Goal: Task Accomplishment & Management: Complete application form

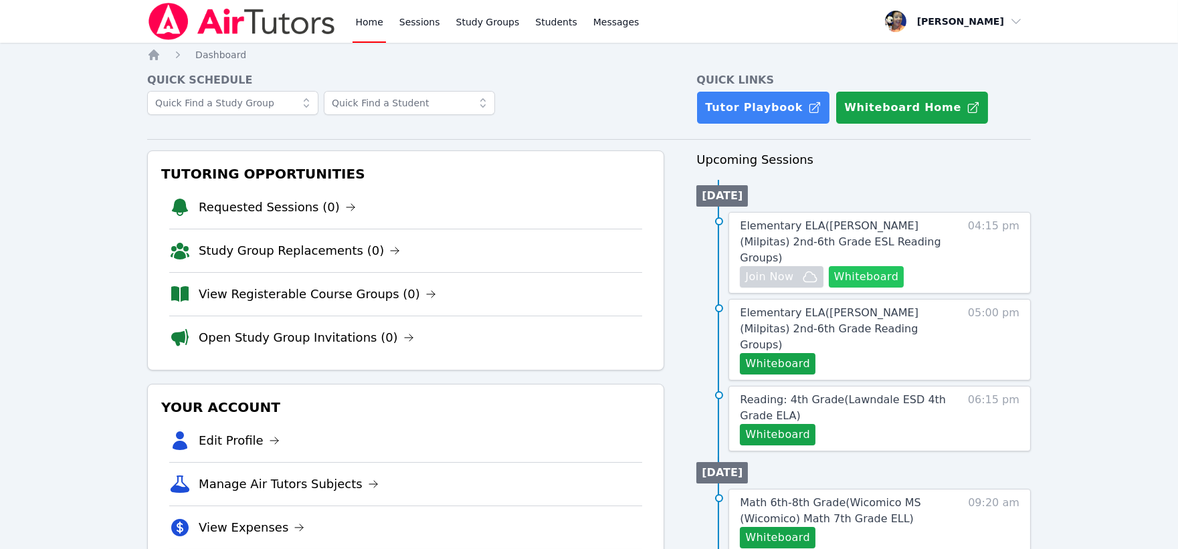
click at [865, 266] on button "Whiteboard" at bounding box center [867, 276] width 76 height 21
click at [774, 353] on button "Whiteboard" at bounding box center [778, 363] width 76 height 21
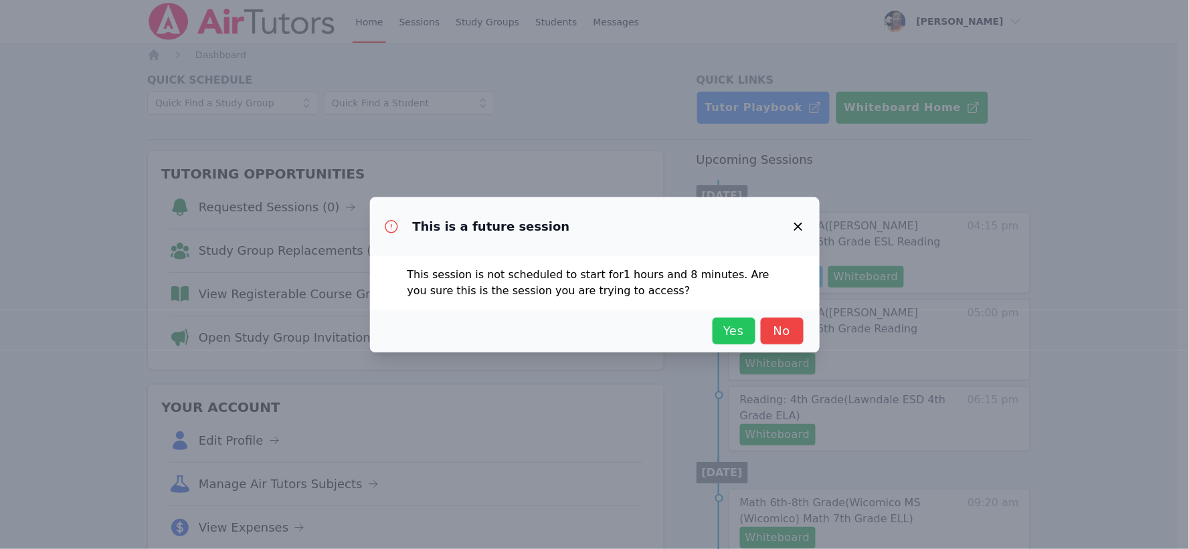
click at [726, 337] on span "Yes" at bounding box center [733, 331] width 29 height 19
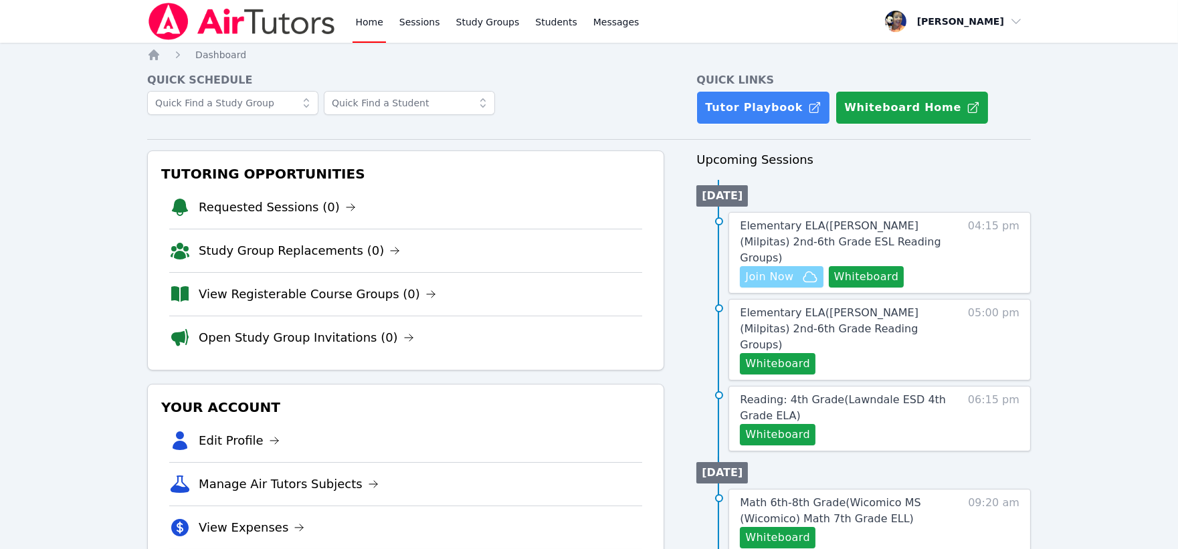
click at [779, 269] on span "Join Now" at bounding box center [769, 277] width 48 height 16
click at [789, 222] on span "Elementary ELA ( Sinnott (Milpitas) 2nd-6th Grade ESL Reading Groups )" at bounding box center [840, 241] width 201 height 45
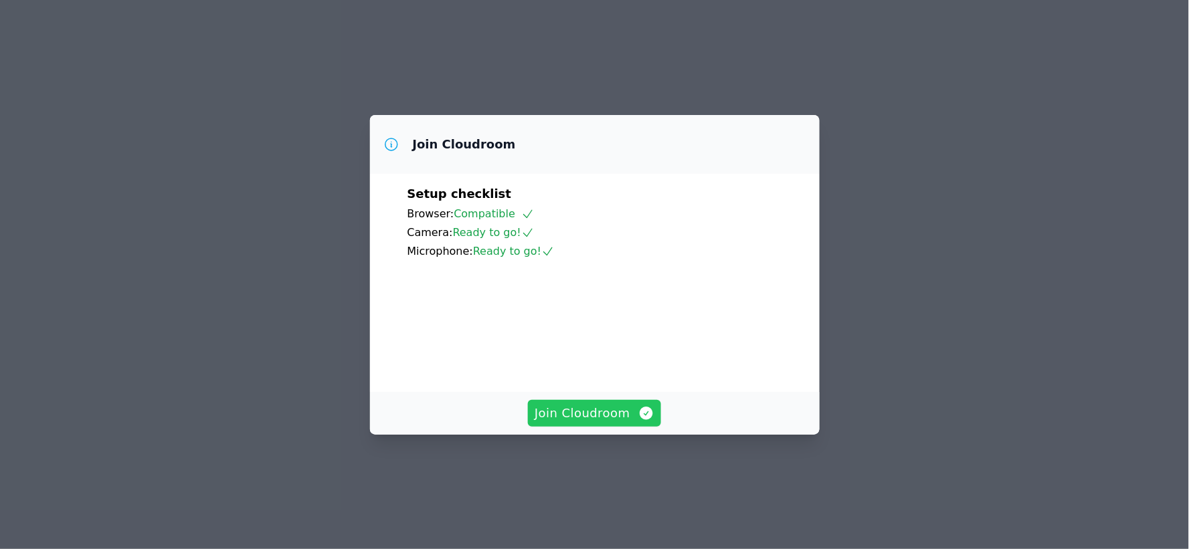
click at [591, 423] on span "Join Cloudroom" at bounding box center [594, 413] width 120 height 19
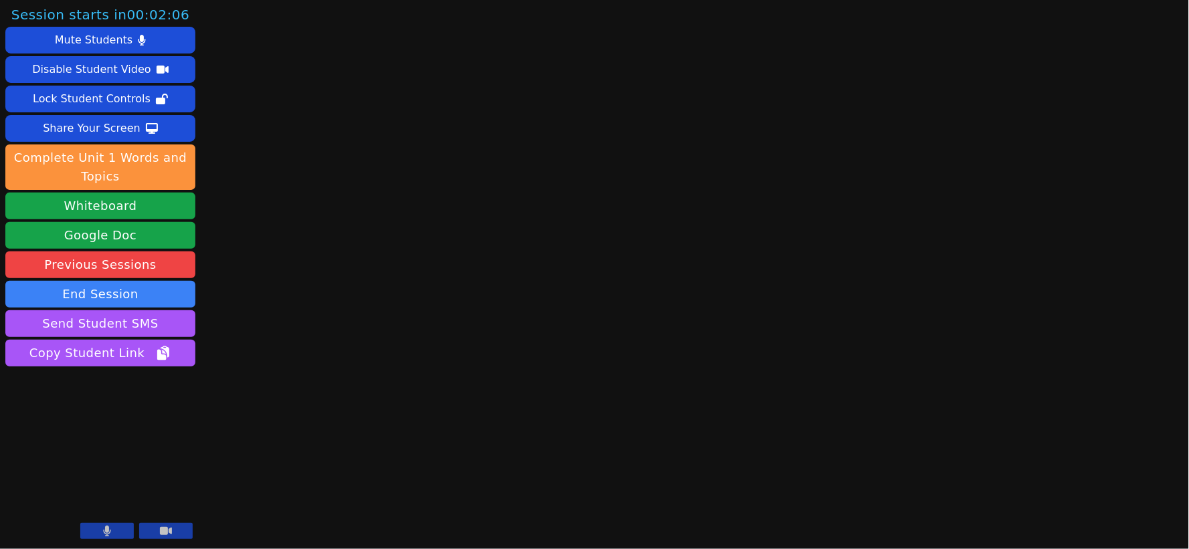
click at [108, 533] on icon at bounding box center [107, 531] width 8 height 11
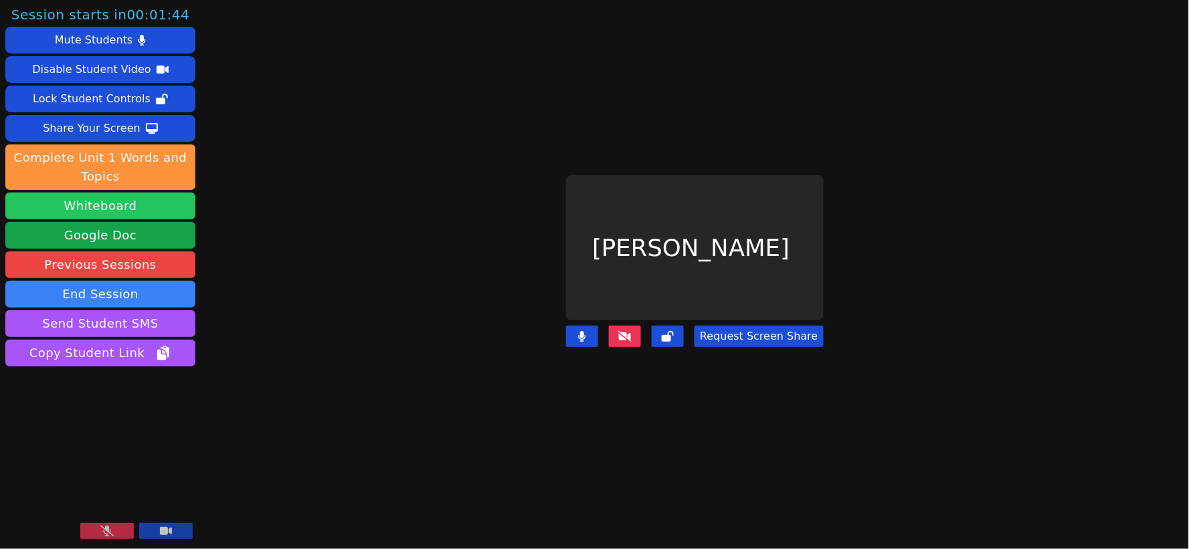
click at [114, 211] on button "Whiteboard" at bounding box center [100, 206] width 190 height 27
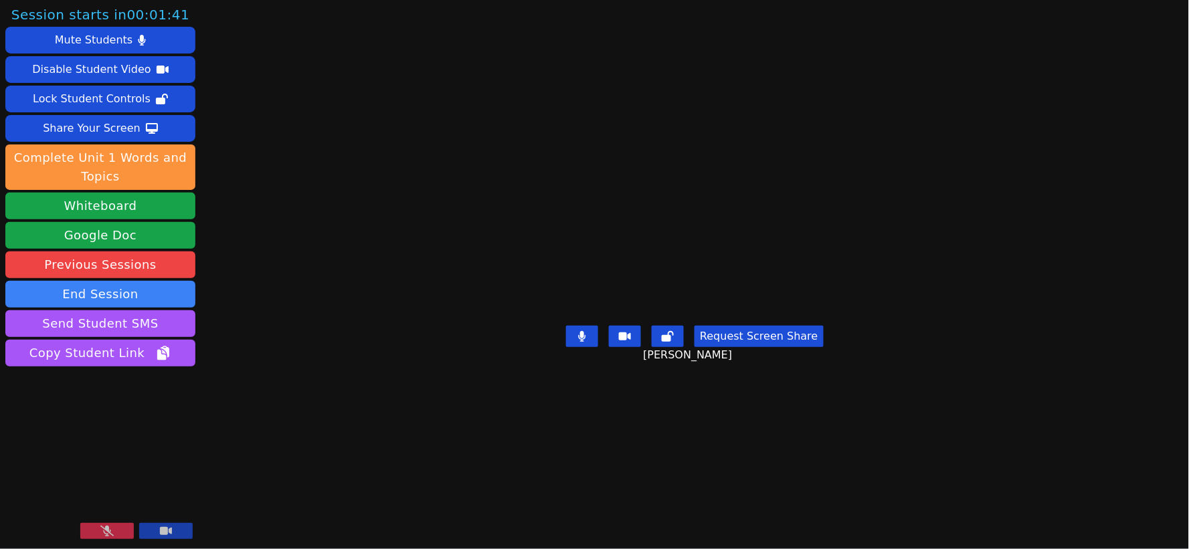
click at [115, 531] on button at bounding box center [107, 531] width 54 height 16
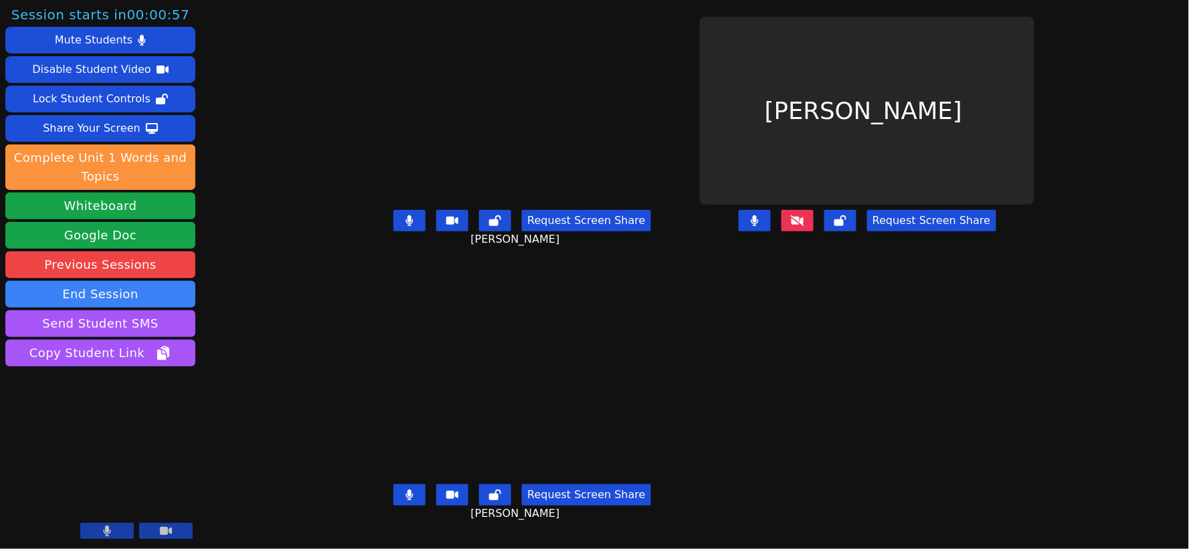
click at [406, 226] on icon at bounding box center [409, 220] width 7 height 11
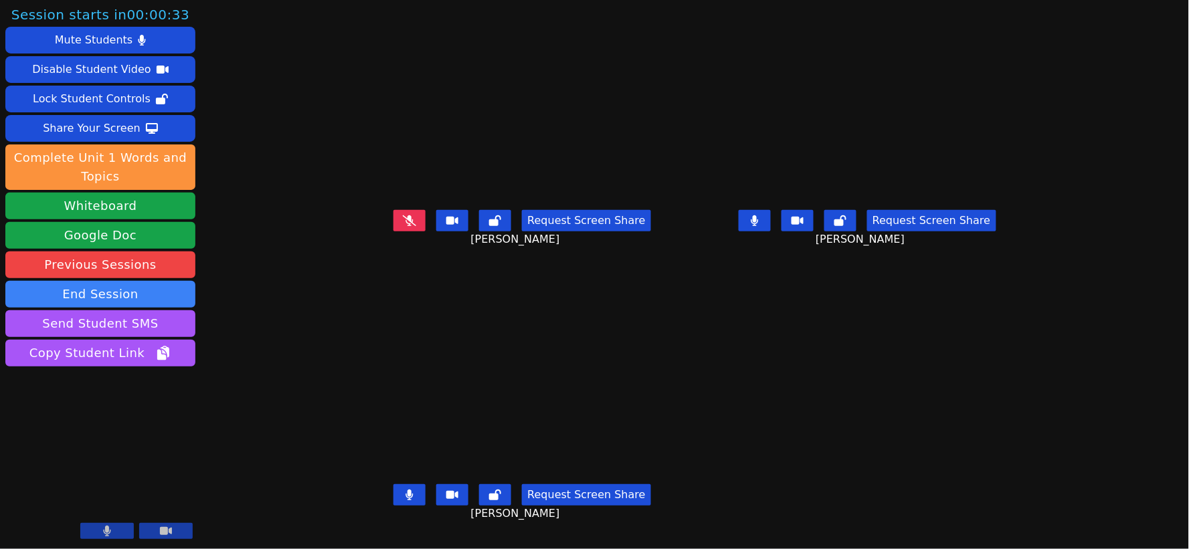
click at [758, 226] on icon at bounding box center [754, 220] width 7 height 11
click at [846, 226] on icon at bounding box center [840, 220] width 12 height 11
click at [489, 226] on icon at bounding box center [495, 220] width 12 height 11
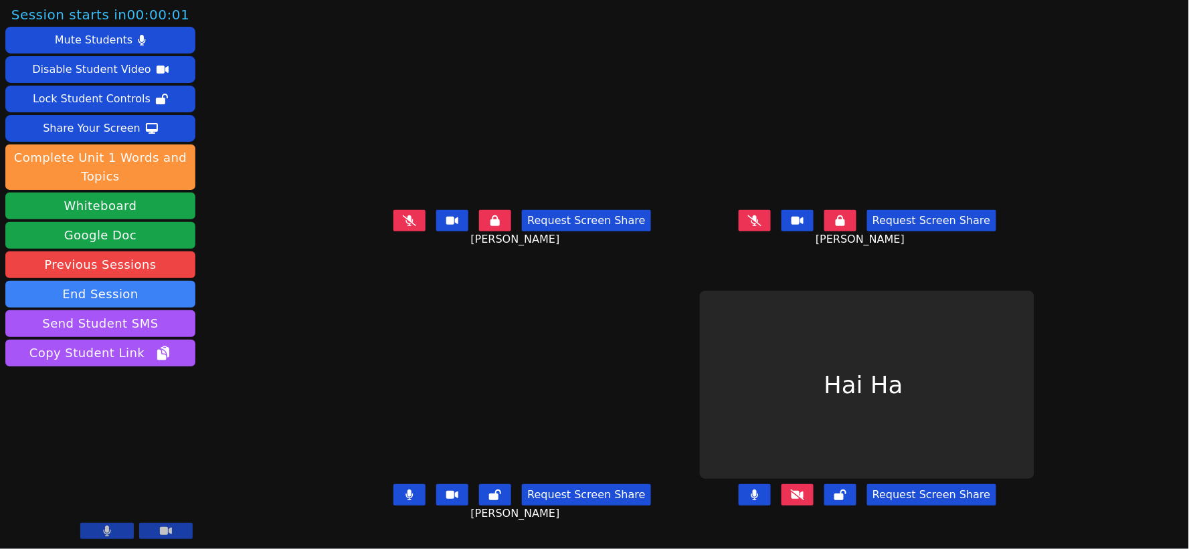
click at [804, 495] on icon at bounding box center [797, 495] width 13 height 11
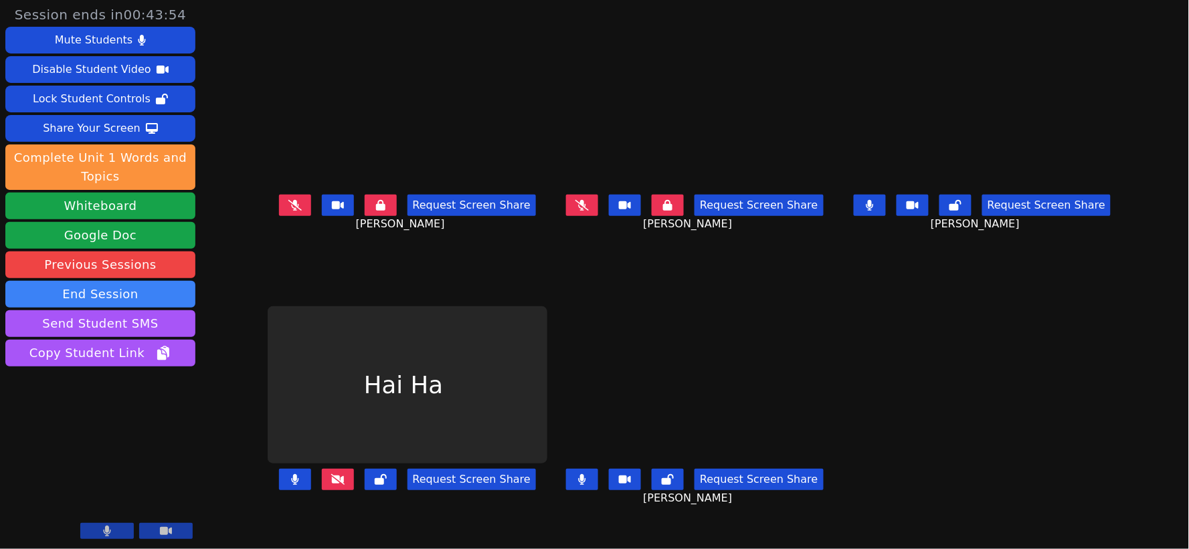
click at [592, 480] on button at bounding box center [582, 479] width 32 height 21
click at [961, 211] on icon at bounding box center [955, 205] width 12 height 11
click at [886, 208] on button at bounding box center [869, 205] width 32 height 21
click at [587, 478] on icon at bounding box center [581, 479] width 13 height 11
click at [671, 484] on icon at bounding box center [667, 479] width 12 height 11
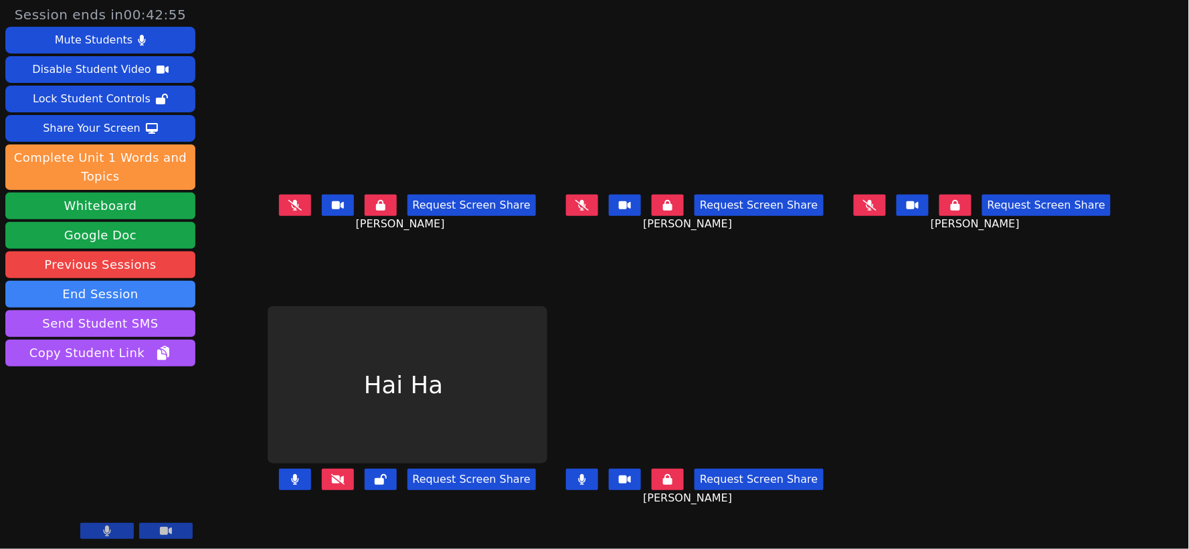
click at [583, 485] on icon at bounding box center [582, 479] width 7 height 11
click at [331, 480] on icon at bounding box center [337, 479] width 13 height 11
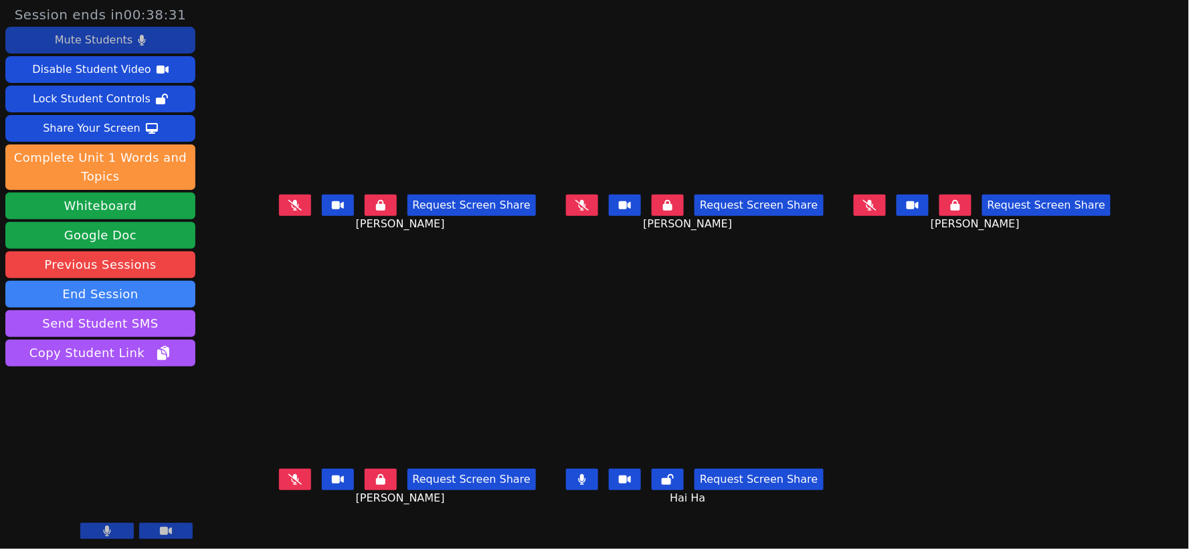
click at [98, 43] on div "Mute Students" at bounding box center [94, 39] width 78 height 21
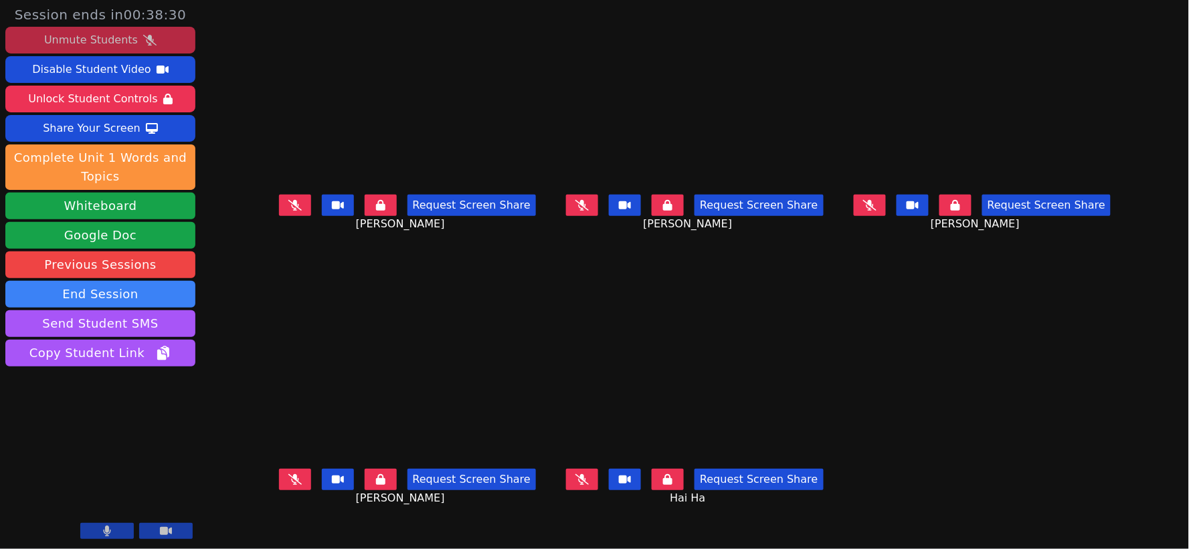
click at [98, 43] on div "Unmute Students" at bounding box center [91, 39] width 94 height 21
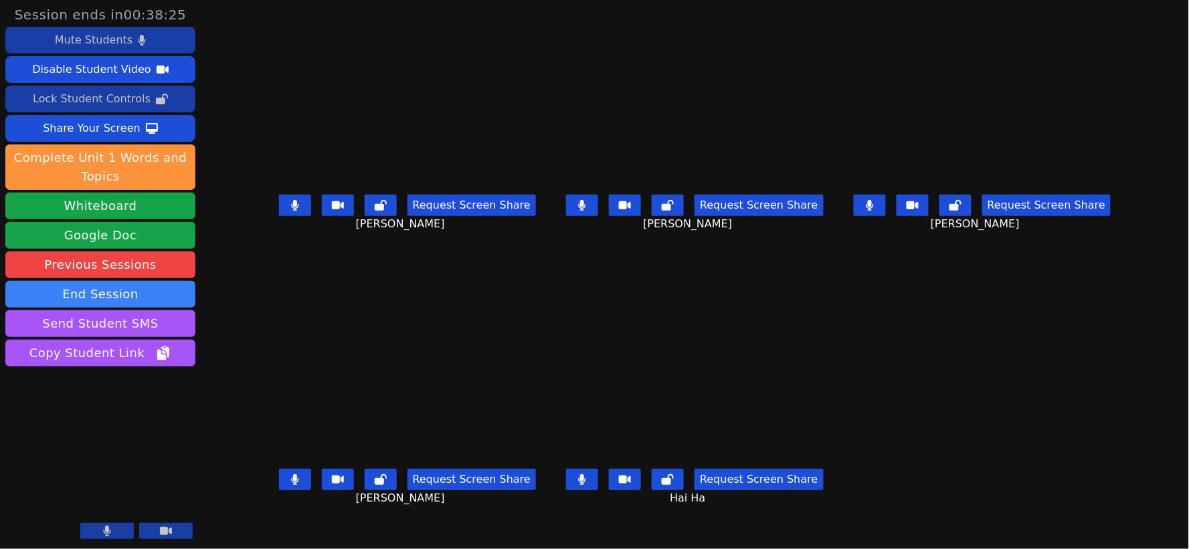
click at [92, 96] on div "Lock Student Controls" at bounding box center [92, 98] width 118 height 21
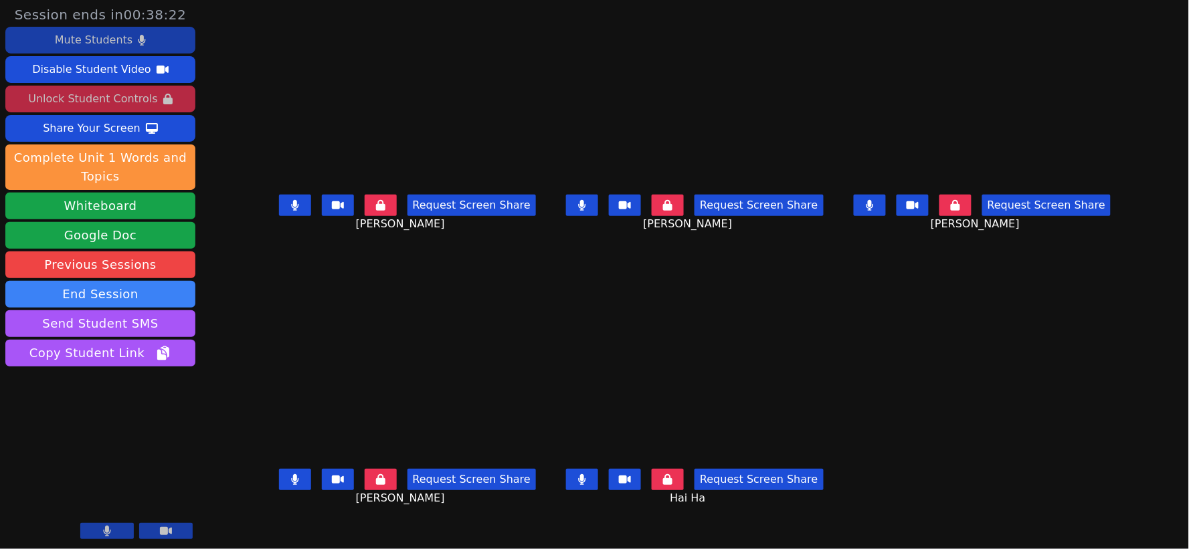
click at [291, 483] on icon at bounding box center [295, 479] width 8 height 11
click at [291, 211] on icon at bounding box center [294, 205] width 7 height 11
click at [582, 216] on button at bounding box center [582, 205] width 32 height 21
click at [886, 215] on button at bounding box center [869, 205] width 32 height 21
click at [876, 211] on icon at bounding box center [869, 205] width 13 height 11
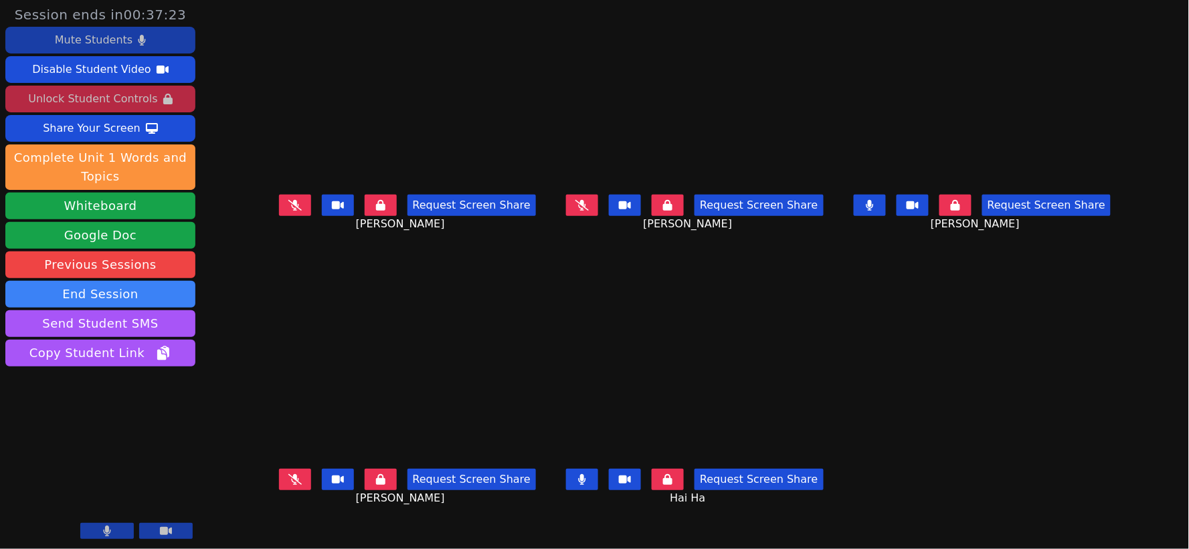
click at [886, 214] on button at bounding box center [869, 205] width 32 height 21
click at [574, 211] on button at bounding box center [582, 205] width 32 height 21
click at [586, 211] on icon at bounding box center [582, 205] width 7 height 11
click at [288, 211] on icon at bounding box center [294, 205] width 13 height 11
click at [291, 211] on icon at bounding box center [294, 205] width 7 height 11
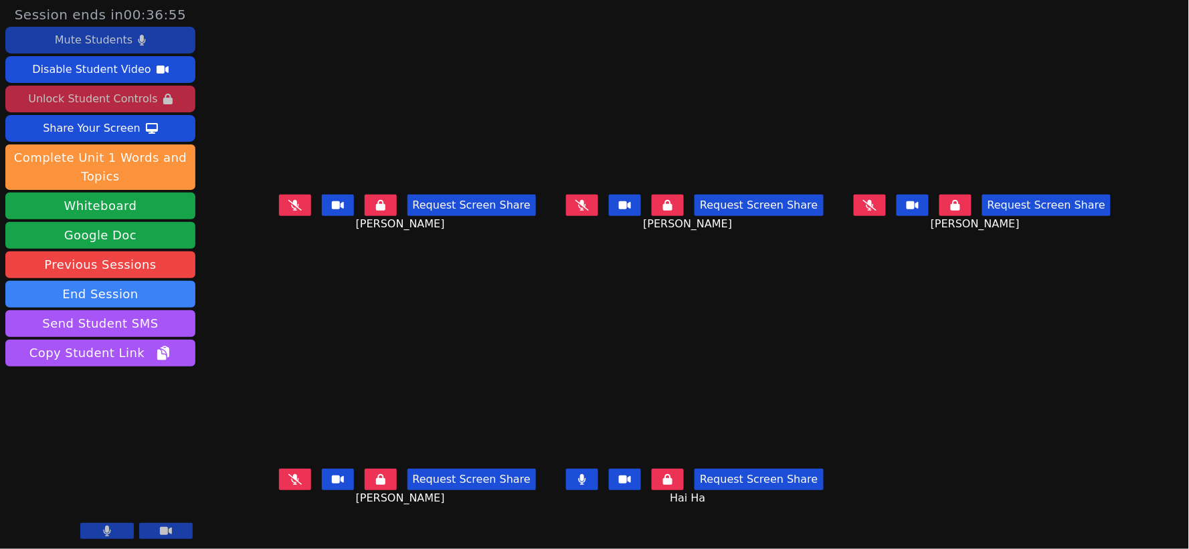
click at [288, 480] on icon at bounding box center [294, 479] width 13 height 11
click at [291, 482] on icon at bounding box center [295, 479] width 8 height 11
click at [102, 126] on div "Share Your Screen" at bounding box center [92, 128] width 98 height 21
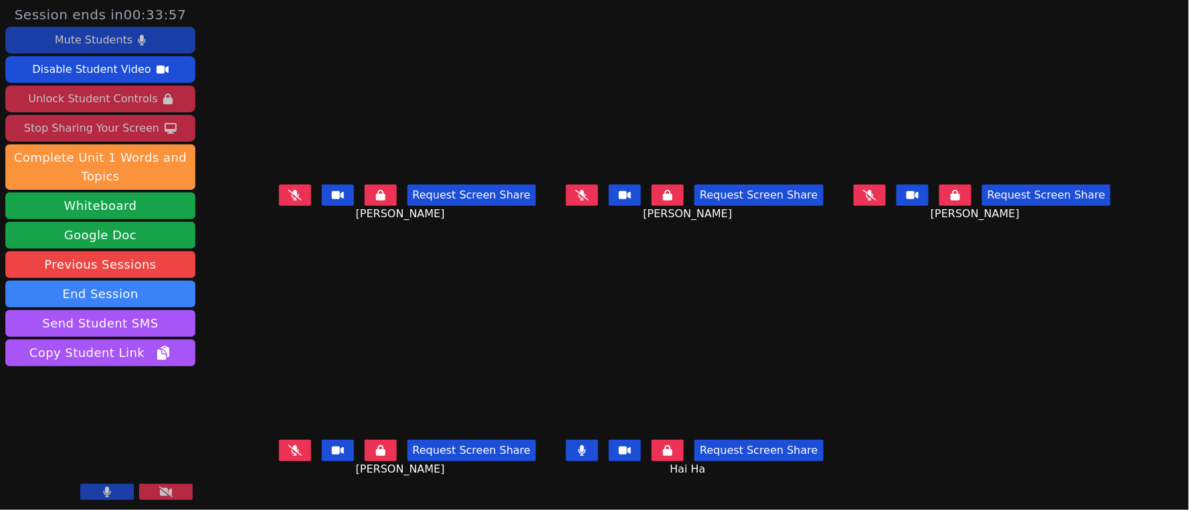
click at [876, 201] on icon at bounding box center [869, 195] width 13 height 11
click at [886, 202] on button at bounding box center [869, 195] width 32 height 21
click at [288, 449] on icon at bounding box center [294, 450] width 13 height 11
click at [291, 449] on icon at bounding box center [295, 450] width 8 height 11
click at [585, 201] on icon at bounding box center [581, 195] width 13 height 11
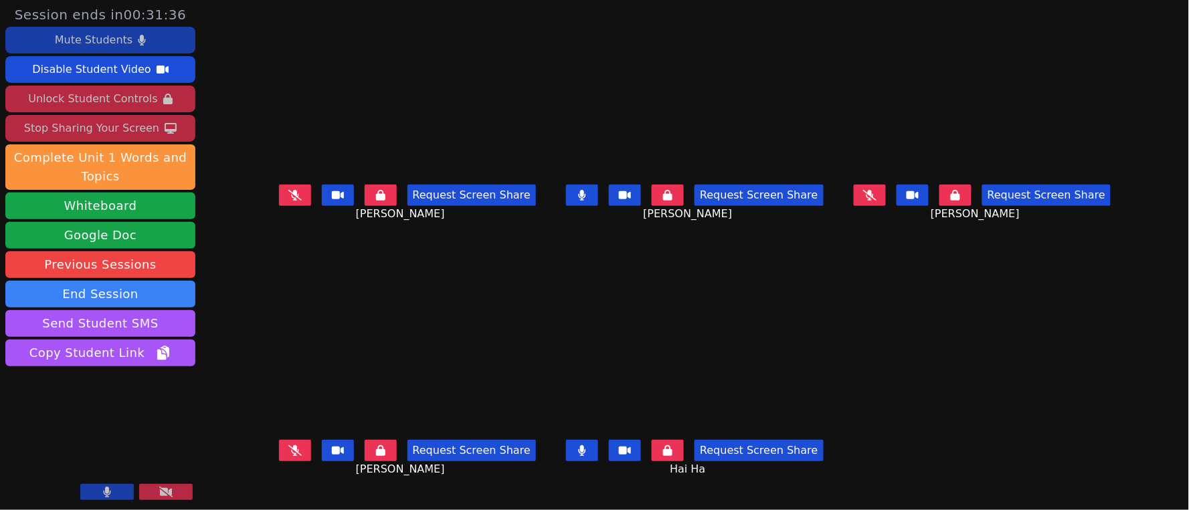
click at [586, 201] on icon at bounding box center [582, 195] width 7 height 11
click at [288, 201] on icon at bounding box center [294, 195] width 13 height 11
click at [291, 201] on icon at bounding box center [294, 195] width 7 height 11
click at [876, 201] on icon at bounding box center [869, 195] width 13 height 11
click at [874, 201] on icon at bounding box center [869, 195] width 8 height 11
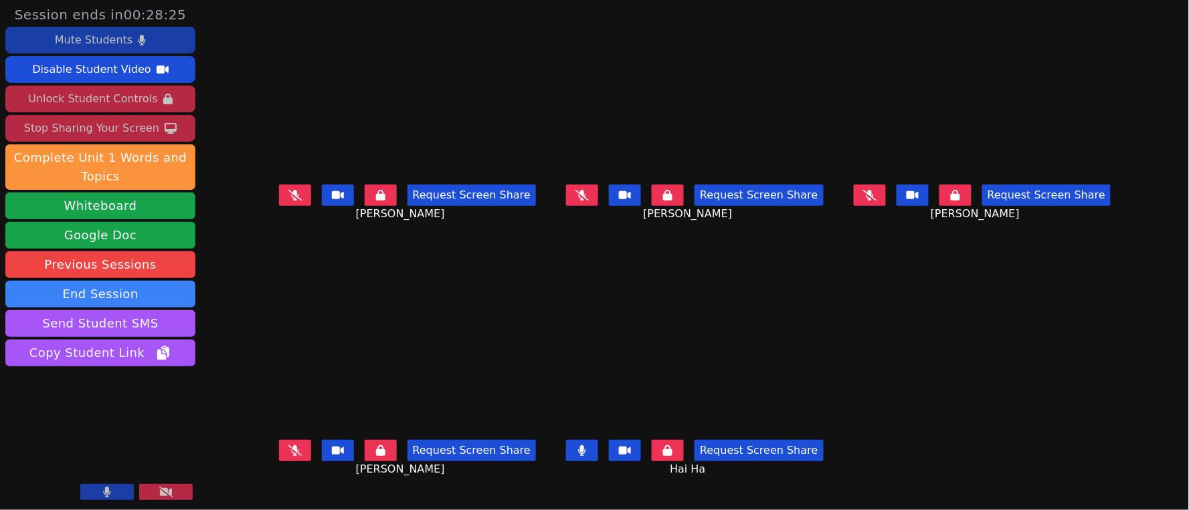
click at [589, 201] on icon at bounding box center [581, 195] width 13 height 11
drag, startPoint x: 589, startPoint y: 205, endPoint x: 556, endPoint y: 195, distance: 34.5
click at [585, 201] on icon at bounding box center [582, 195] width 8 height 11
click at [288, 201] on icon at bounding box center [294, 195] width 13 height 11
click at [291, 201] on icon at bounding box center [295, 195] width 8 height 11
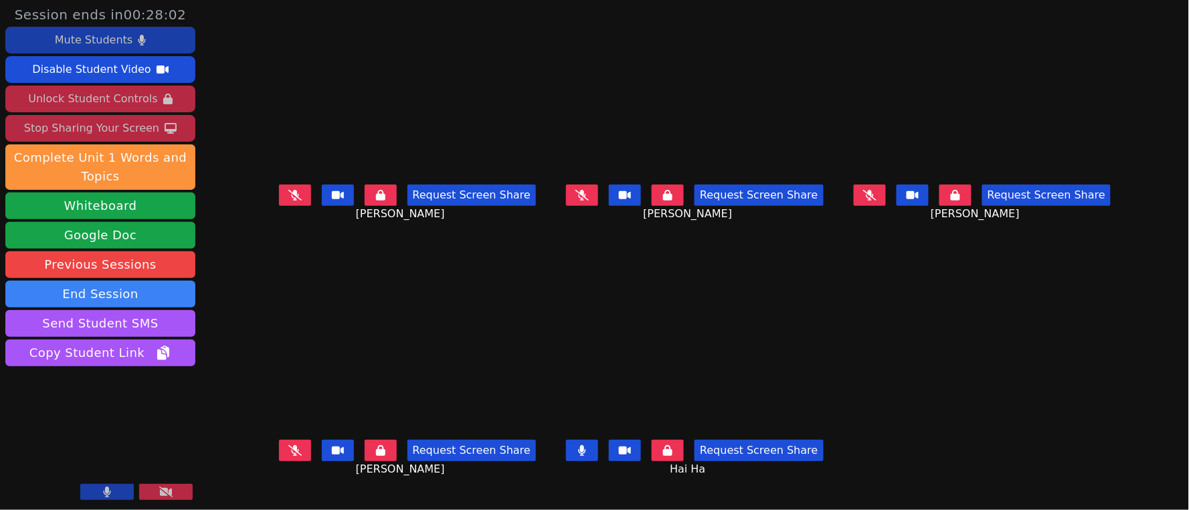
click at [279, 445] on button at bounding box center [295, 450] width 32 height 21
click at [291, 453] on icon at bounding box center [295, 450] width 8 height 11
click at [288, 201] on icon at bounding box center [294, 195] width 13 height 11
click at [288, 449] on icon at bounding box center [294, 450] width 13 height 11
click at [584, 201] on icon at bounding box center [581, 195] width 13 height 11
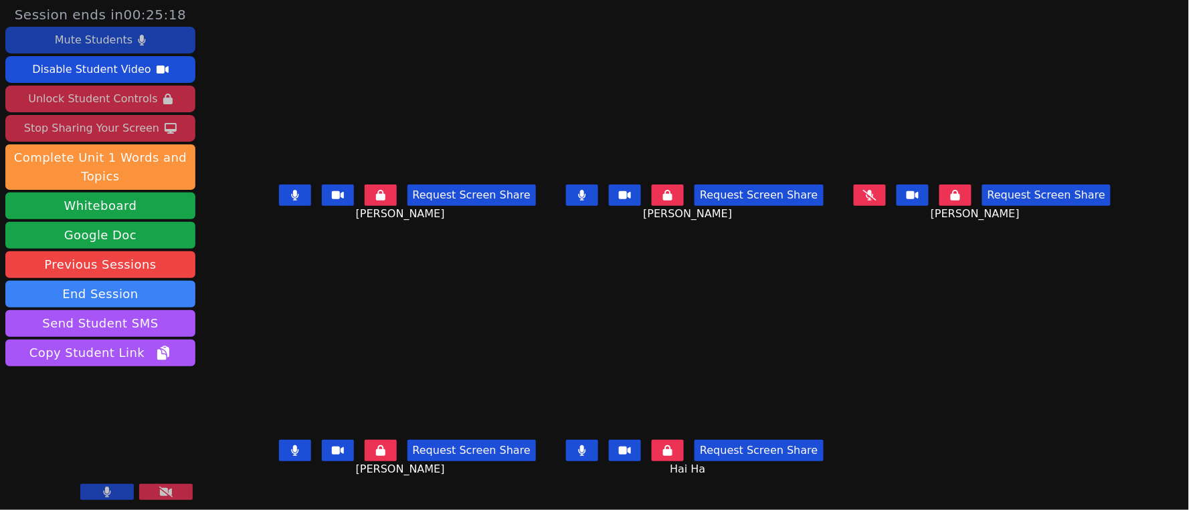
click at [876, 201] on icon at bounding box center [869, 195] width 13 height 11
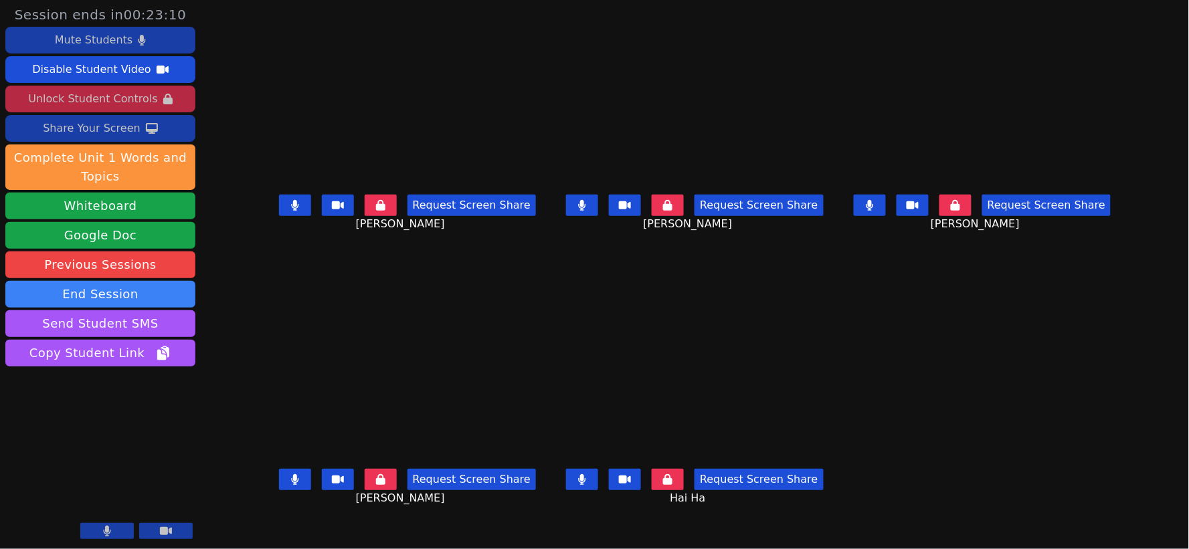
click at [586, 211] on icon at bounding box center [582, 205] width 8 height 11
click at [585, 484] on icon at bounding box center [582, 479] width 7 height 11
click at [279, 216] on button at bounding box center [295, 205] width 32 height 21
click at [291, 484] on icon at bounding box center [294, 479] width 7 height 11
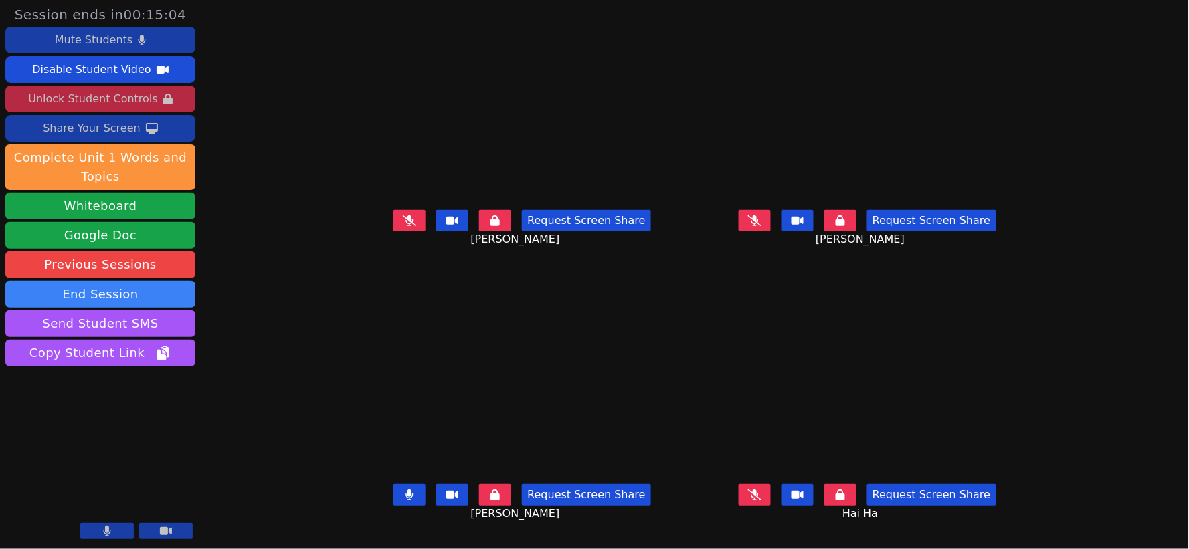
click at [393, 231] on button at bounding box center [409, 220] width 32 height 21
click at [761, 226] on icon at bounding box center [754, 220] width 13 height 11
click at [761, 492] on icon at bounding box center [754, 495] width 13 height 11
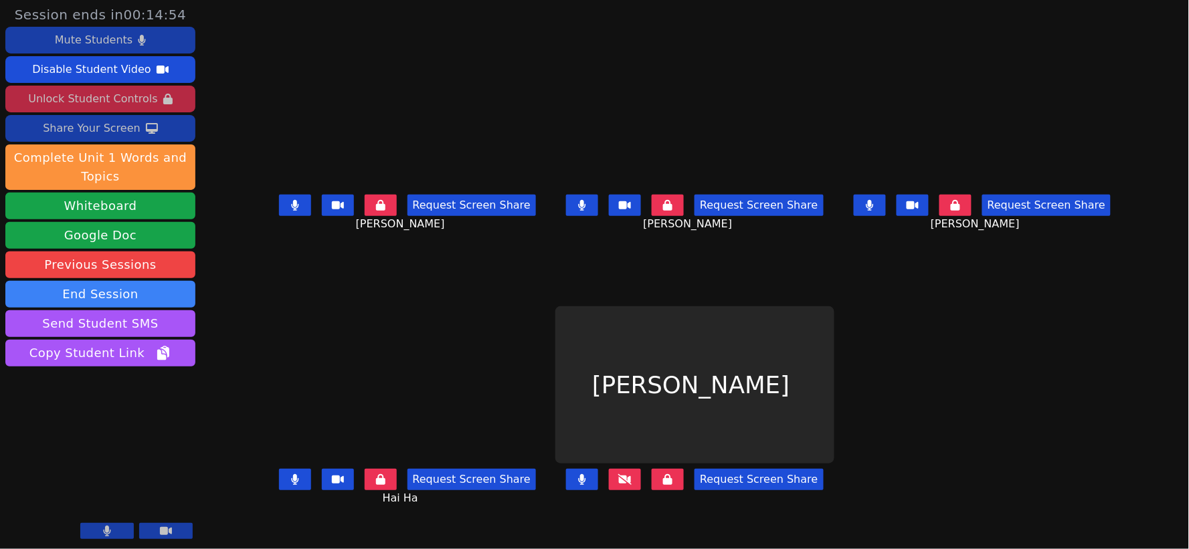
scroll to position [0, 0]
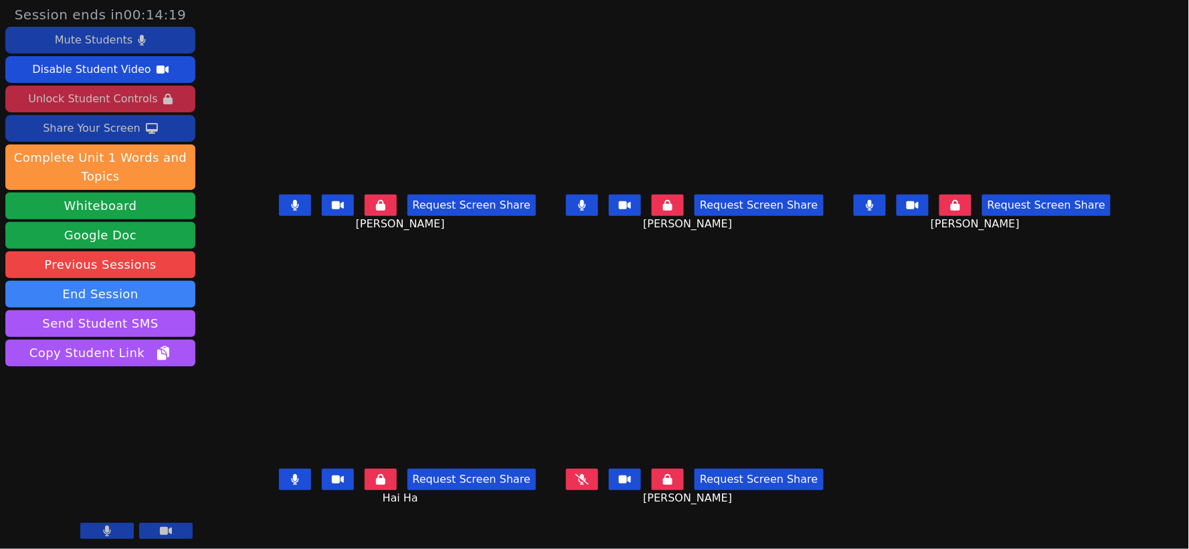
click at [96, 45] on div "Mute Students" at bounding box center [94, 39] width 78 height 21
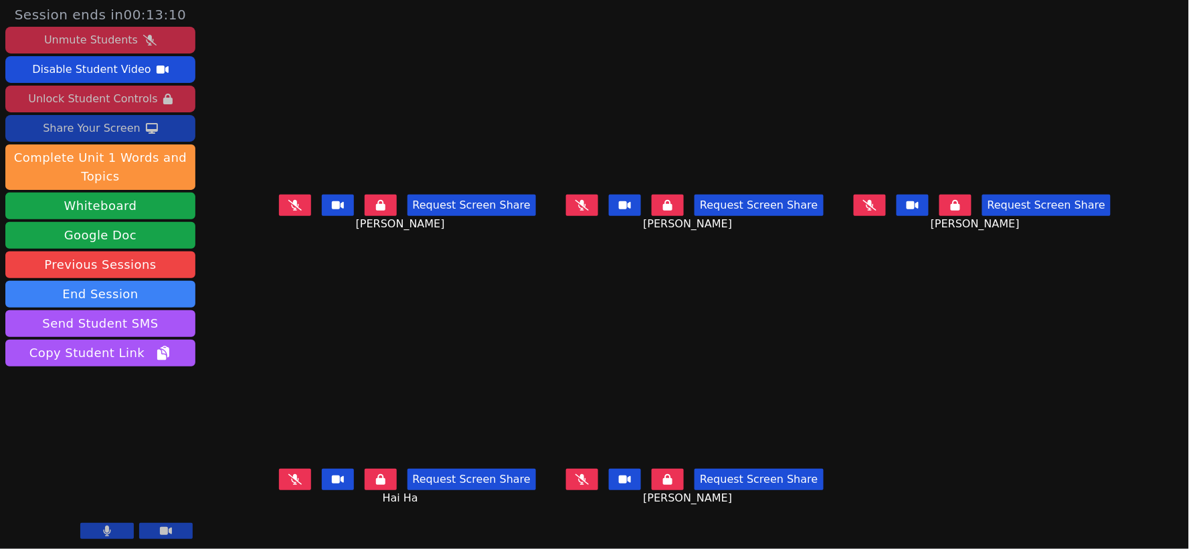
click at [876, 211] on icon at bounding box center [869, 205] width 13 height 11
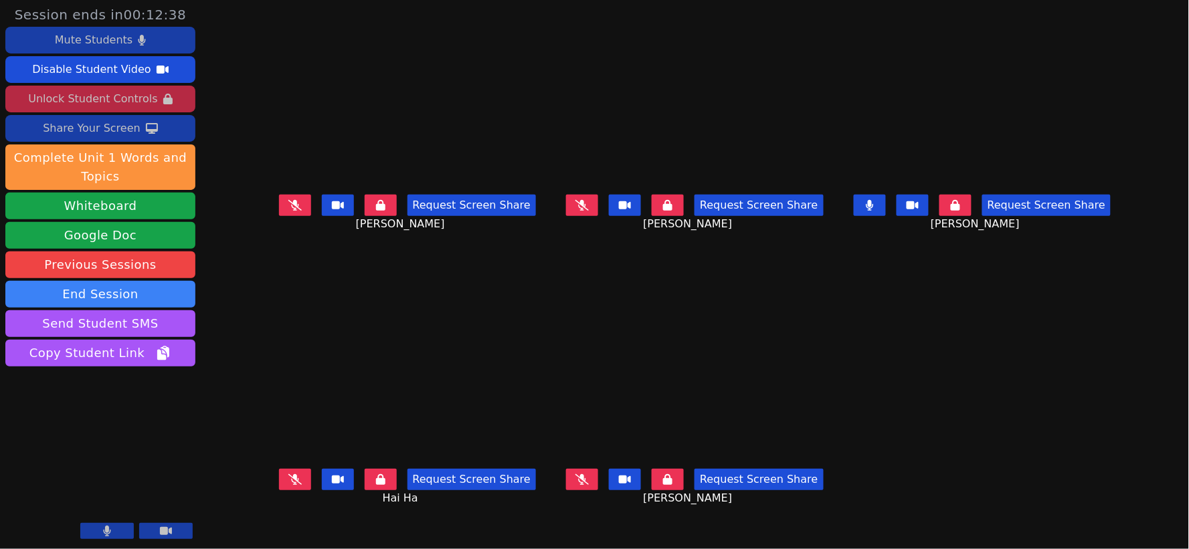
click at [873, 211] on icon at bounding box center [868, 205] width 7 height 11
click at [583, 476] on button at bounding box center [582, 479] width 32 height 21
click at [596, 479] on button at bounding box center [582, 479] width 32 height 21
click at [104, 128] on div "Share Your Screen" at bounding box center [92, 128] width 98 height 21
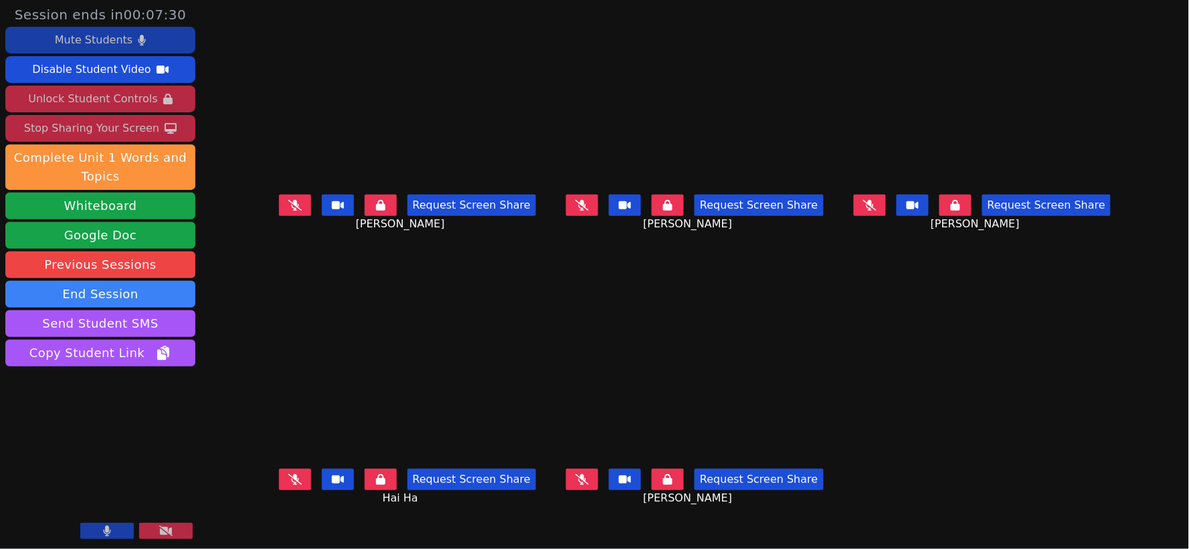
click at [910, 312] on main "Sierra Werner Request Screen Share Sierra Werner Kiana Ortiz Request Screen Sha…" at bounding box center [695, 274] width 854 height 549
click at [288, 211] on icon at bounding box center [294, 205] width 13 height 11
click at [291, 211] on icon at bounding box center [294, 205] width 7 height 11
click at [587, 211] on icon at bounding box center [581, 205] width 13 height 11
click at [586, 211] on icon at bounding box center [582, 205] width 8 height 11
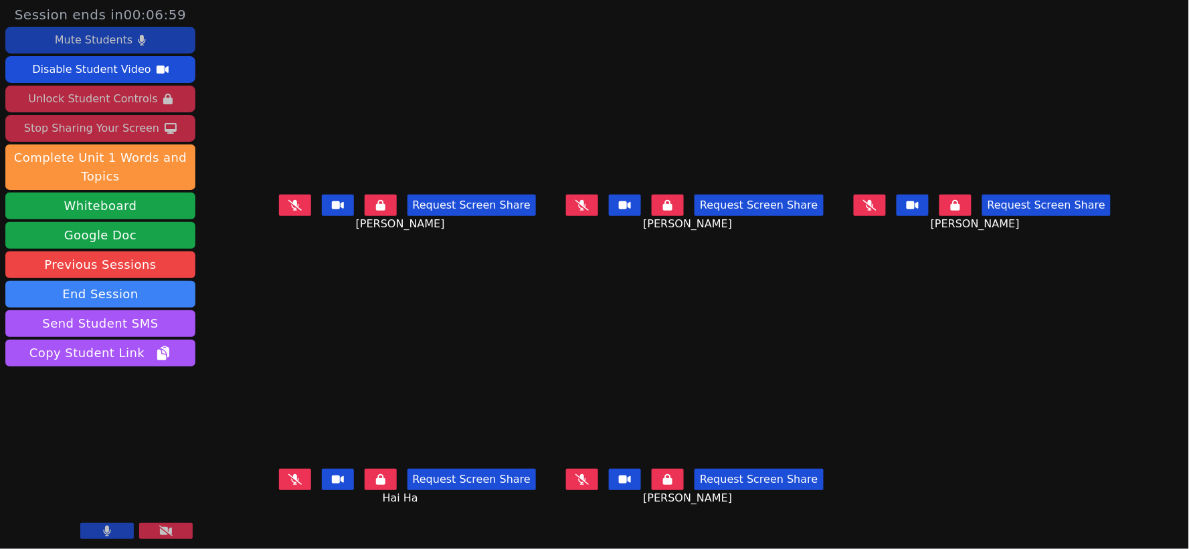
click at [876, 211] on icon at bounding box center [869, 205] width 13 height 11
click at [873, 209] on icon at bounding box center [868, 205] width 7 height 11
click at [583, 484] on icon at bounding box center [581, 479] width 13 height 11
drag, startPoint x: 587, startPoint y: 480, endPoint x: 542, endPoint y: 490, distance: 45.3
click at [555, 490] on div "Request Screen Share Ryley Tan" at bounding box center [695, 491] width 280 height 54
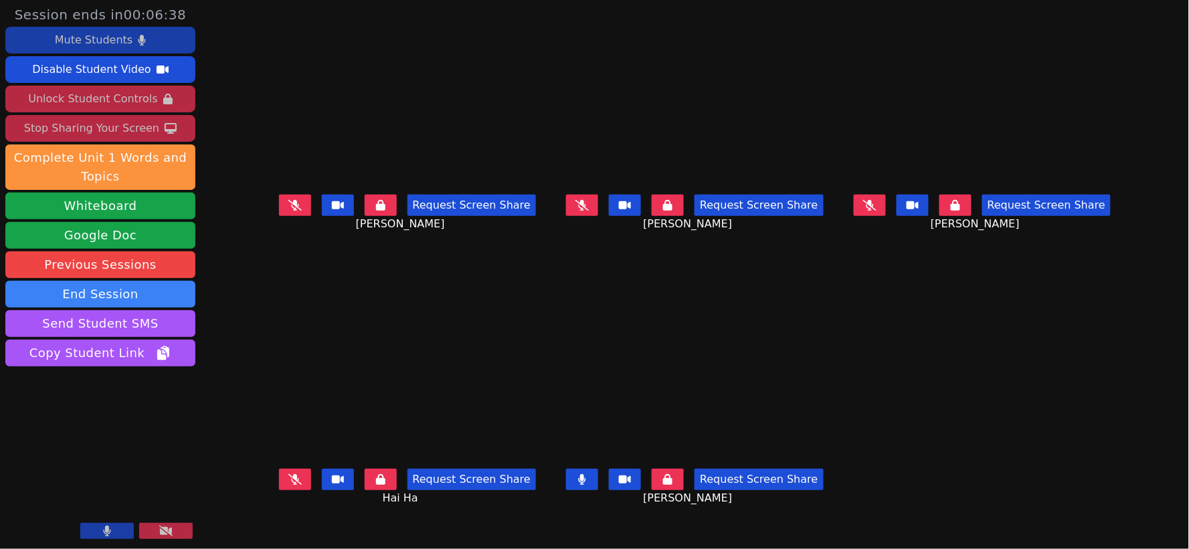
click at [585, 484] on icon at bounding box center [582, 479] width 7 height 11
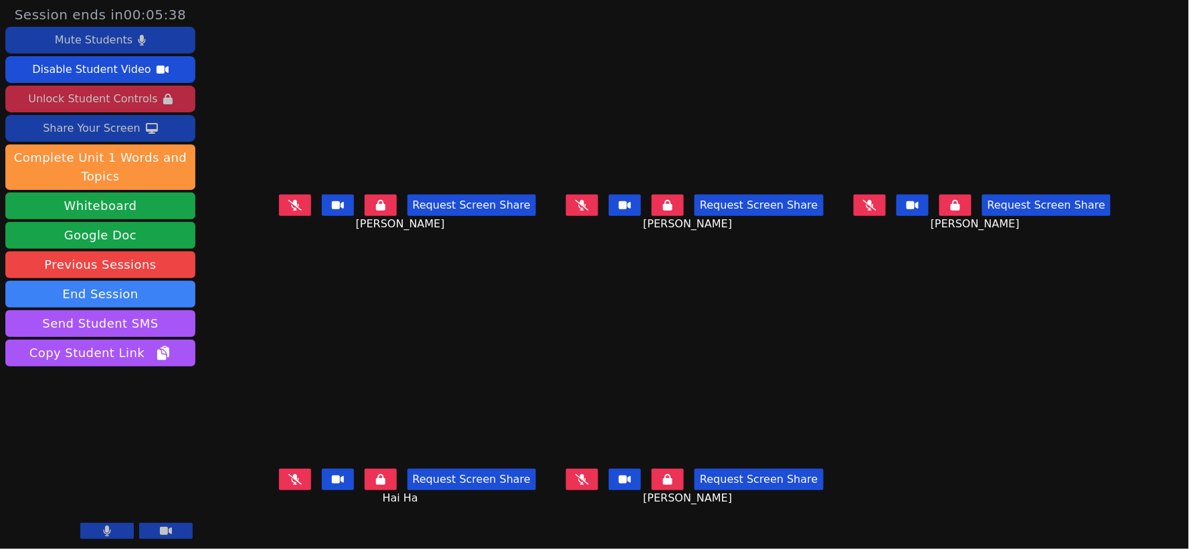
click at [589, 480] on icon at bounding box center [581, 479] width 13 height 11
click at [591, 484] on button at bounding box center [582, 479] width 32 height 21
click at [580, 209] on icon at bounding box center [581, 205] width 13 height 11
click at [580, 211] on icon at bounding box center [582, 205] width 8 height 11
click at [876, 211] on icon at bounding box center [869, 205] width 13 height 11
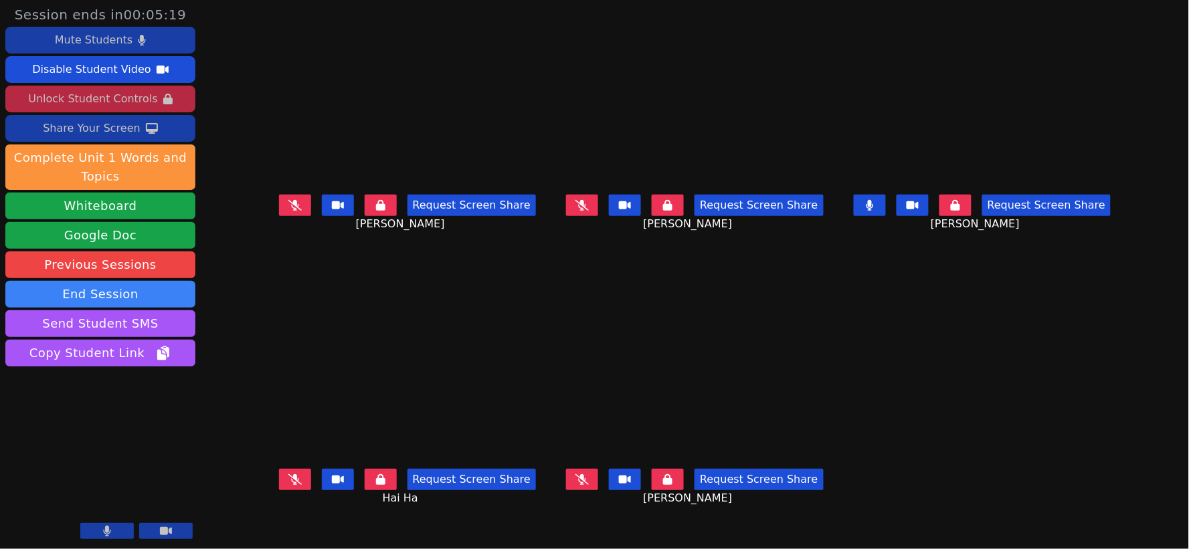
click at [873, 211] on icon at bounding box center [868, 205] width 7 height 11
click at [288, 211] on icon at bounding box center [294, 205] width 13 height 11
click at [291, 211] on icon at bounding box center [294, 205] width 7 height 11
click at [288, 211] on icon at bounding box center [294, 205] width 13 height 11
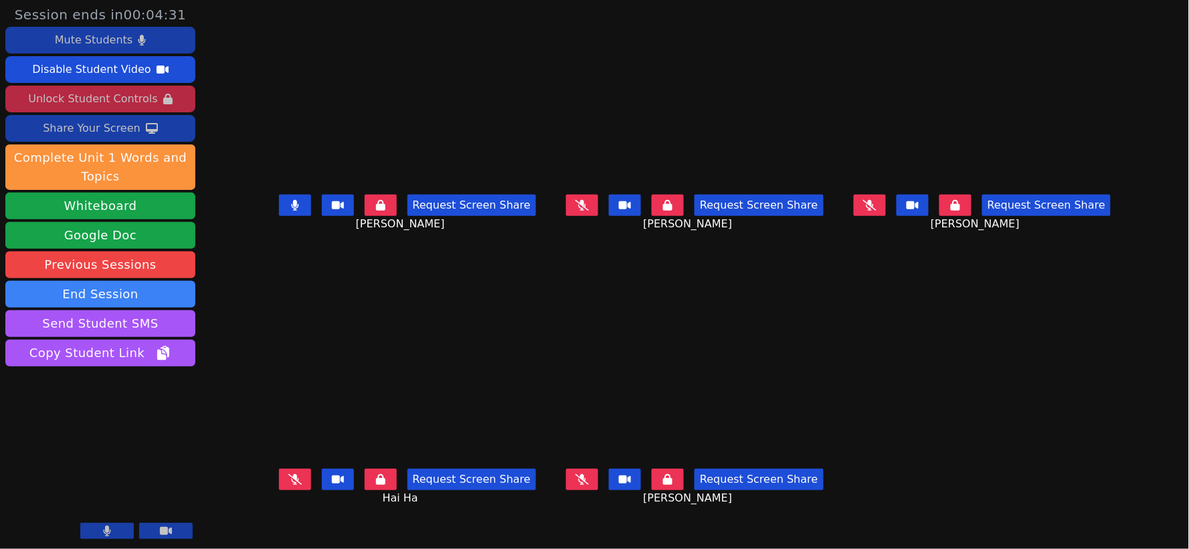
click at [291, 211] on icon at bounding box center [294, 205] width 7 height 11
click at [876, 211] on icon at bounding box center [869, 205] width 13 height 11
click at [873, 211] on icon at bounding box center [868, 205] width 7 height 11
click at [585, 211] on icon at bounding box center [581, 205] width 13 height 11
click at [586, 211] on icon at bounding box center [582, 205] width 8 height 11
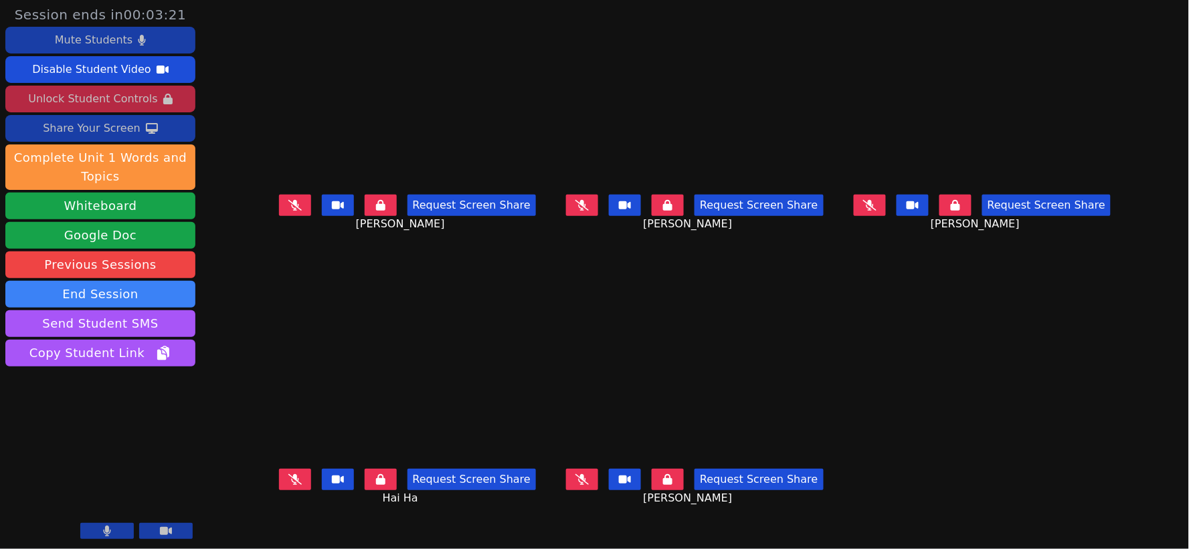
click at [580, 480] on icon at bounding box center [581, 479] width 13 height 11
click at [585, 483] on icon at bounding box center [582, 479] width 7 height 11
click at [876, 211] on icon at bounding box center [869, 205] width 13 height 11
click at [873, 211] on icon at bounding box center [868, 205] width 7 height 11
click at [288, 211] on icon at bounding box center [294, 205] width 13 height 11
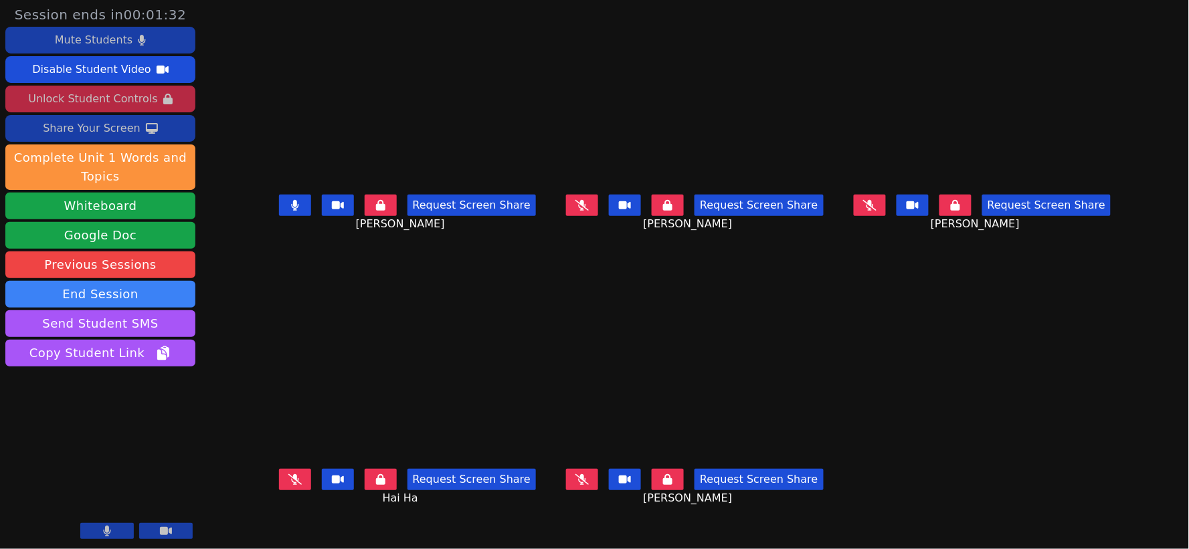
click at [291, 211] on icon at bounding box center [295, 205] width 8 height 11
click at [586, 211] on icon at bounding box center [581, 205] width 13 height 11
click at [592, 216] on button at bounding box center [582, 205] width 32 height 21
click at [580, 482] on icon at bounding box center [581, 479] width 13 height 11
click at [586, 485] on icon at bounding box center [582, 479] width 7 height 11
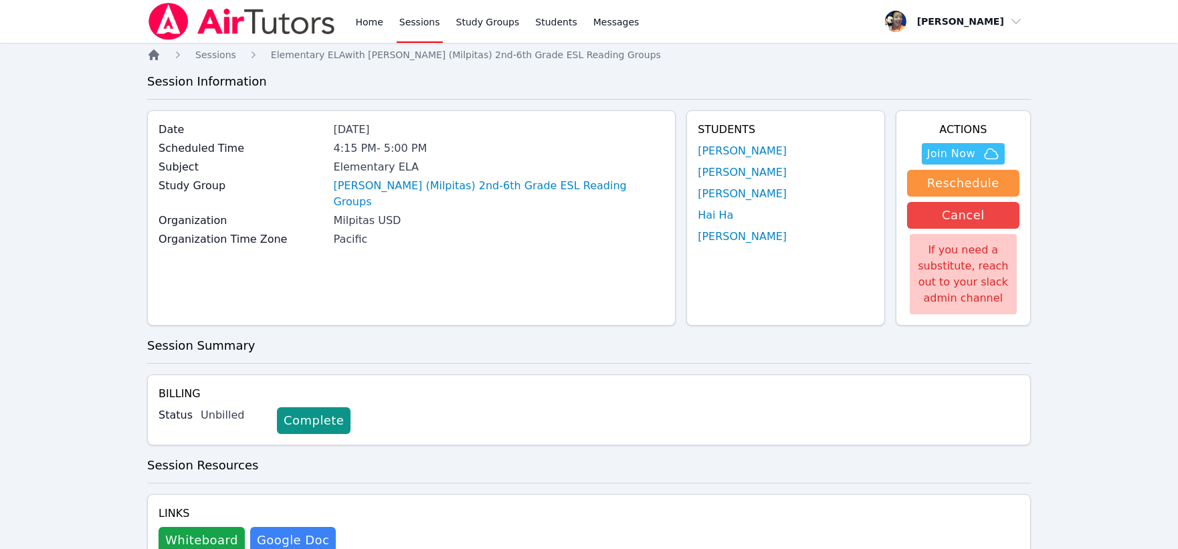
click at [154, 56] on icon "Breadcrumb" at bounding box center [153, 54] width 11 height 11
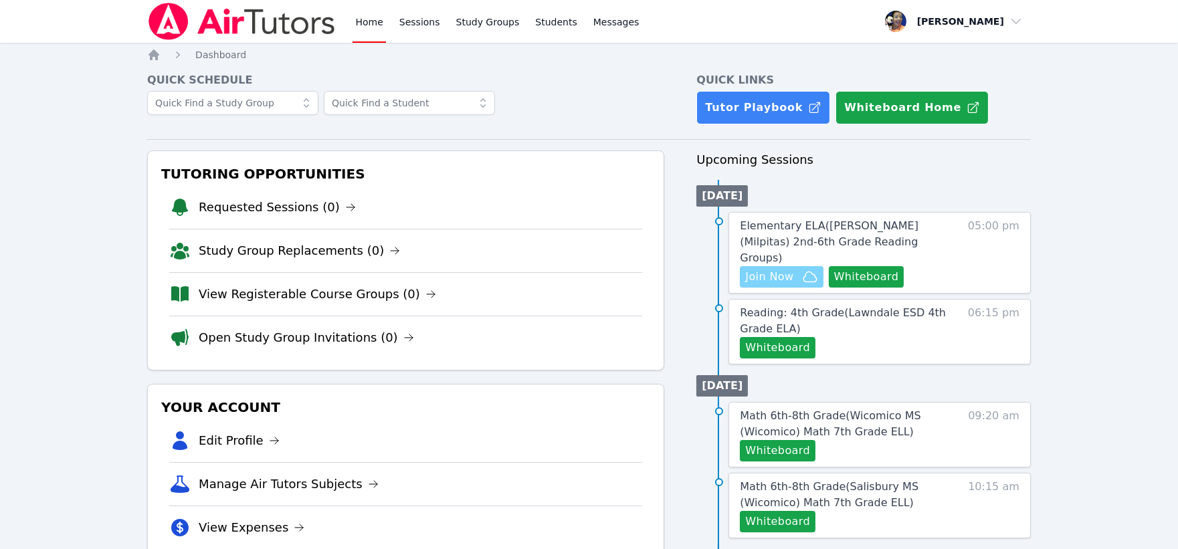
click at [792, 269] on span "Join Now" at bounding box center [769, 277] width 48 height 16
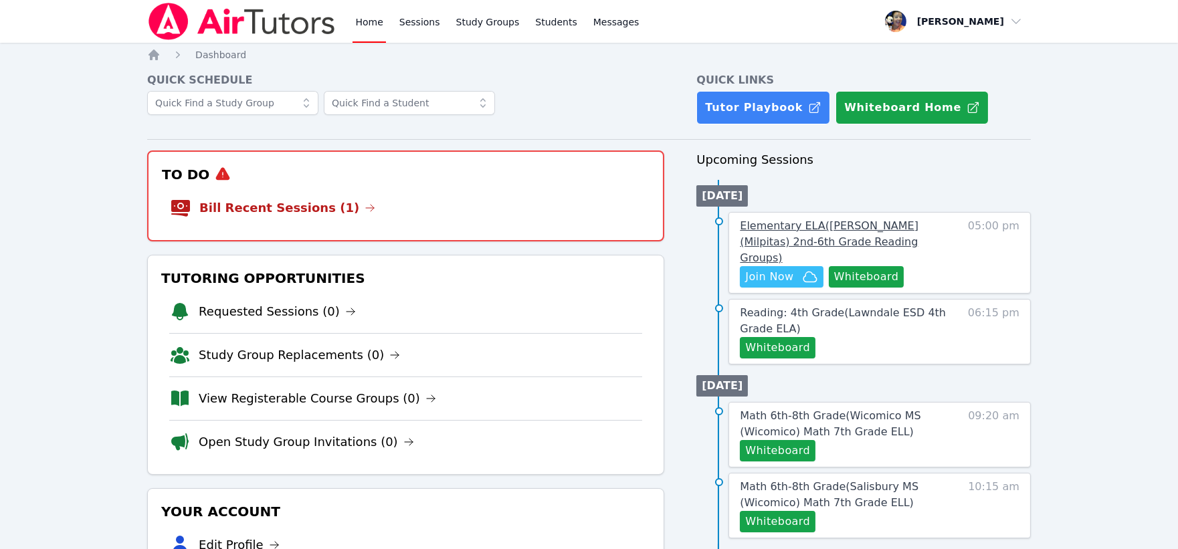
click at [808, 229] on span "Elementary ELA ( [PERSON_NAME] (Milpitas) 2nd-6th Grade Reading Groups )" at bounding box center [829, 241] width 179 height 45
click at [284, 203] on link "Bill Recent Sessions (1)" at bounding box center [287, 208] width 176 height 19
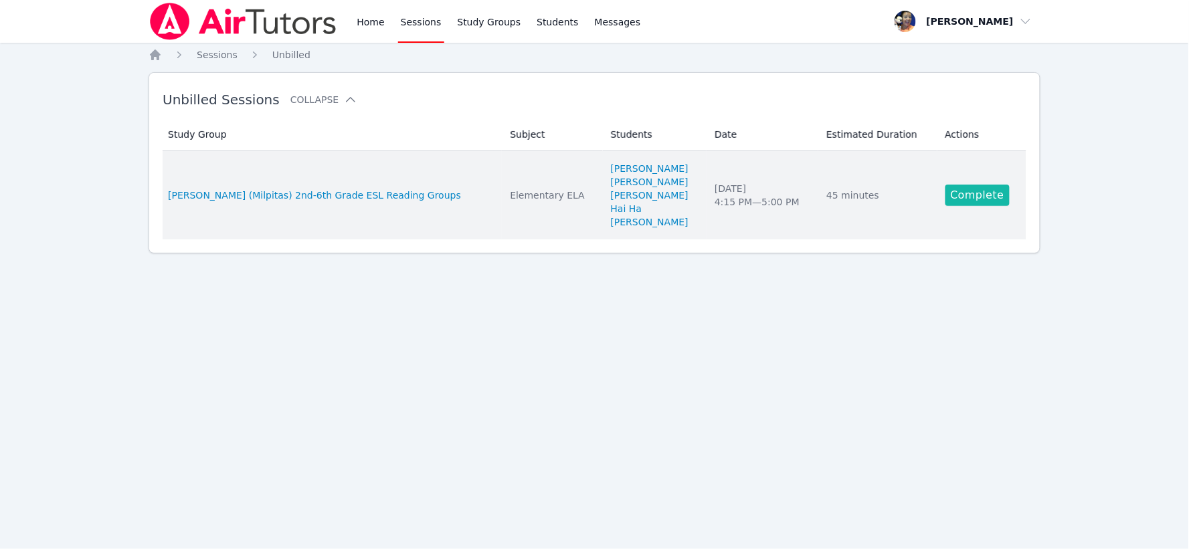
click at [964, 196] on link "Complete" at bounding box center [977, 195] width 64 height 21
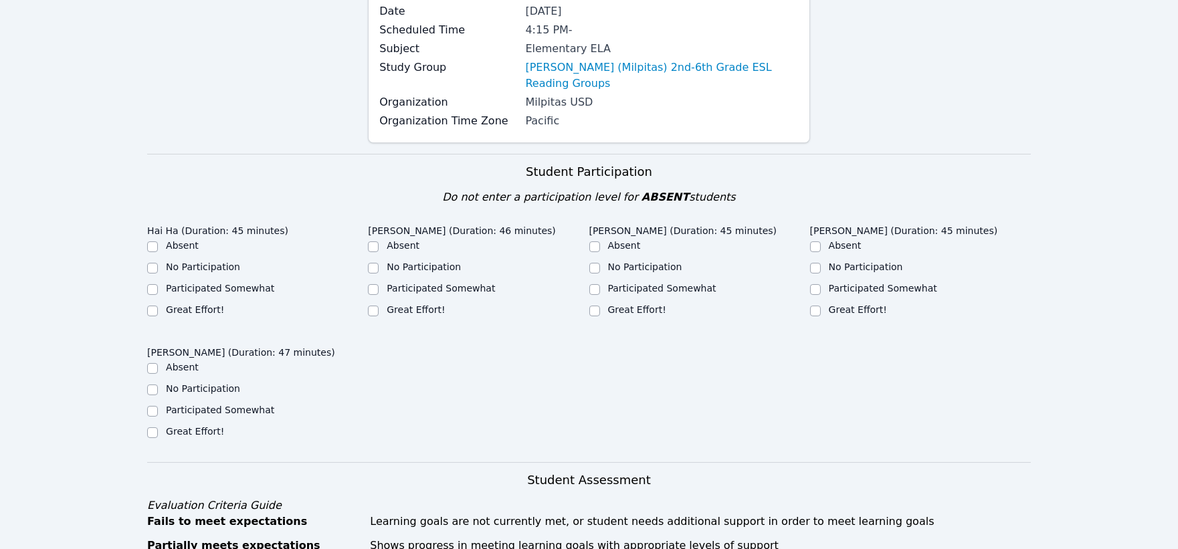
scroll to position [148, 0]
click at [152, 305] on input "Great Effort!" at bounding box center [152, 310] width 11 height 11
checkbox input "true"
click at [149, 427] on input "Great Effort!" at bounding box center [152, 432] width 11 height 11
checkbox input "true"
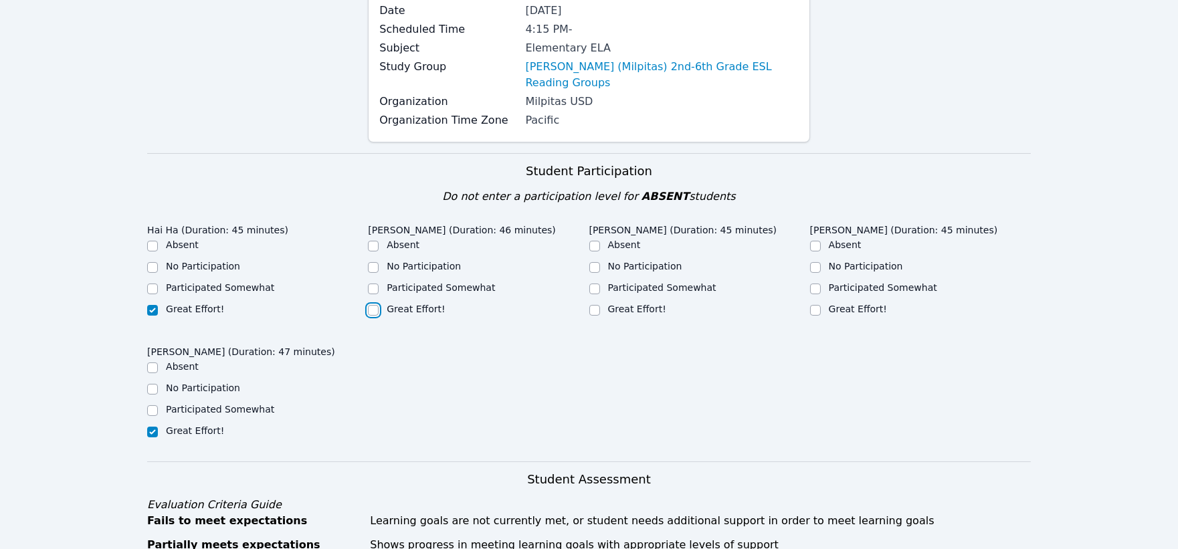
click at [371, 305] on input "Great Effort!" at bounding box center [373, 310] width 11 height 11
checkbox input "true"
click at [592, 305] on input "Great Effort!" at bounding box center [594, 310] width 11 height 11
checkbox input "true"
click at [818, 305] on input "Great Effort!" at bounding box center [815, 310] width 11 height 11
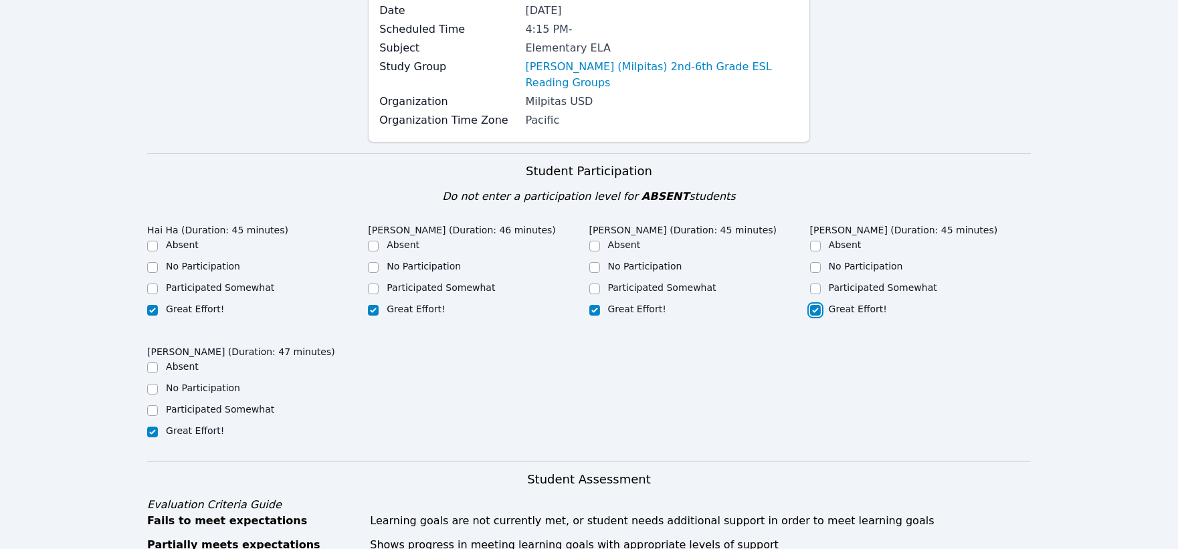
checkbox input "true"
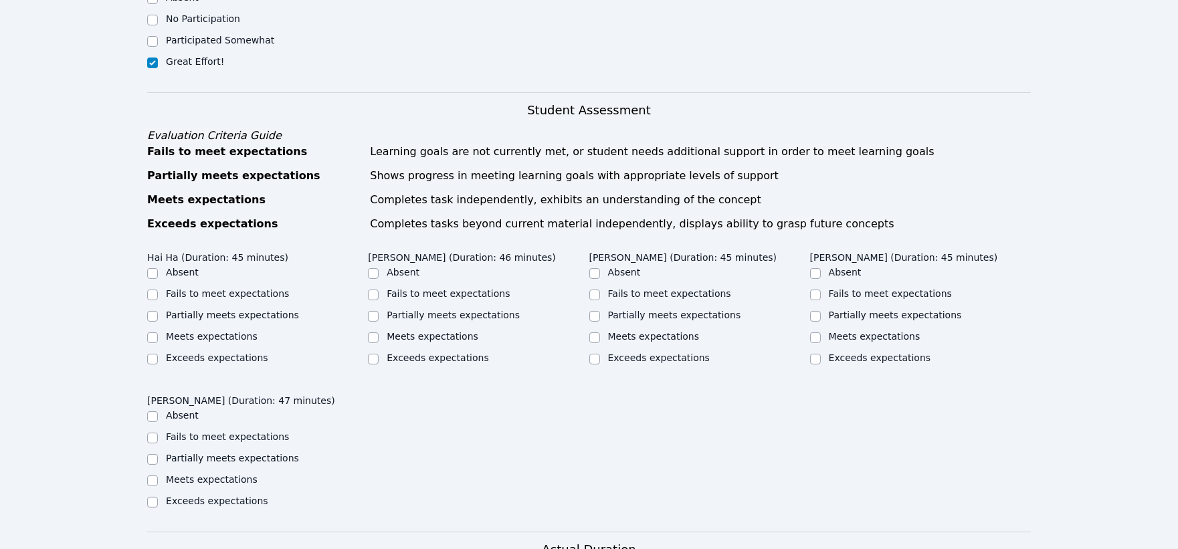
scroll to position [520, 0]
click at [149, 330] on input "Meets expectations" at bounding box center [152, 335] width 11 height 11
checkbox input "true"
click at [372, 330] on input "Meets expectations" at bounding box center [373, 335] width 11 height 11
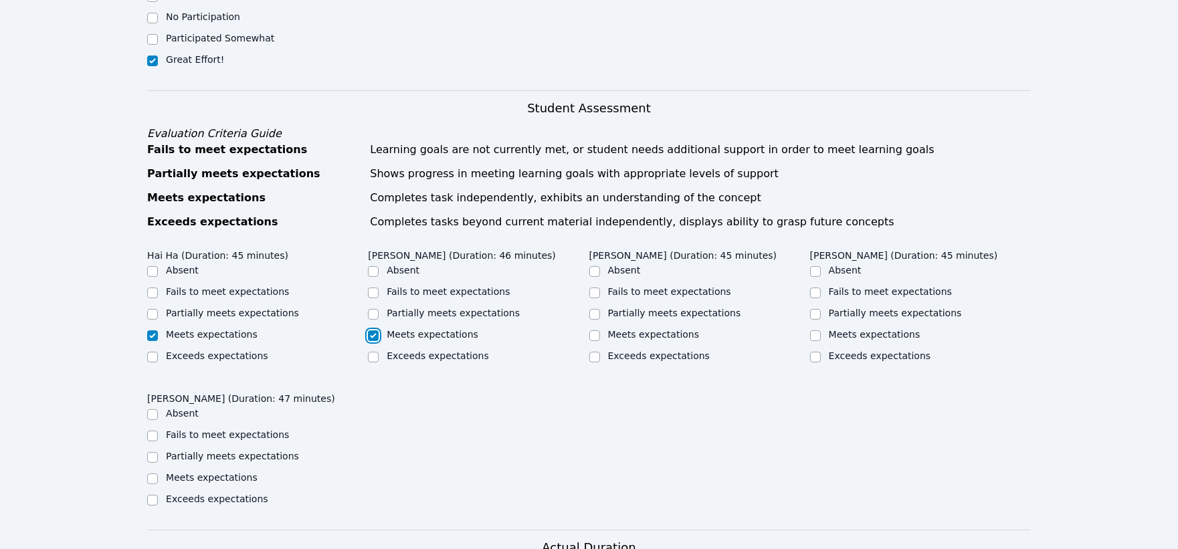
checkbox input "true"
click at [593, 330] on input "Meets expectations" at bounding box center [594, 335] width 11 height 11
checkbox input "true"
click at [817, 330] on input "Meets expectations" at bounding box center [815, 335] width 11 height 11
checkbox input "true"
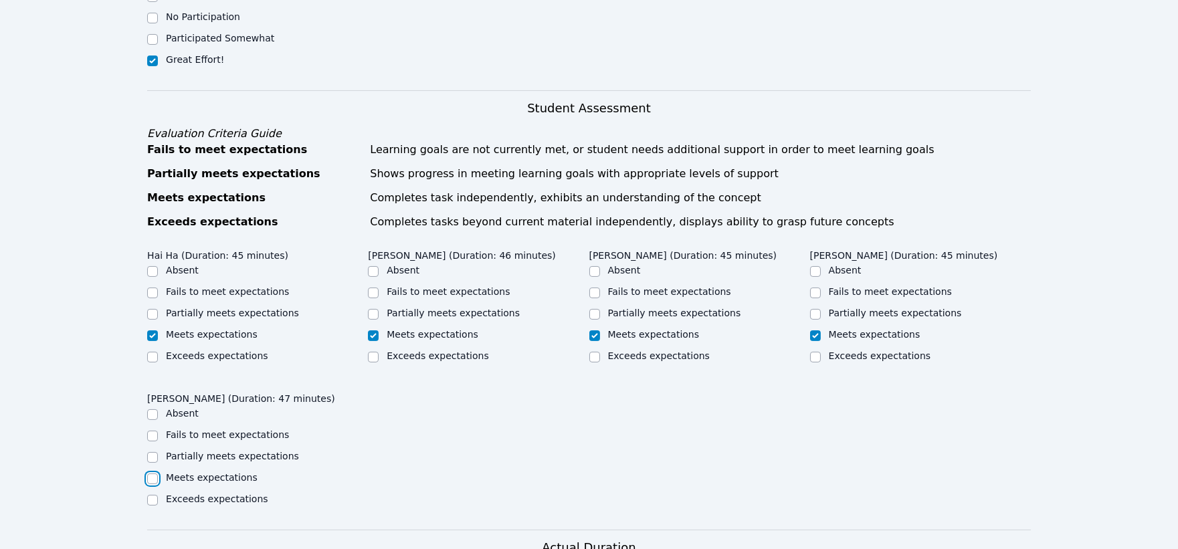
click at [152, 474] on input "Meets expectations" at bounding box center [152, 479] width 11 height 11
checkbox input "true"
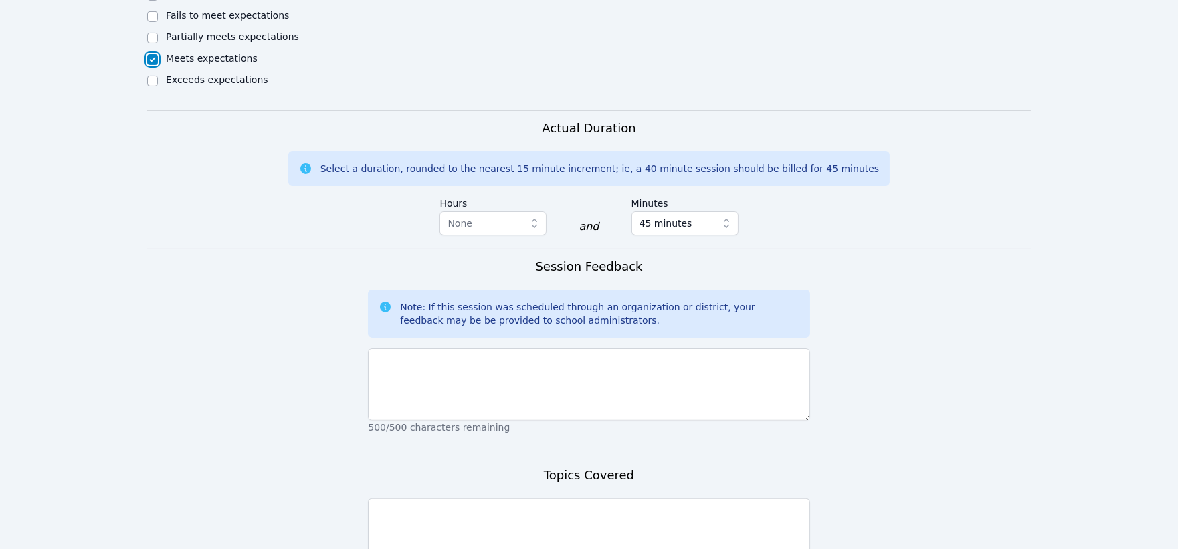
scroll to position [966, 0]
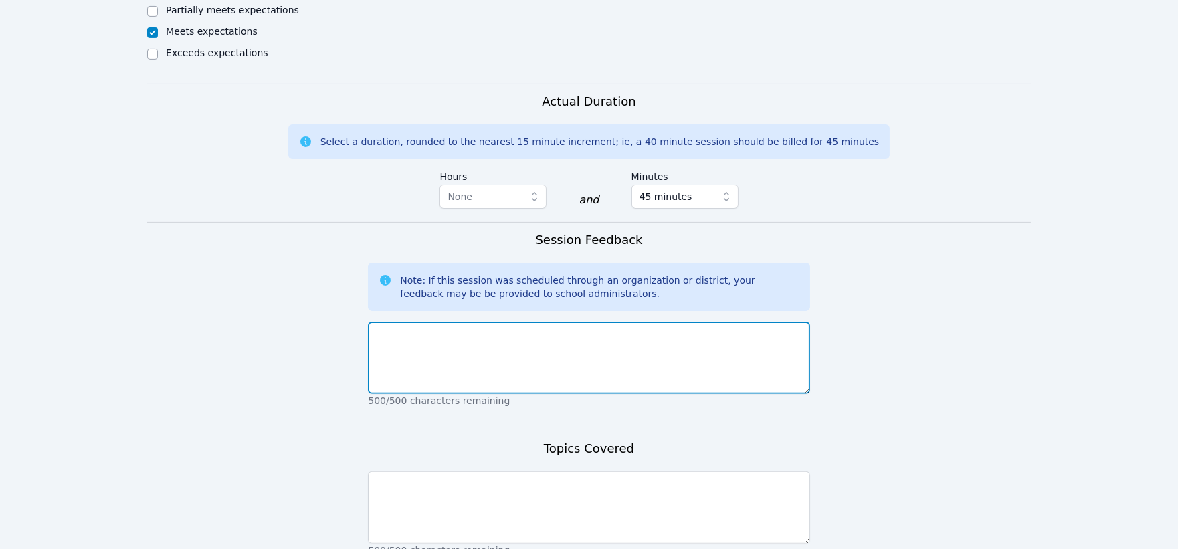
click at [678, 338] on textarea at bounding box center [588, 358] width 441 height 72
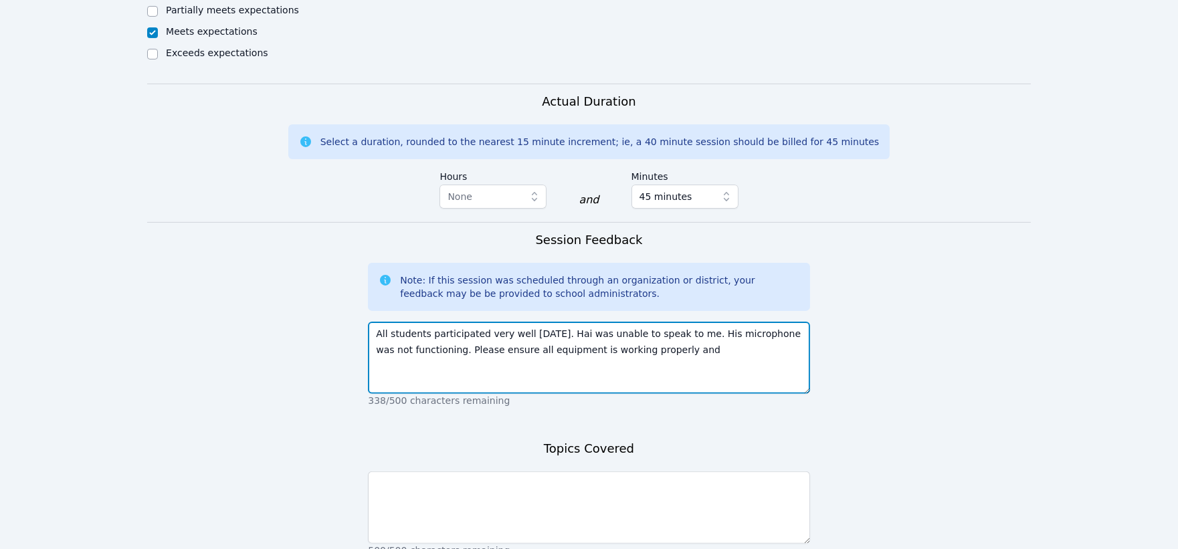
click at [649, 335] on textarea "All students participated very well today. Hai was unable to speak to me. His m…" at bounding box center [588, 358] width 441 height 72
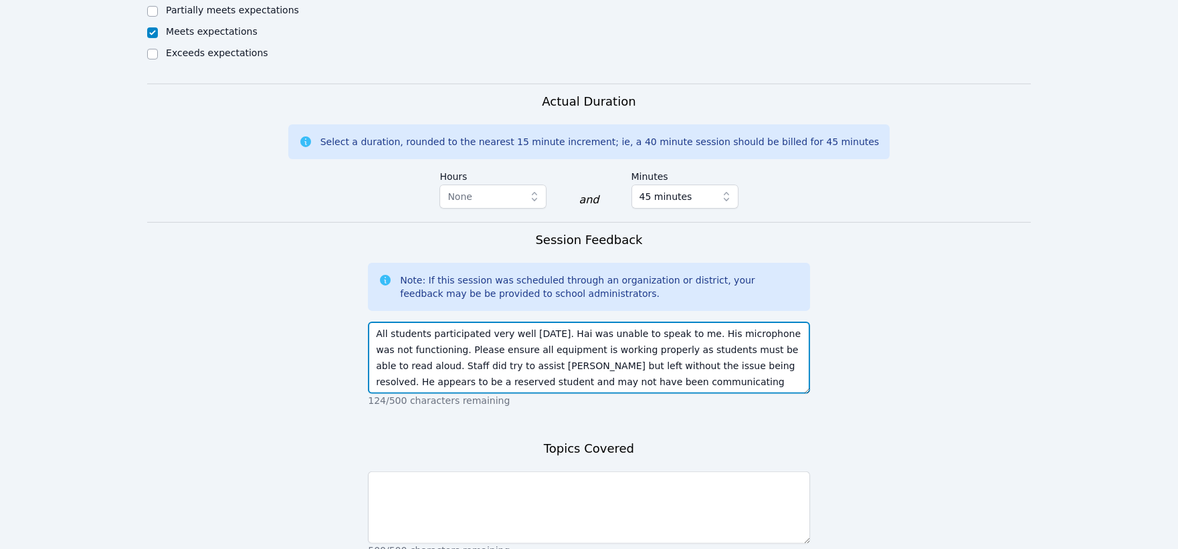
type textarea "All students participated very well today. Hai was unable to speak to me. His m…"
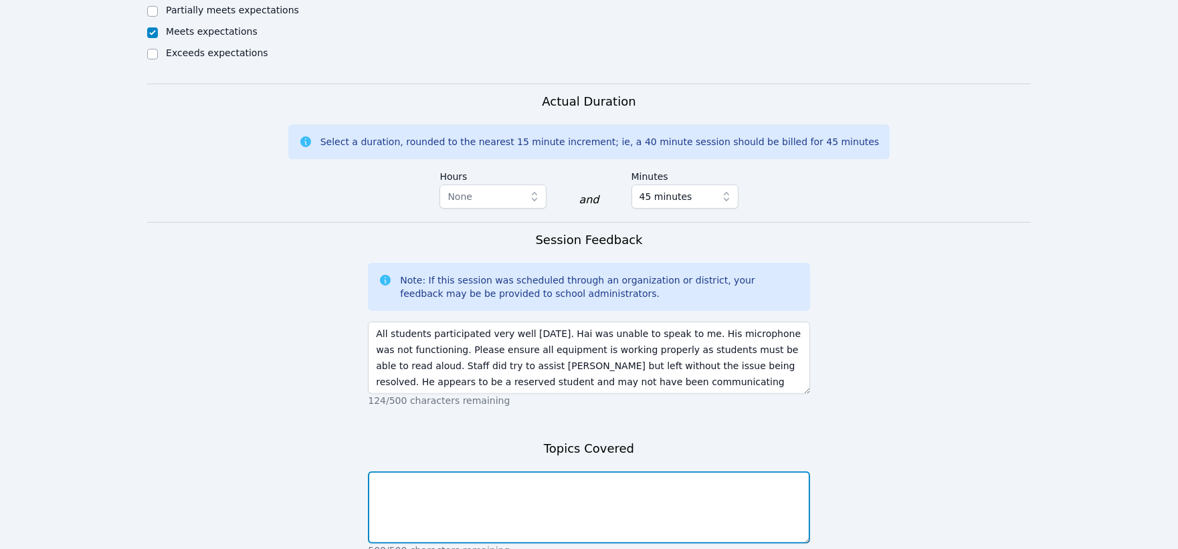
click at [520, 478] on textarea at bounding box center [588, 508] width 441 height 72
type textarea "S"
click at [618, 472] on textarea "Today students were informally assessed for decoding and comprehension." at bounding box center [588, 508] width 441 height 72
click at [741, 472] on textarea "Today students were informally assessed for decoding and listening comprehensio…" at bounding box center [588, 508] width 441 height 72
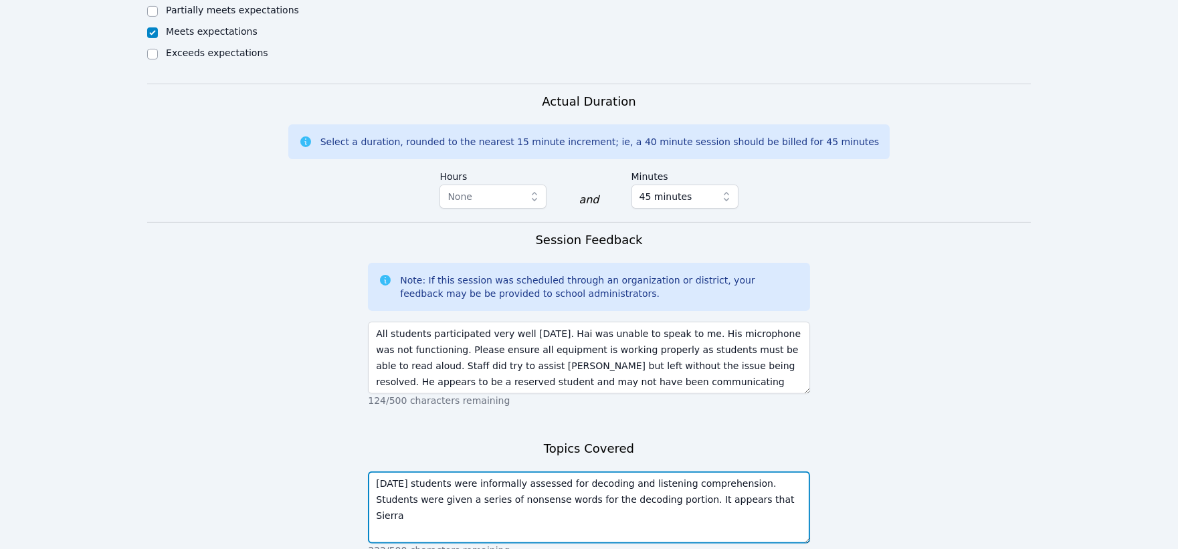
click at [687, 480] on textarea "Today students were informally assessed for decoding and listening comprehensio…" at bounding box center [588, 508] width 441 height 72
click at [683, 483] on textarea "Today students were informally assessed for decoding and listening comprehensio…" at bounding box center [588, 508] width 441 height 72
click at [470, 498] on textarea "Today students were informally assessed for decoding and listening comprehensio…" at bounding box center [588, 508] width 441 height 72
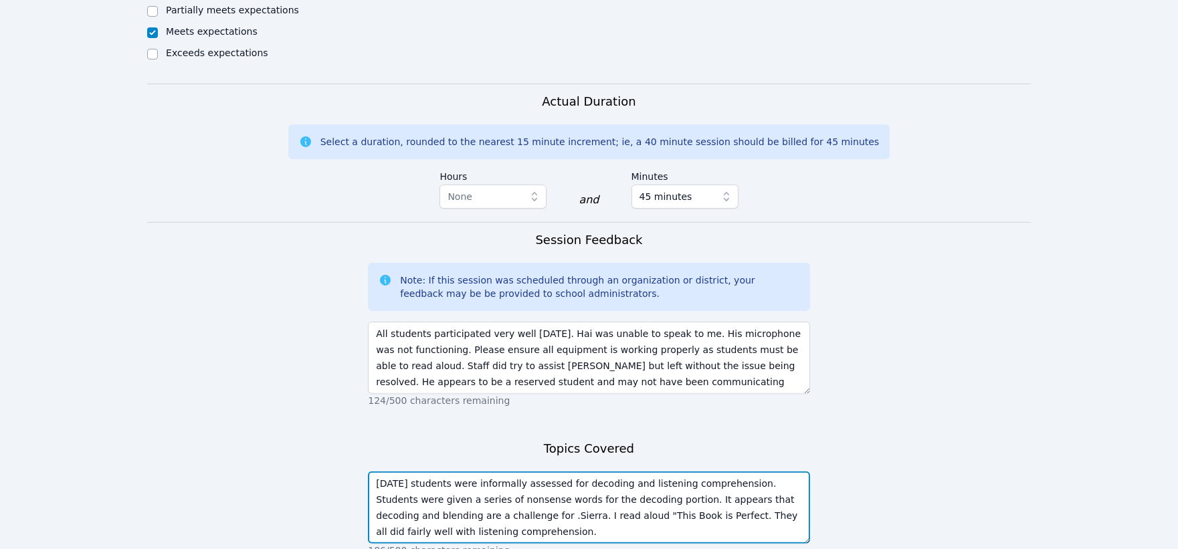
click at [439, 516] on textarea "Today students were informally assessed for decoding and listening comprehensio…" at bounding box center [588, 508] width 441 height 72
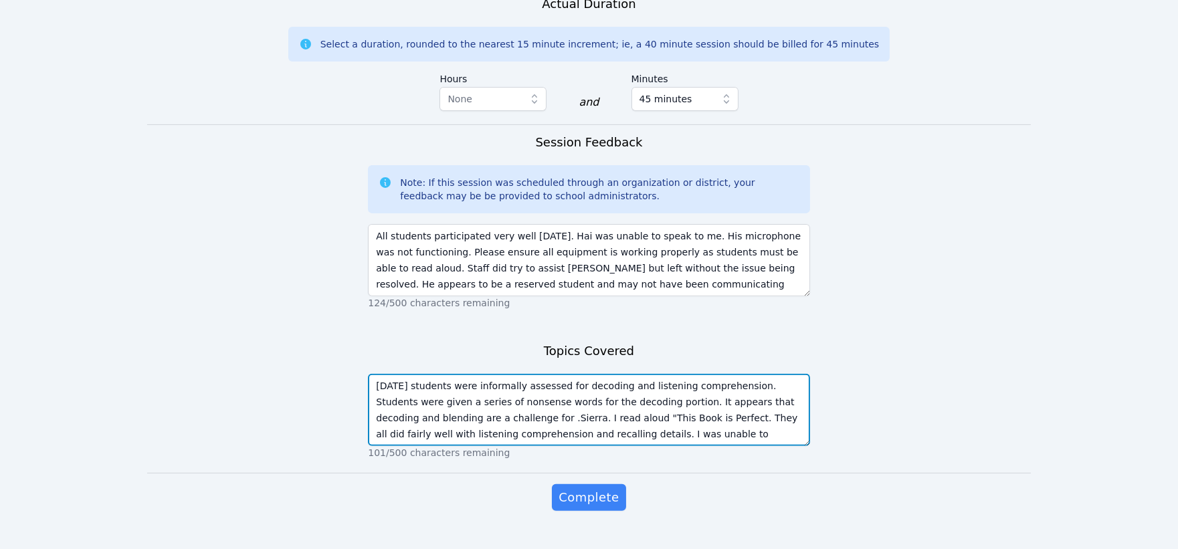
scroll to position [1073, 0]
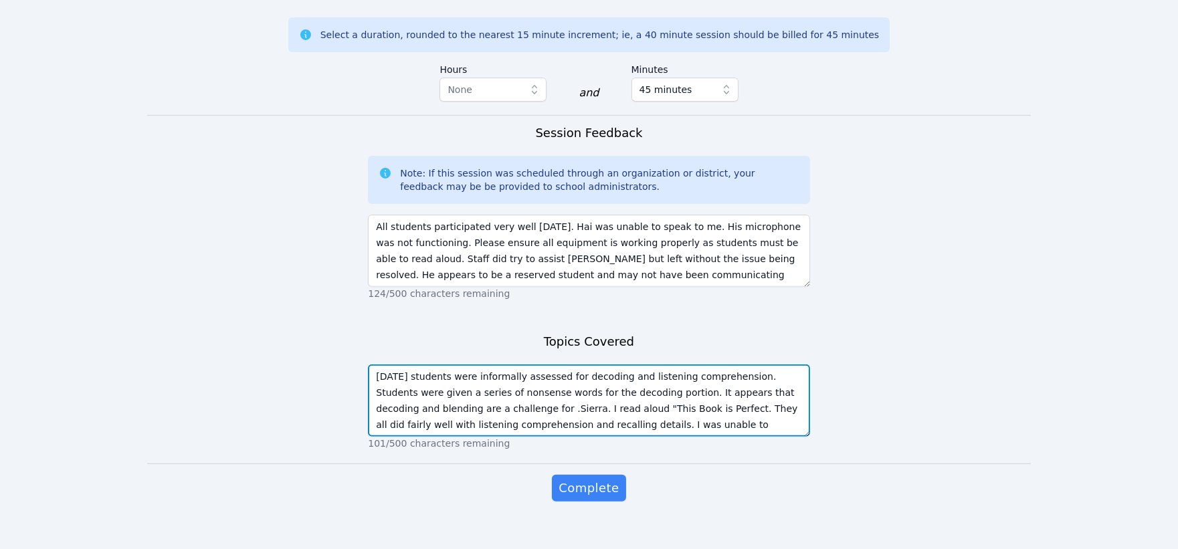
click at [400, 365] on textarea "Today students were informally assessed for decoding and listening comprehensio…" at bounding box center [588, 401] width 441 height 72
type textarea "Today, students were informally assessed for decoding and listening comprehensi…"
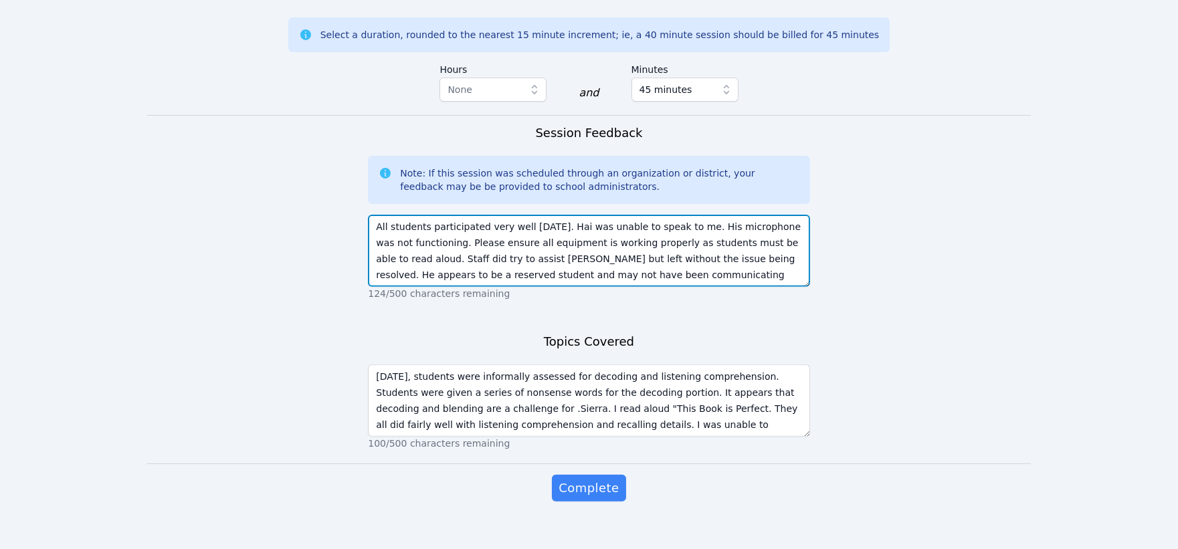
click at [787, 229] on textarea "All students participated very well today. Hai was unable to speak to me. His m…" at bounding box center [588, 251] width 441 height 72
type textarea "All students participated very well today. Hai was unable to speak to me. His m…"
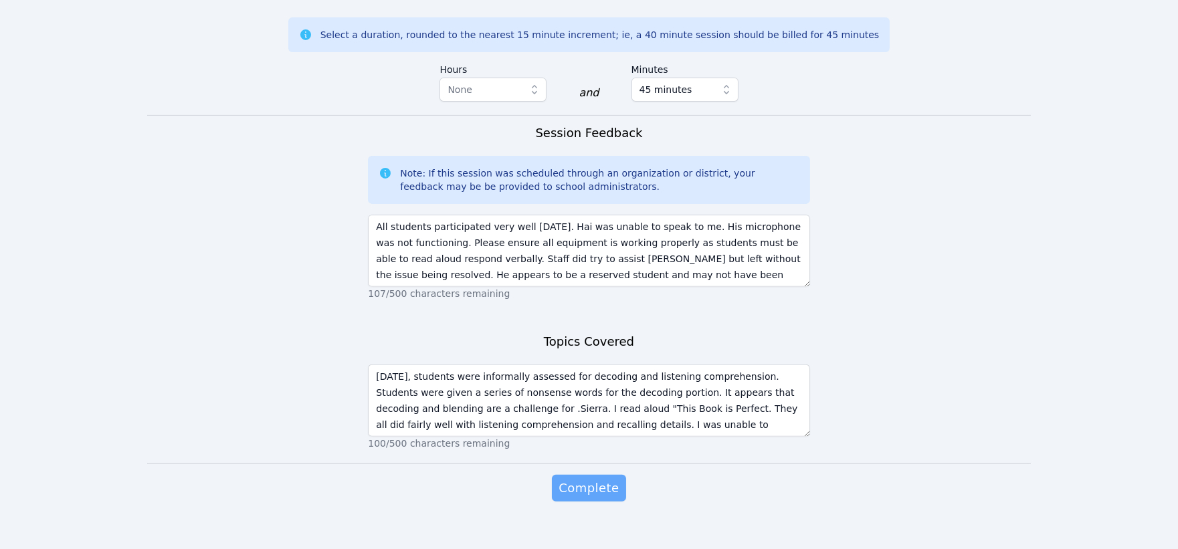
click at [596, 479] on span "Complete" at bounding box center [588, 488] width 60 height 19
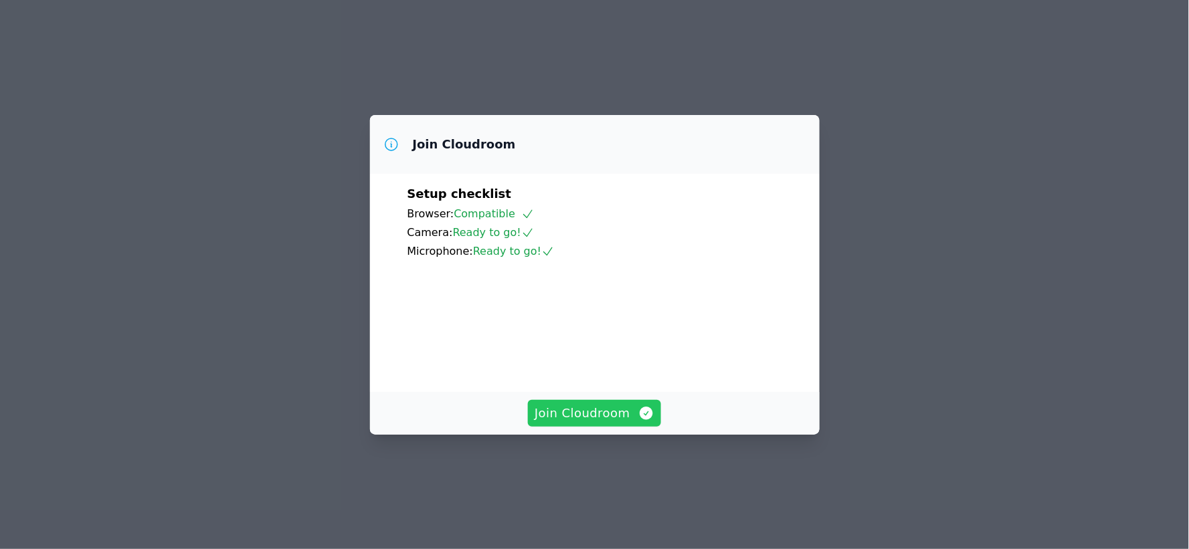
click at [581, 423] on span "Join Cloudroom" at bounding box center [594, 413] width 120 height 19
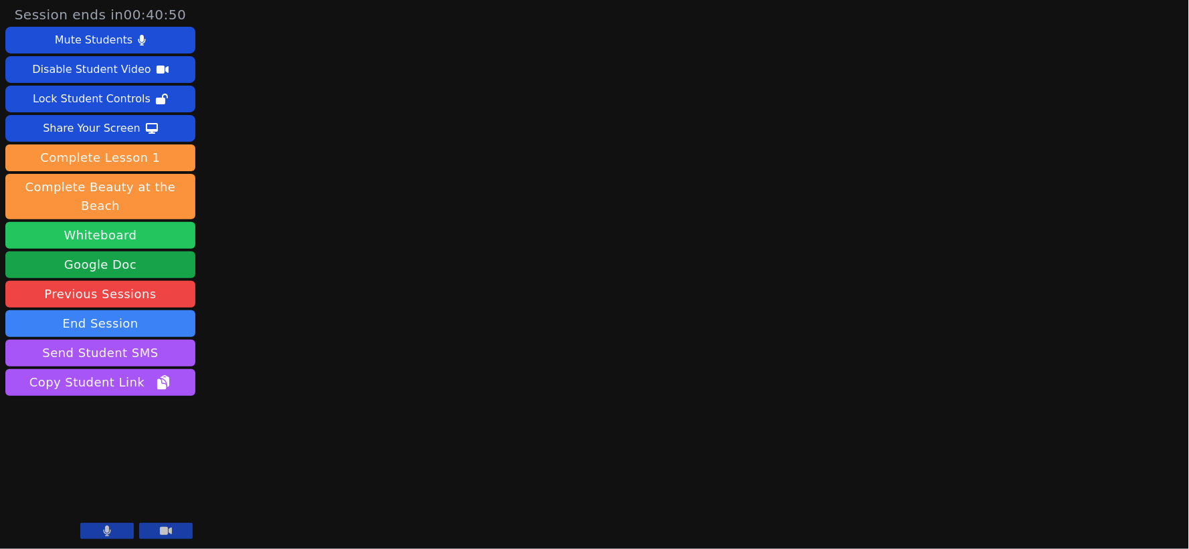
click at [131, 222] on button "Whiteboard" at bounding box center [100, 235] width 190 height 27
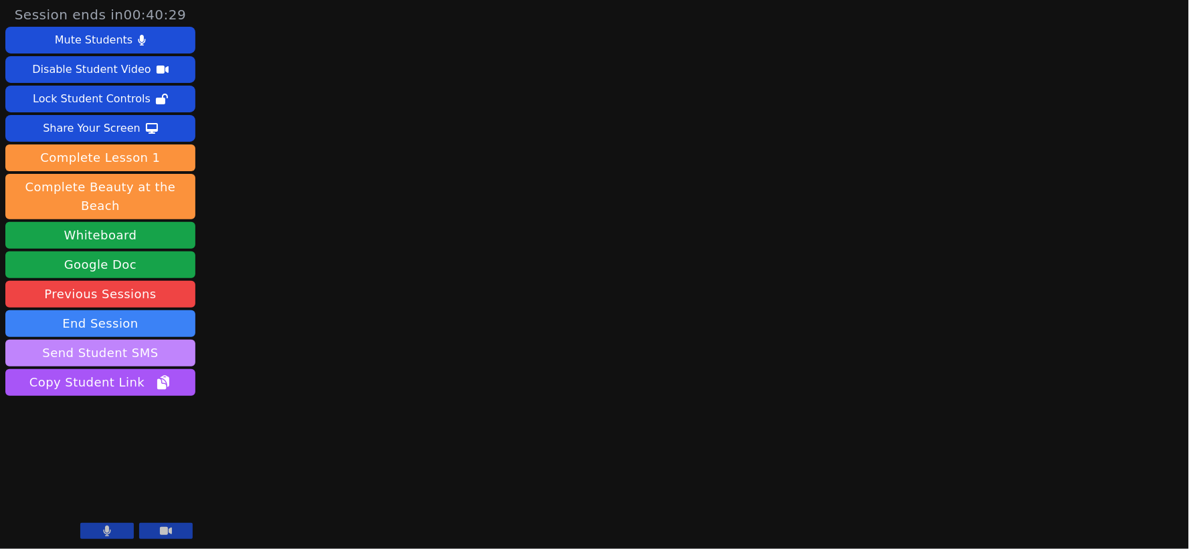
click at [120, 340] on button "Send Student SMS" at bounding box center [100, 353] width 190 height 27
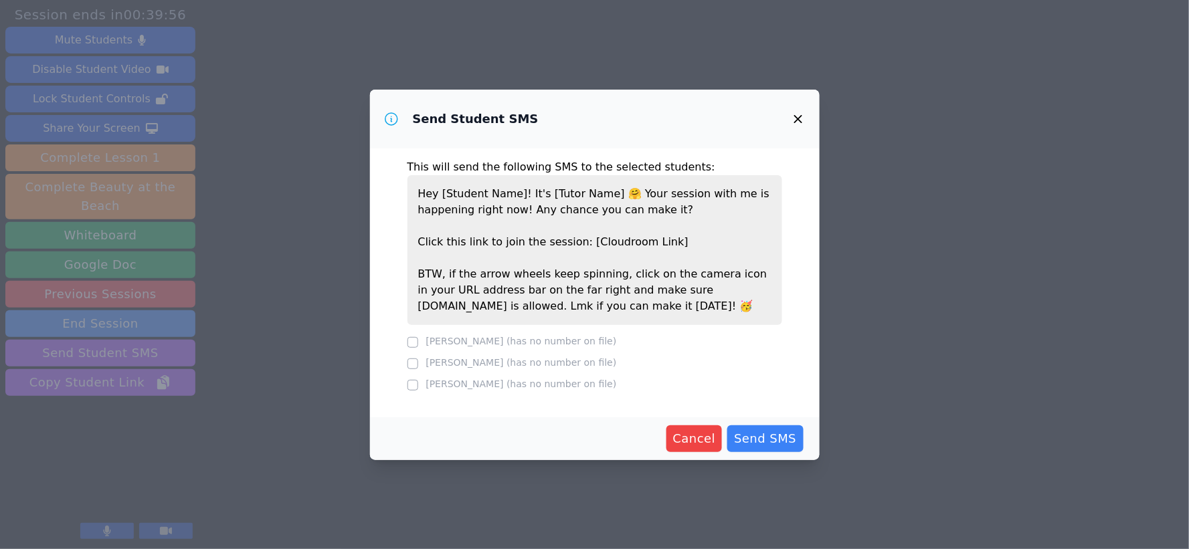
click at [797, 118] on icon "button" at bounding box center [798, 119] width 16 height 16
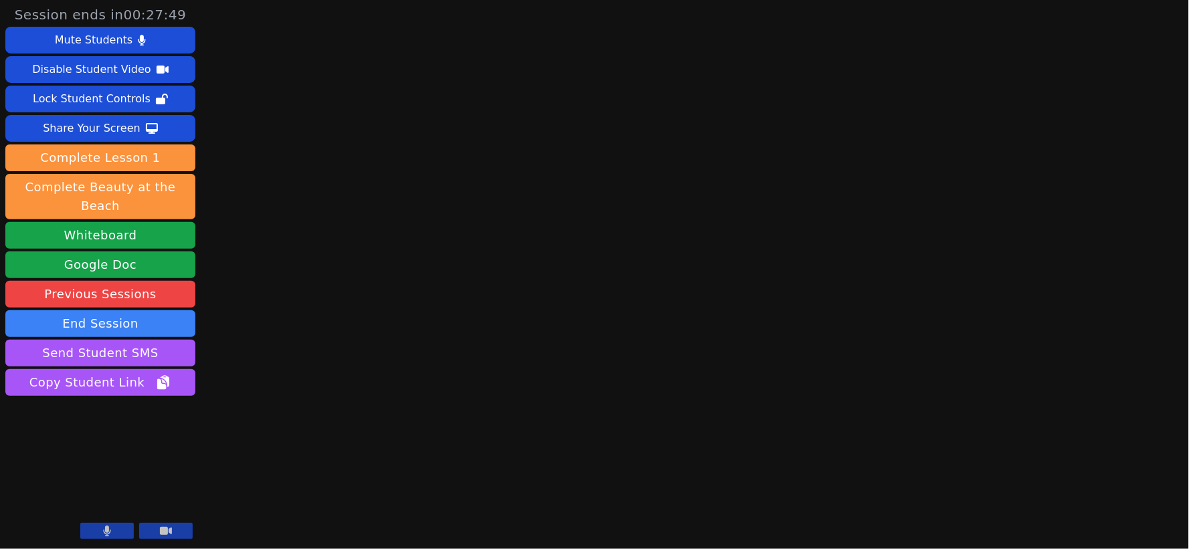
click at [110, 524] on button at bounding box center [107, 531] width 54 height 16
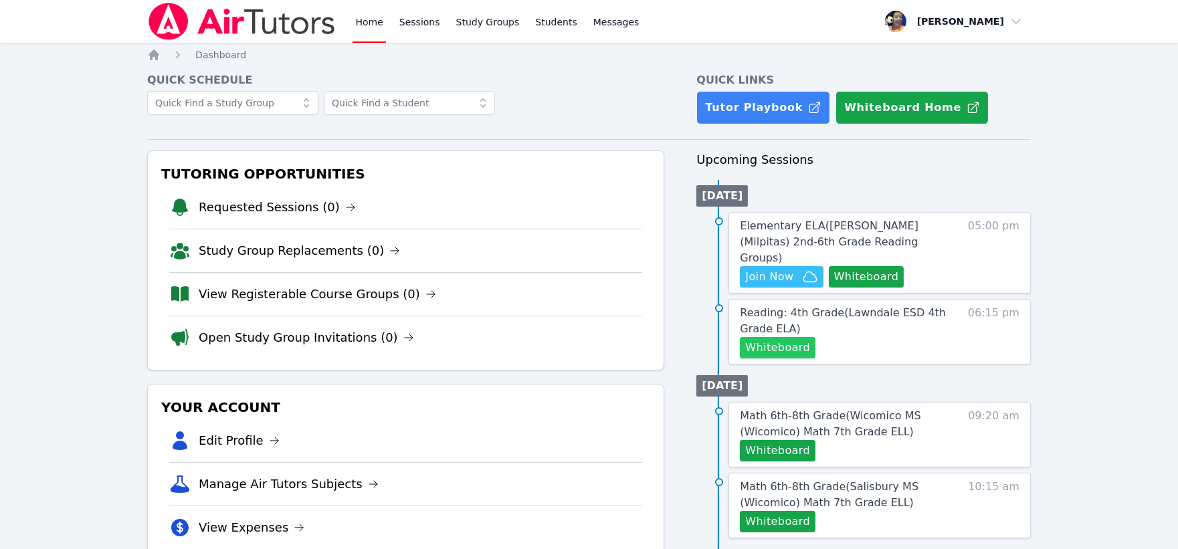
click at [793, 337] on button "Whiteboard" at bounding box center [778, 347] width 76 height 21
click at [859, 306] on span "Reading: 4th Grade ( Lawndale ESD 4th Grade ELA )" at bounding box center [843, 320] width 206 height 29
click at [900, 224] on span "Elementary ELA ( [PERSON_NAME] (Milpitas) 2nd-6th Grade Reading Groups )" at bounding box center [829, 241] width 179 height 45
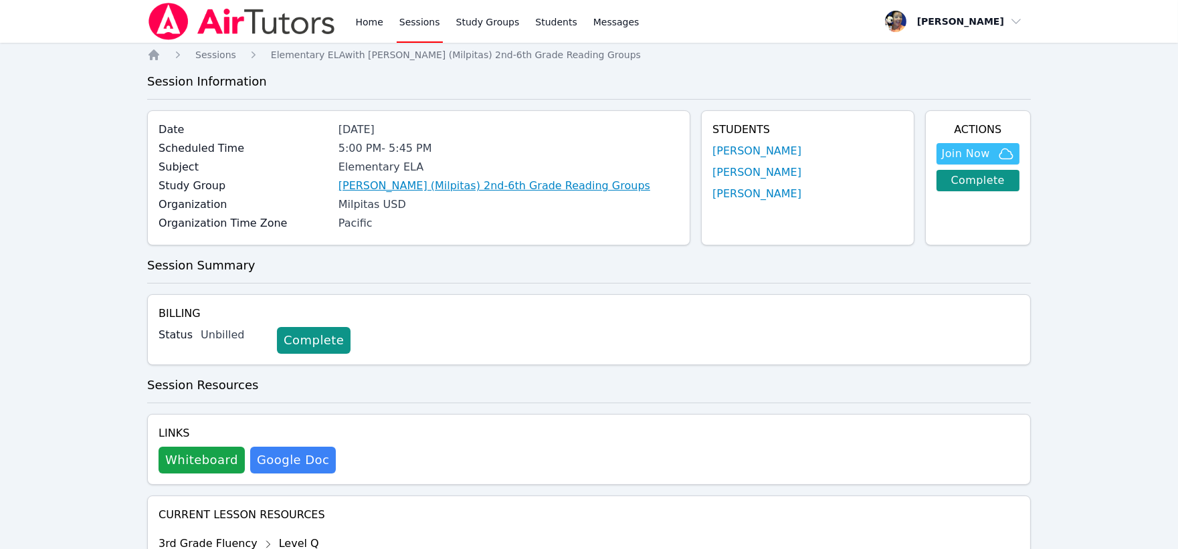
click at [537, 186] on link "[PERSON_NAME] (Milpitas) 2nd-6th Grade Reading Groups" at bounding box center [494, 186] width 312 height 16
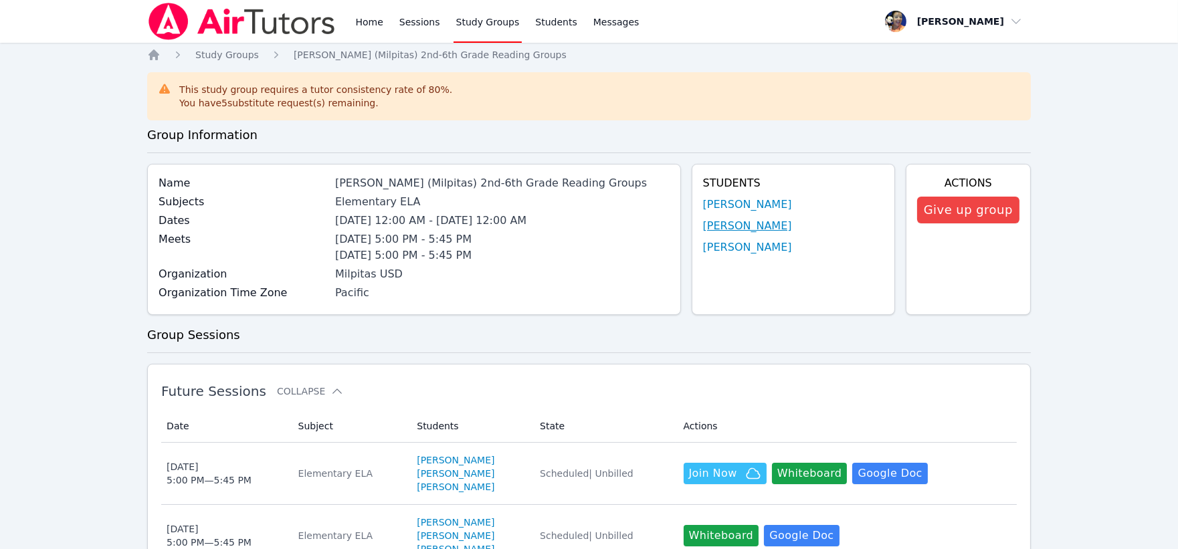
click at [736, 226] on link "[PERSON_NAME]" at bounding box center [747, 226] width 89 height 16
click at [737, 250] on link "[PERSON_NAME]" at bounding box center [747, 247] width 89 height 16
click at [712, 201] on link "[PERSON_NAME]" at bounding box center [747, 205] width 89 height 16
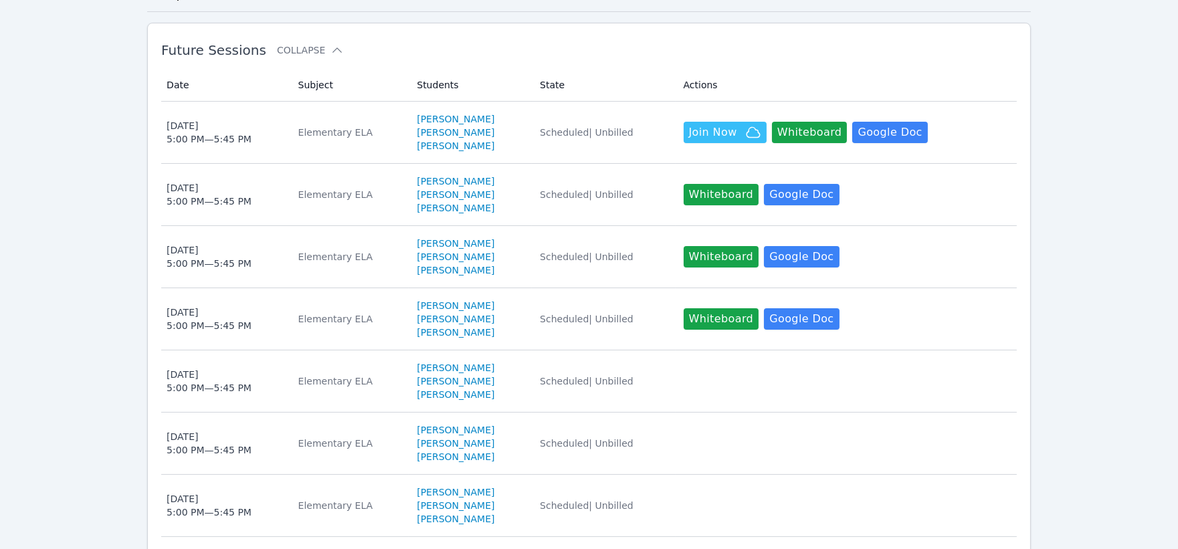
scroll to position [1, 0]
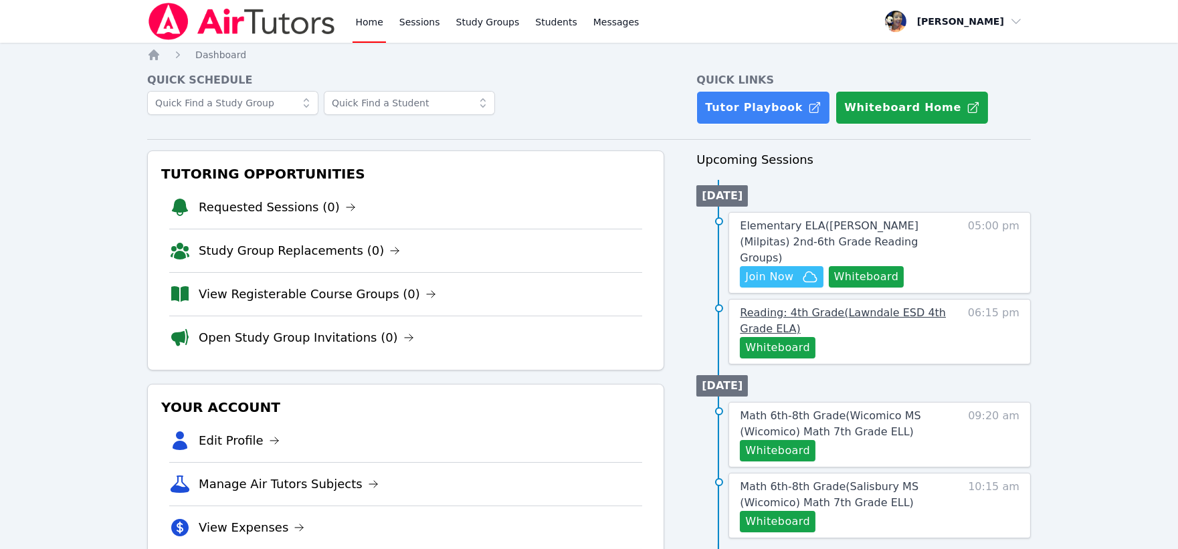
click at [883, 306] on span "Reading: 4th Grade ( Lawndale ESD 4th Grade ELA )" at bounding box center [843, 320] width 206 height 29
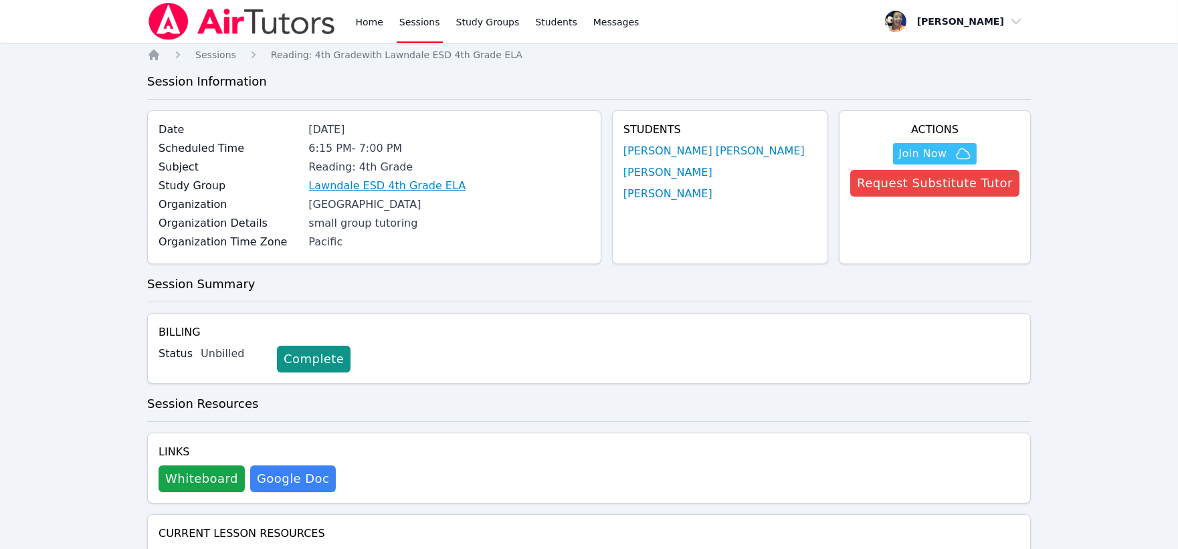
click at [430, 188] on link "Lawndale ESD 4th Grade ELA" at bounding box center [386, 186] width 157 height 16
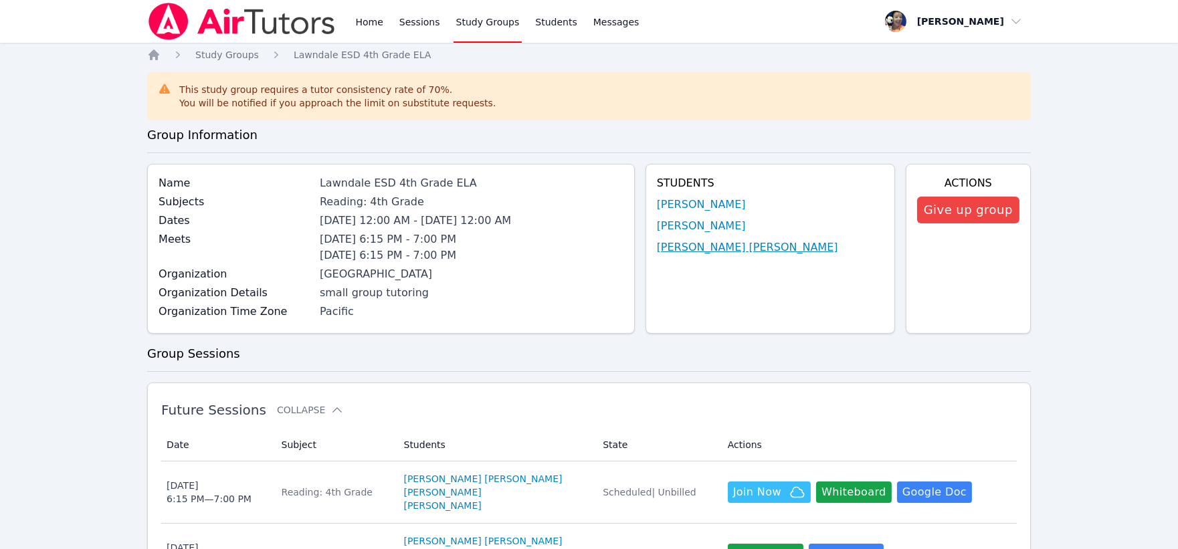
click at [764, 245] on link "[PERSON_NAME] [PERSON_NAME]" at bounding box center [747, 247] width 181 height 16
click at [710, 227] on link "[PERSON_NAME]" at bounding box center [701, 226] width 89 height 16
click at [714, 201] on link "[PERSON_NAME]" at bounding box center [701, 205] width 89 height 16
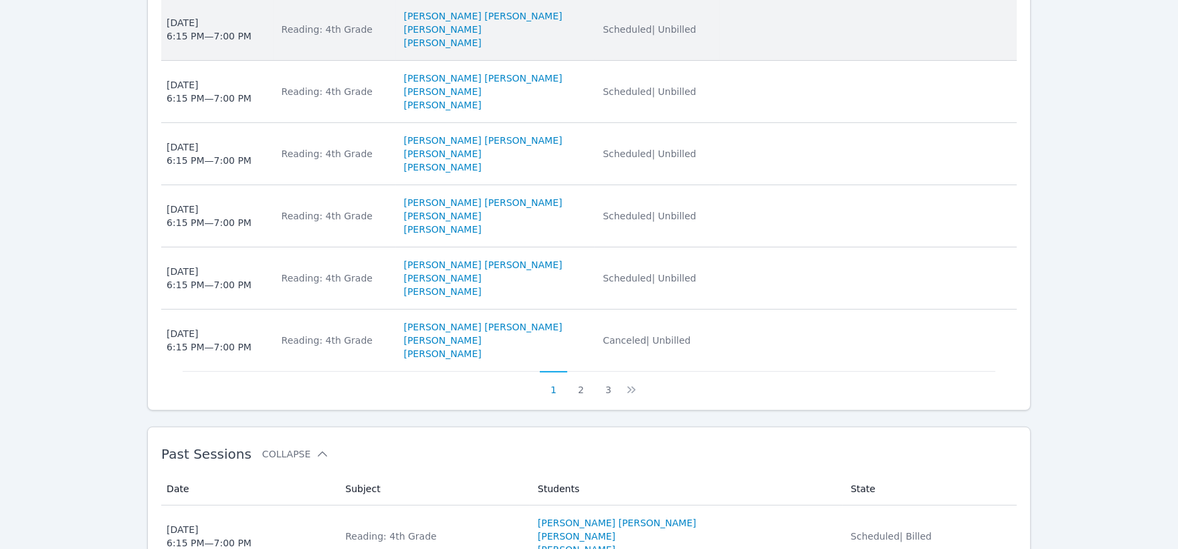
scroll to position [712, 0]
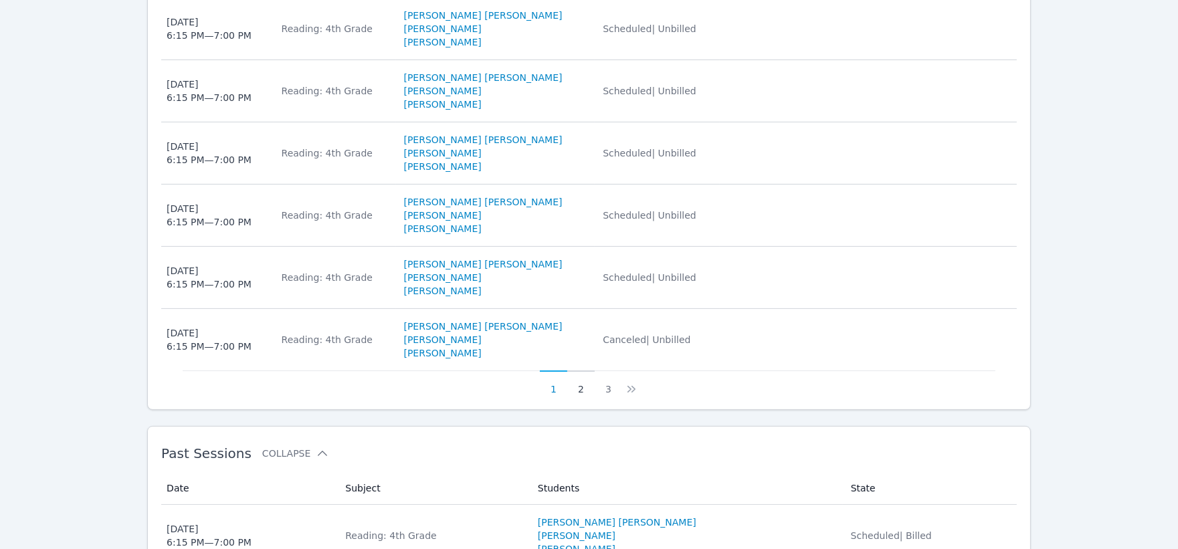
click at [580, 391] on button "2" at bounding box center [580, 383] width 27 height 25
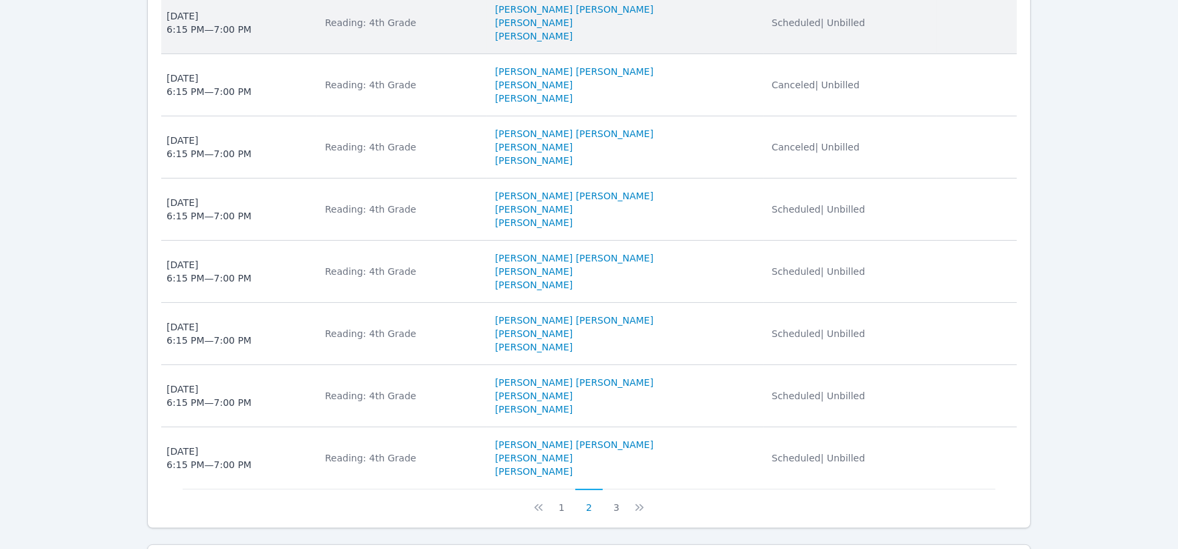
scroll to position [669, 0]
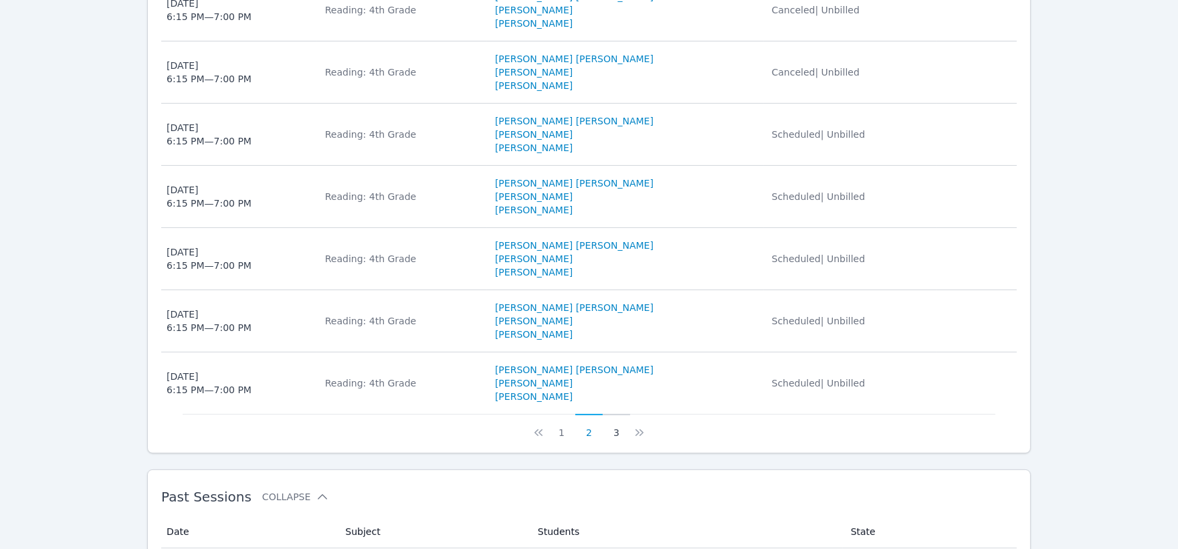
click at [613, 436] on button "3" at bounding box center [616, 426] width 27 height 25
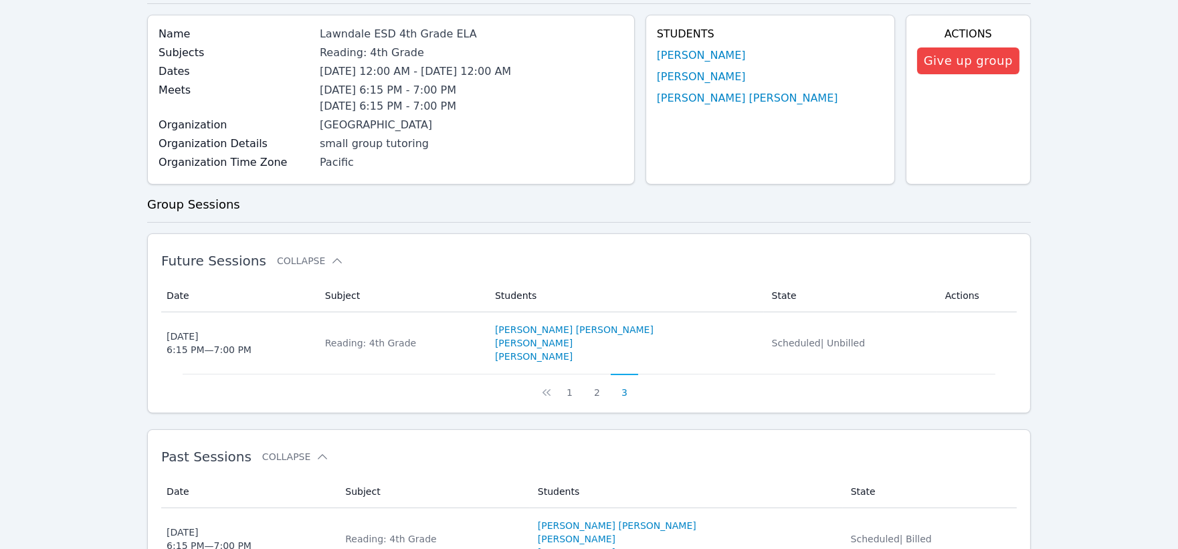
scroll to position [0, 0]
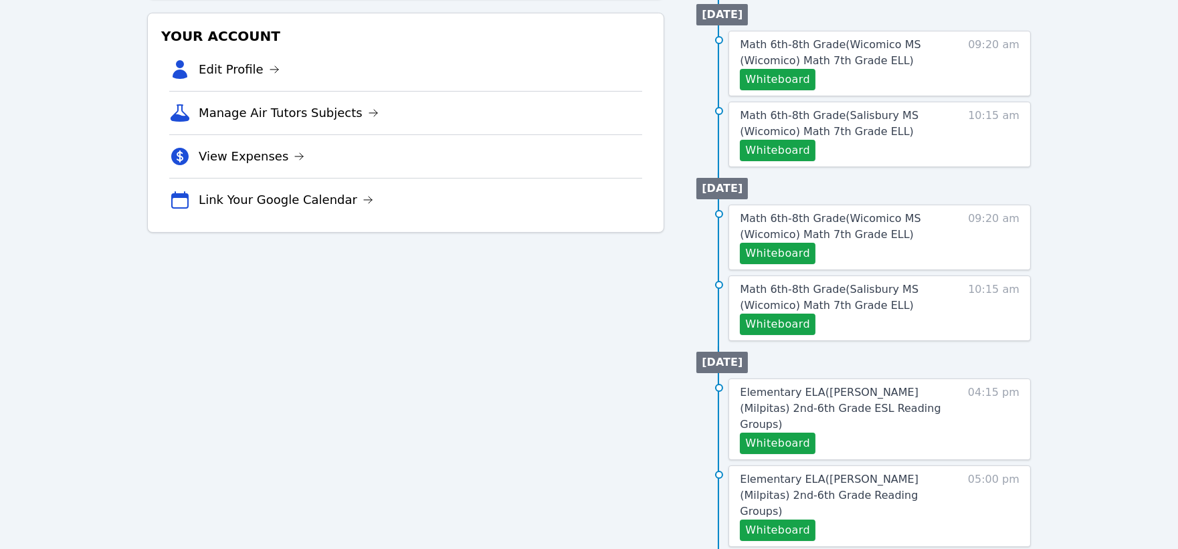
scroll to position [445, 0]
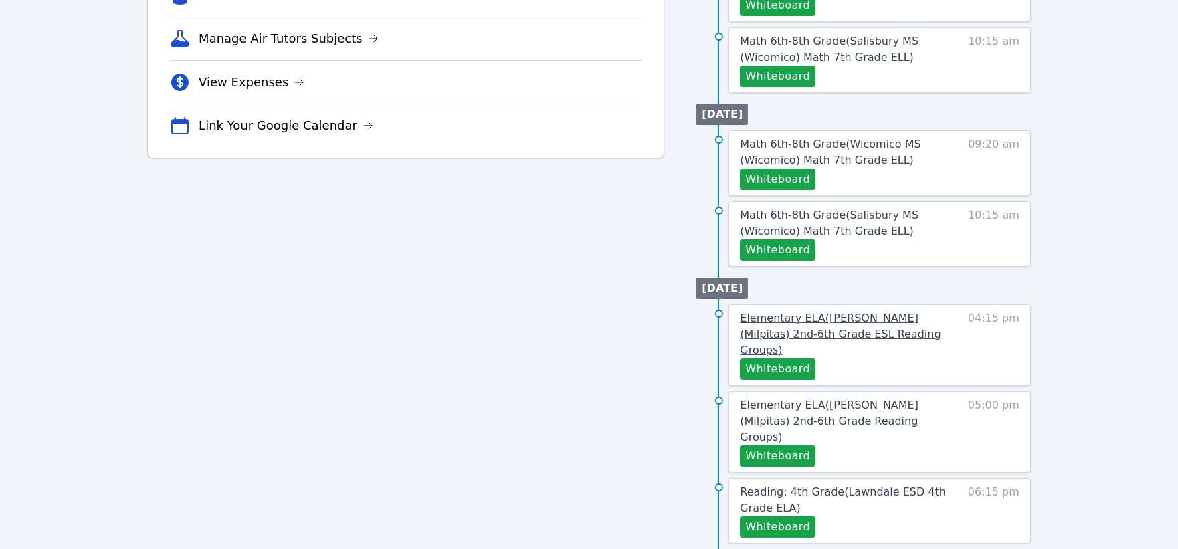
click at [847, 312] on span "Elementary ELA ( Sinnott (Milpitas) 2nd-6th Grade ESL Reading Groups )" at bounding box center [840, 334] width 201 height 45
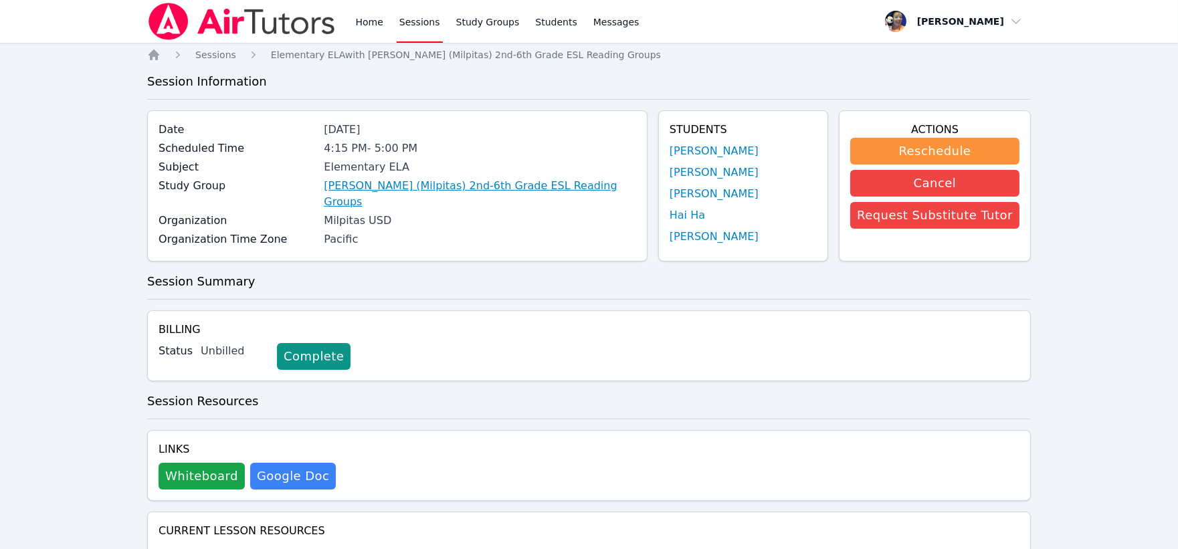
click at [545, 179] on link "Sinnott (Milpitas) 2nd-6th Grade ESL Reading Groups" at bounding box center [480, 194] width 312 height 32
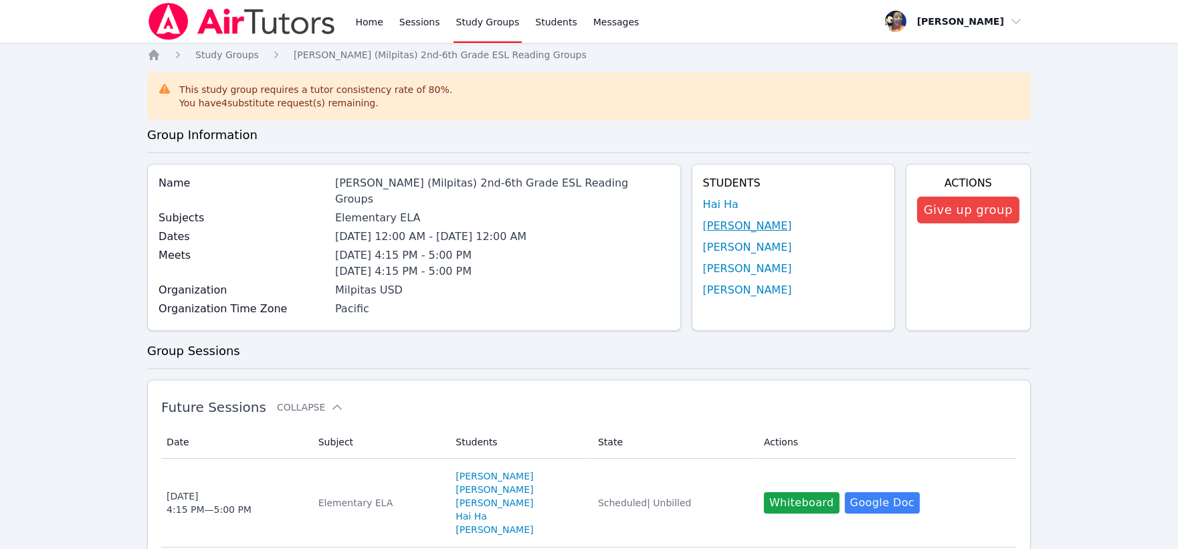
click at [726, 223] on link "Sierra Werner" at bounding box center [747, 226] width 89 height 16
click at [712, 205] on link "Hai Ha" at bounding box center [720, 205] width 35 height 16
click at [704, 251] on link "Kiana Ortiz" at bounding box center [747, 247] width 89 height 16
click at [713, 265] on link "Ryley Tan" at bounding box center [747, 269] width 89 height 16
click at [714, 291] on link "Se'miyah Phillips-Oliver" at bounding box center [747, 290] width 89 height 16
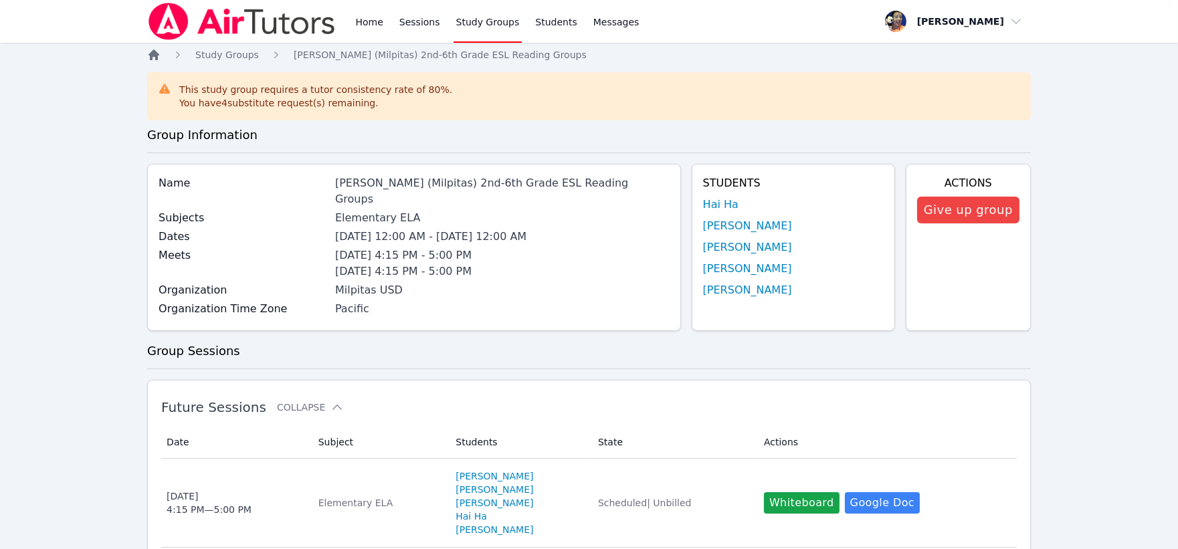
click at [152, 55] on icon "Breadcrumb" at bounding box center [153, 54] width 11 height 11
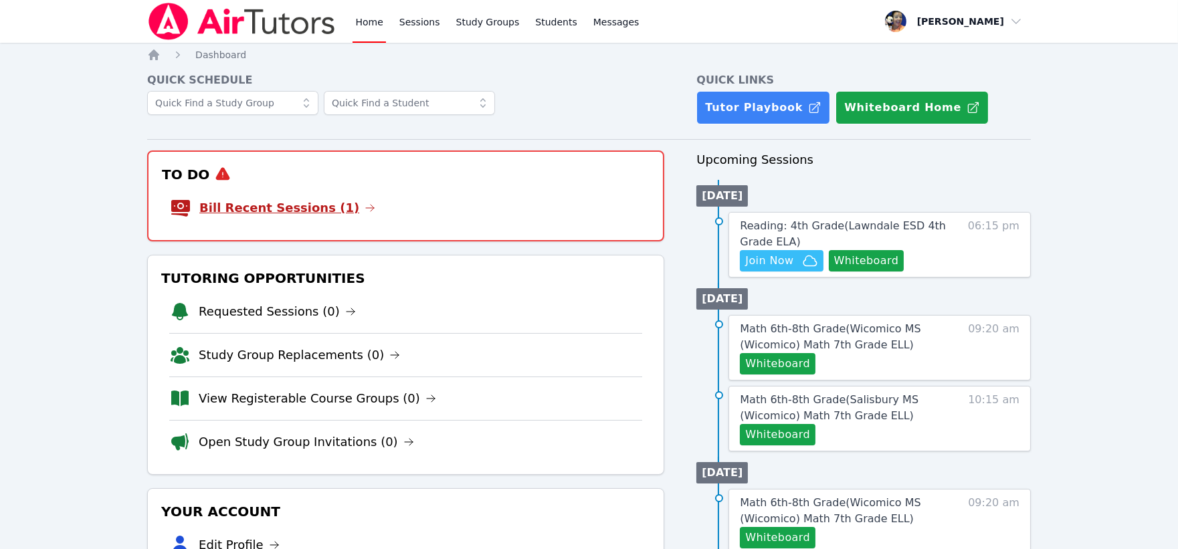
click at [282, 209] on link "Bill Recent Sessions (1)" at bounding box center [287, 208] width 176 height 19
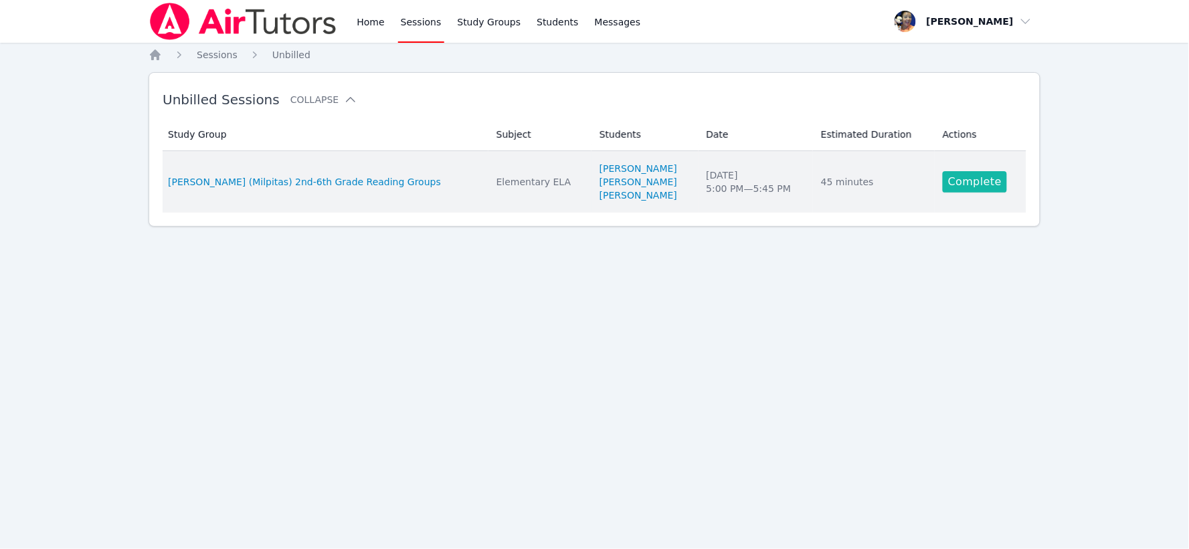
click at [967, 179] on link "Complete" at bounding box center [974, 181] width 64 height 21
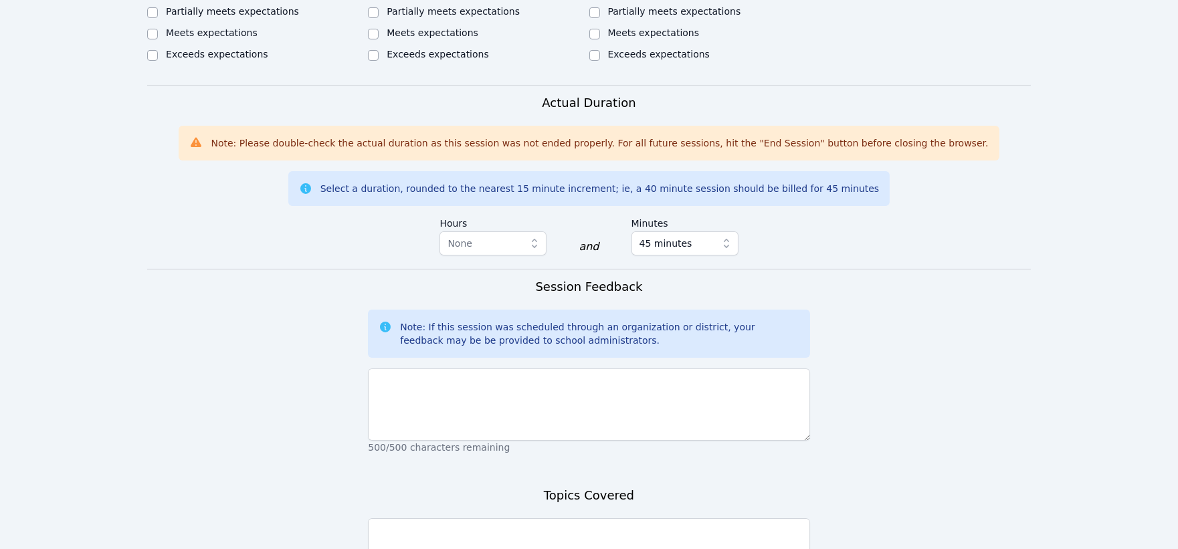
scroll to position [743, 0]
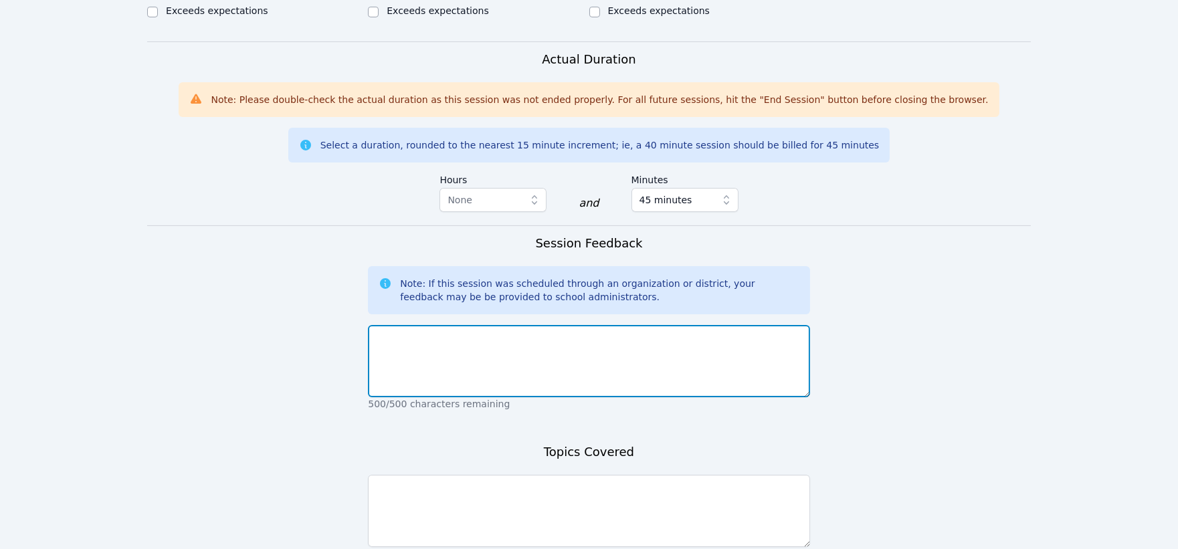
click at [701, 326] on textarea at bounding box center [588, 361] width 441 height 72
type textarea "N"
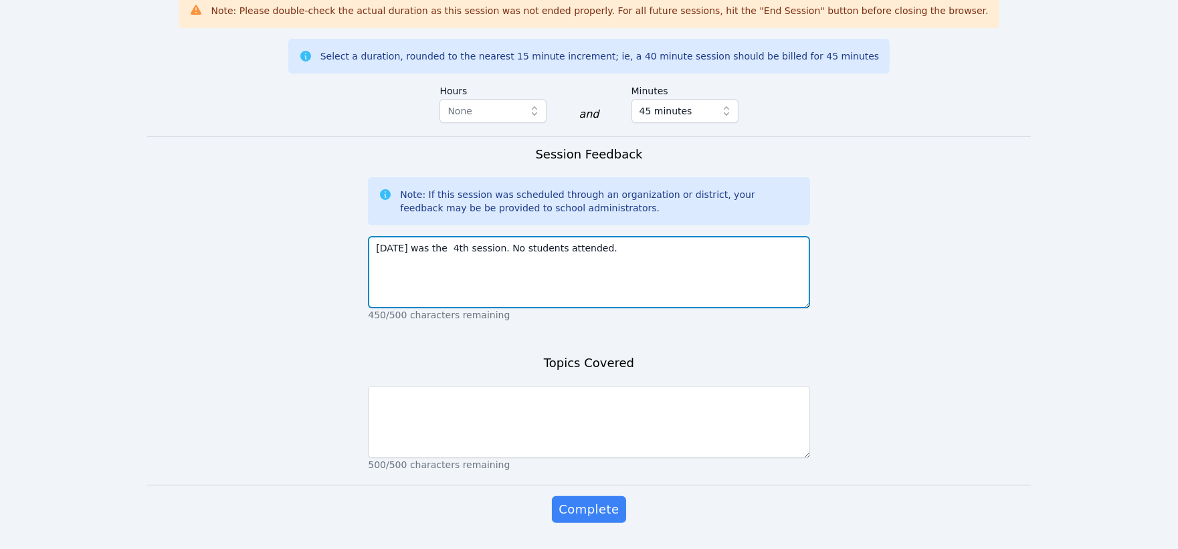
scroll to position [853, 0]
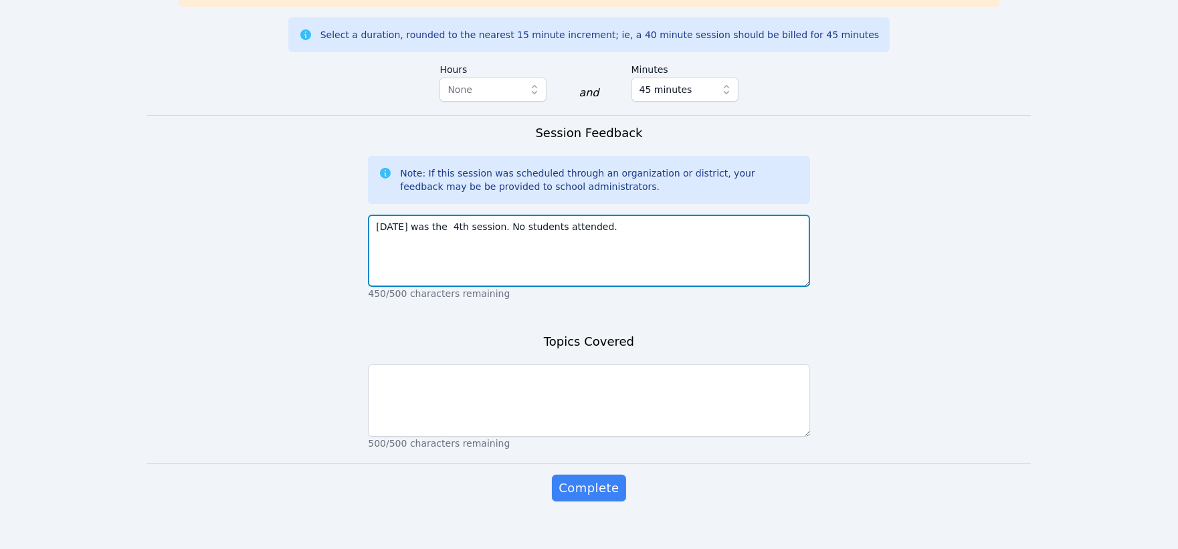
drag, startPoint x: 591, startPoint y: 211, endPoint x: 375, endPoint y: 201, distance: 215.6
click at [375, 215] on textarea "Today was the 4th session. No students attended." at bounding box center [588, 251] width 441 height 72
type textarea "Today was the 4th session. No students attended."
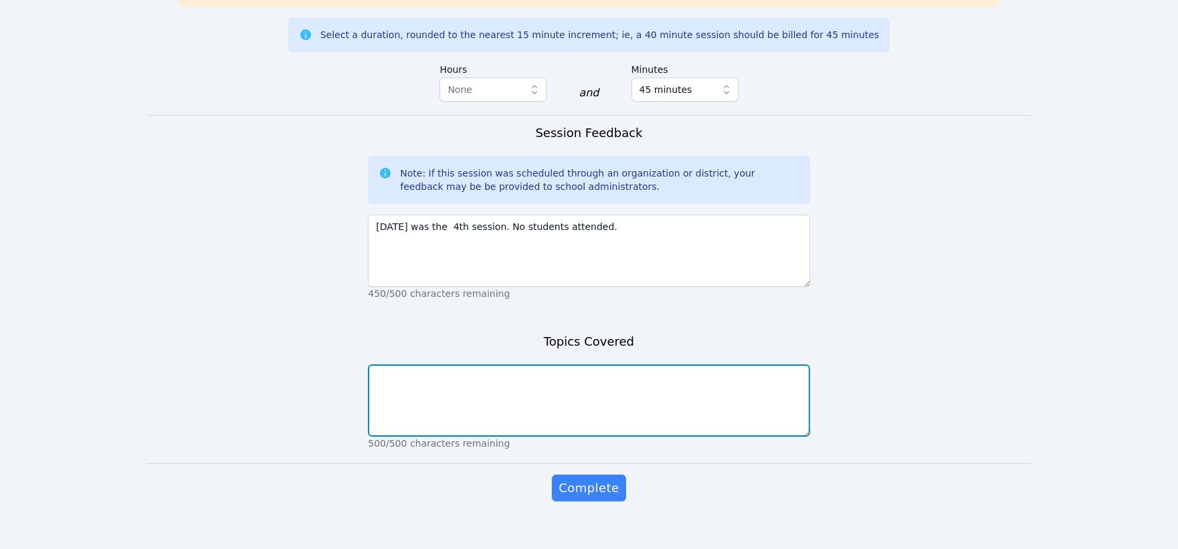
click at [425, 369] on textarea at bounding box center [588, 401] width 441 height 72
paste textarea "Today was the 4th session. No students attended."
type textarea "Today was the 4th session. No students attended."
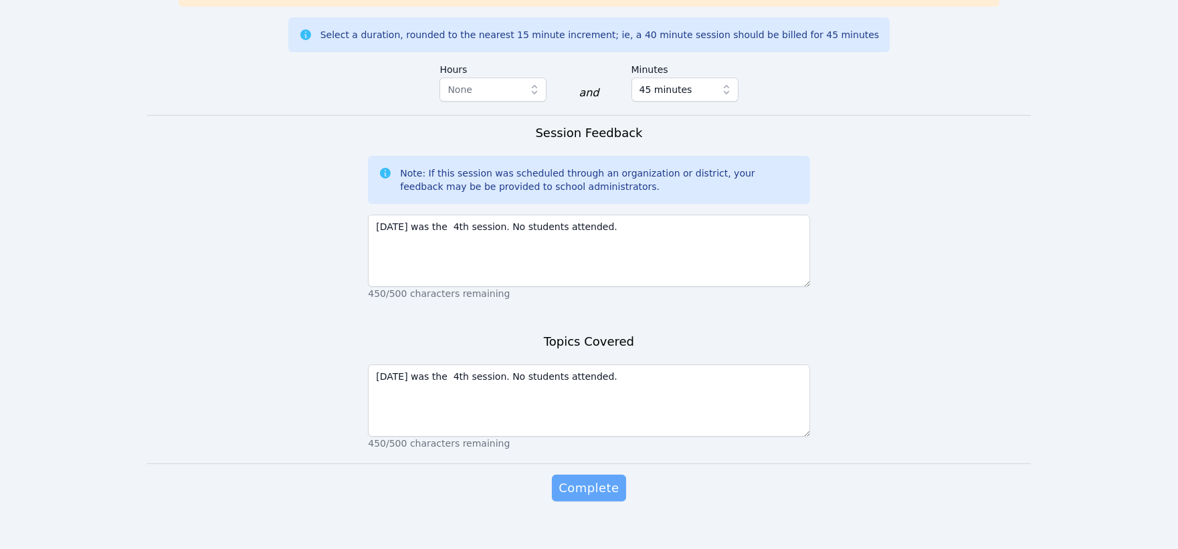
click at [583, 479] on span "Complete" at bounding box center [588, 488] width 60 height 19
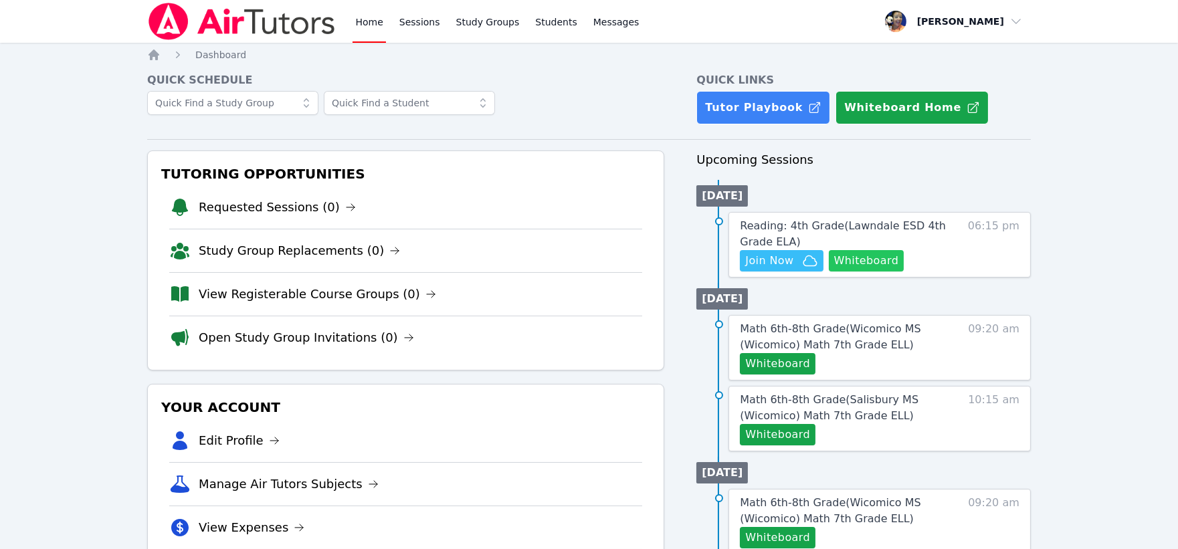
click at [874, 263] on button "Whiteboard" at bounding box center [867, 260] width 76 height 21
click at [777, 265] on span "Join Now" at bounding box center [769, 261] width 48 height 16
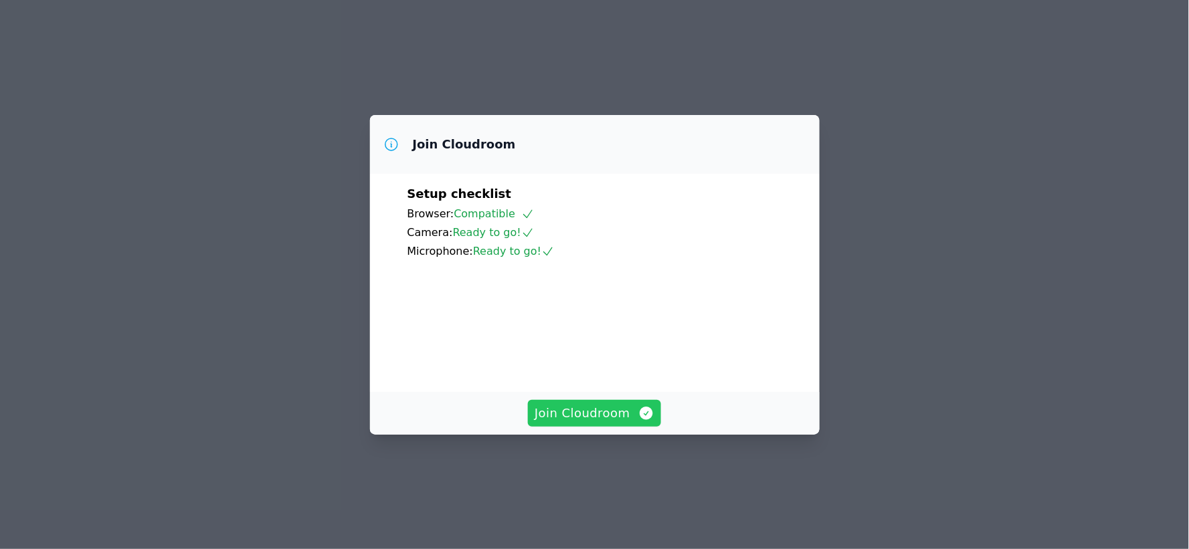
click at [603, 423] on span "Join Cloudroom" at bounding box center [594, 413] width 120 height 19
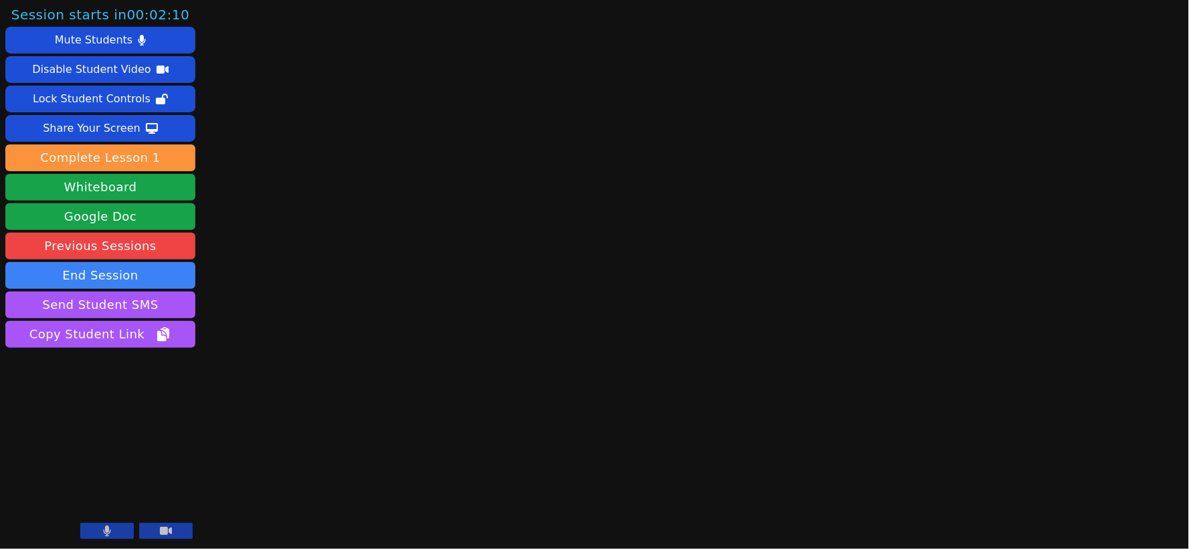
click at [111, 526] on button at bounding box center [107, 531] width 54 height 16
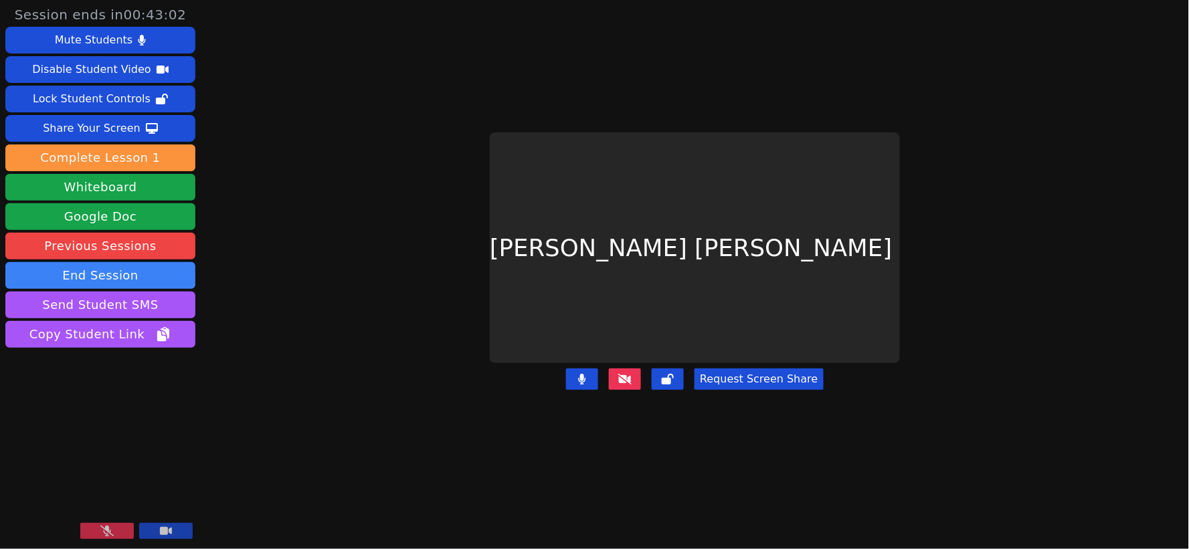
click at [111, 526] on icon at bounding box center [106, 531] width 13 height 11
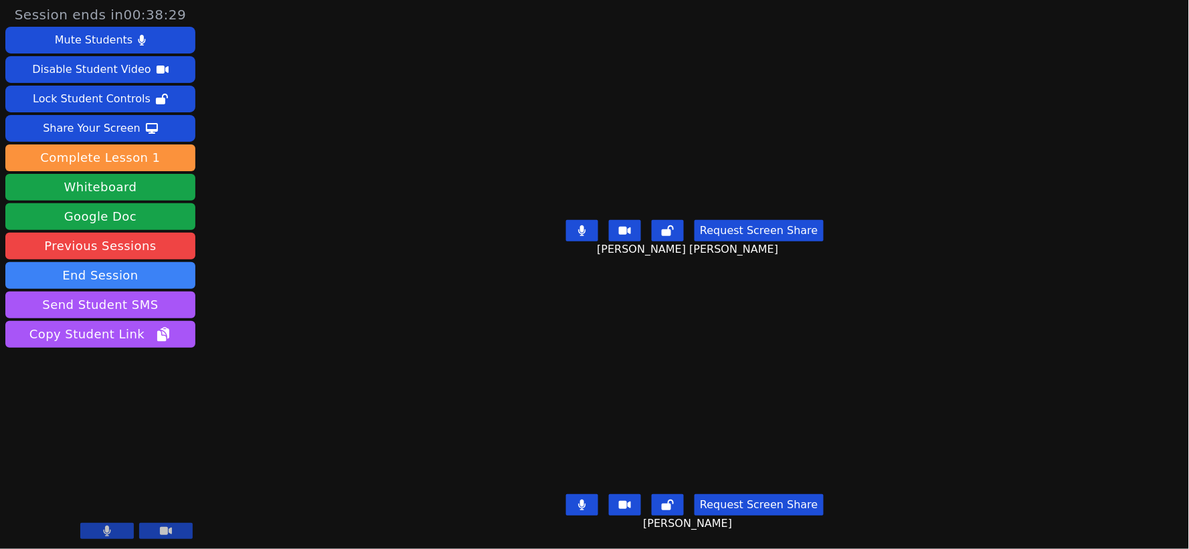
click at [116, 529] on button at bounding box center [107, 531] width 54 height 16
click at [108, 510] on video at bounding box center [100, 490] width 190 height 107
click at [115, 530] on button at bounding box center [107, 531] width 54 height 16
click at [102, 131] on div "Share Your Screen" at bounding box center [92, 128] width 98 height 21
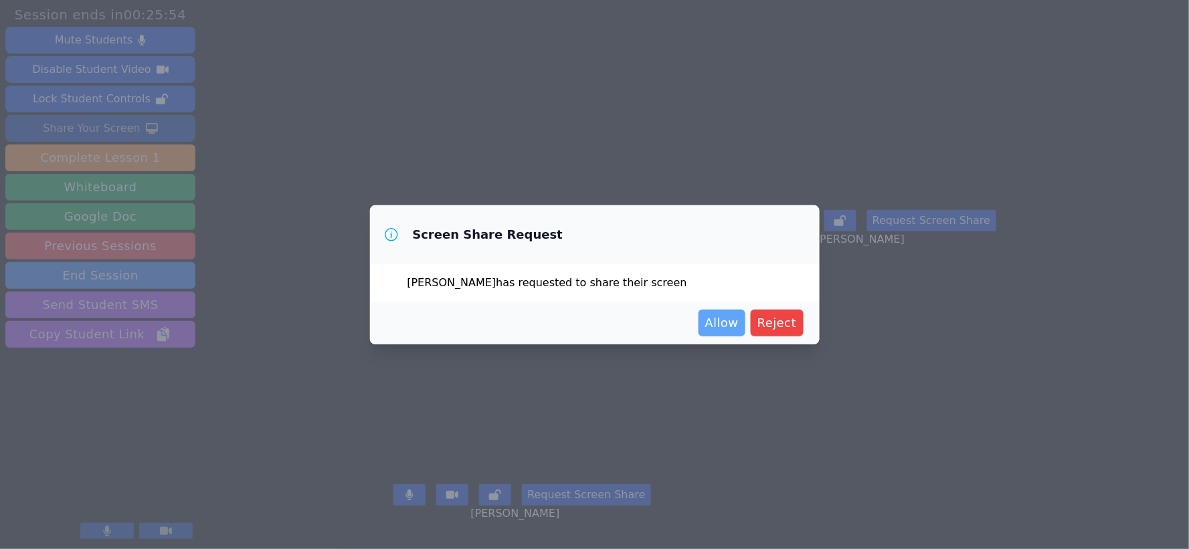
click at [731, 324] on span "Allow" at bounding box center [721, 323] width 33 height 19
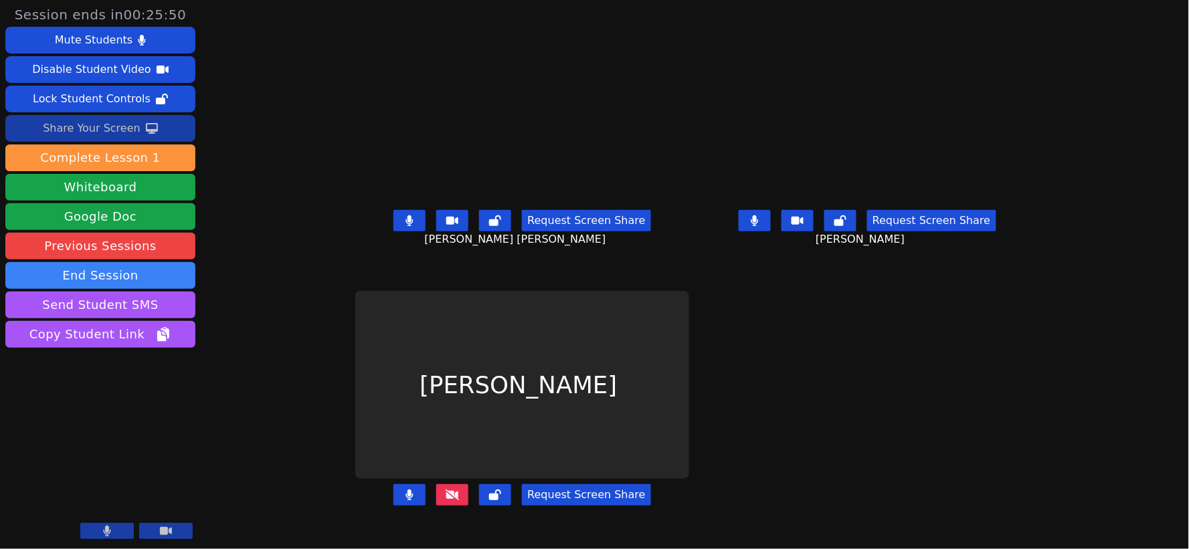
click at [436, 500] on button at bounding box center [452, 494] width 32 height 21
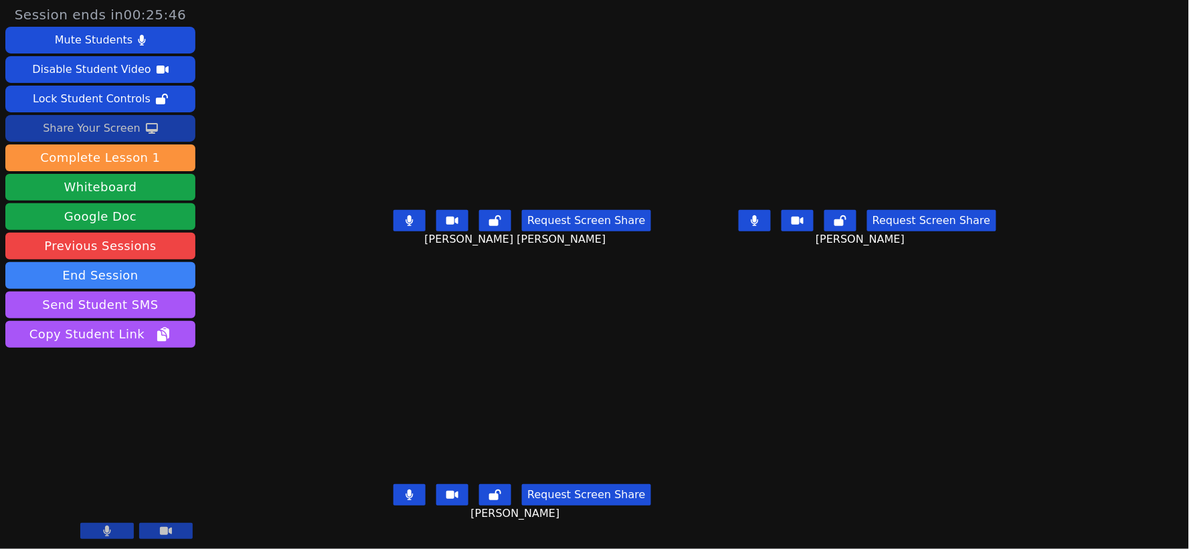
click at [758, 226] on icon at bounding box center [754, 220] width 7 height 11
click at [393, 231] on button at bounding box center [409, 220] width 32 height 21
click at [403, 500] on icon at bounding box center [409, 495] width 13 height 11
click at [771, 231] on button at bounding box center [754, 220] width 32 height 21
click at [107, 125] on div "Share Your Screen" at bounding box center [92, 128] width 98 height 21
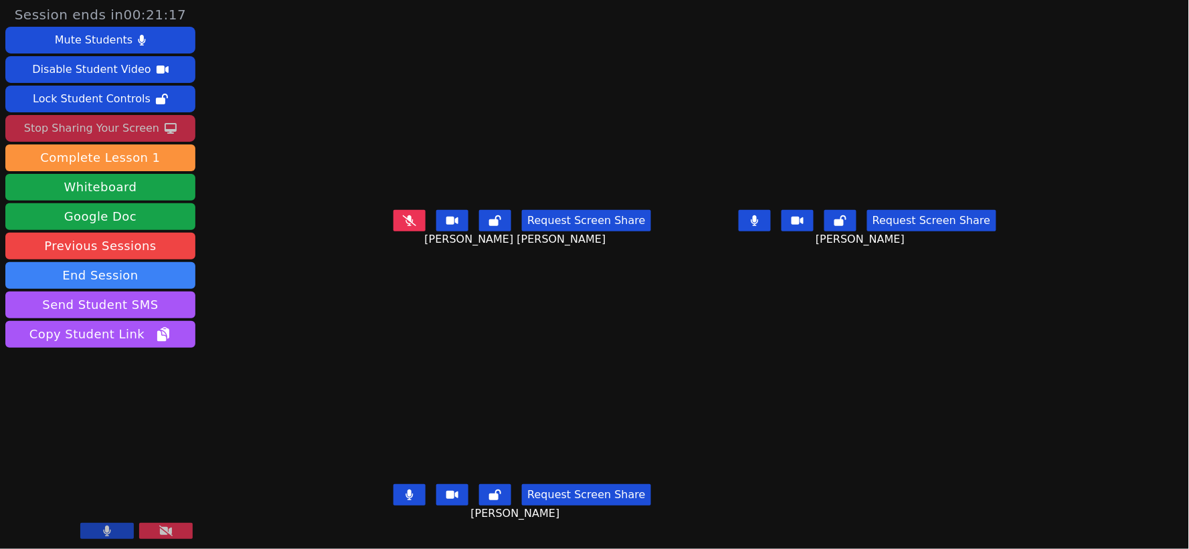
click at [958, 366] on main "[PERSON_NAME] [PERSON_NAME] Request Screen Share [PERSON_NAME] [PERSON_NAME] [P…" at bounding box center [694, 274] width 679 height 549
click at [758, 226] on icon at bounding box center [754, 220] width 8 height 11
click at [941, 391] on main "[PERSON_NAME] [PERSON_NAME] Request Screen Share [PERSON_NAME] [PERSON_NAME] [P…" at bounding box center [694, 274] width 679 height 549
click at [403, 226] on icon at bounding box center [409, 220] width 13 height 11
click at [761, 226] on icon at bounding box center [754, 220] width 13 height 11
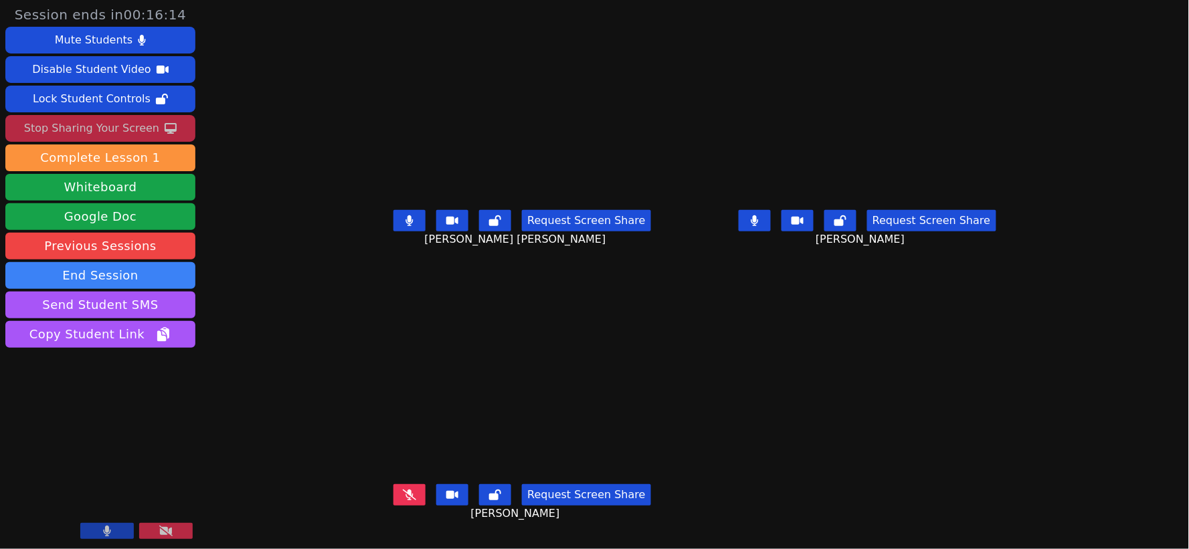
click at [403, 500] on icon at bounding box center [409, 495] width 13 height 11
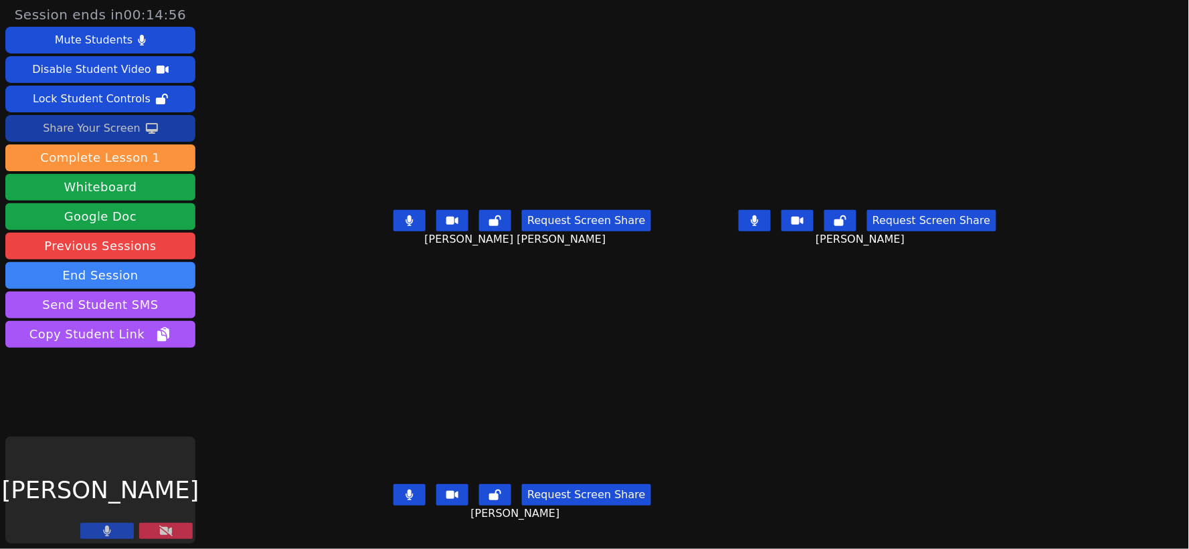
click at [984, 359] on main "[PERSON_NAME] [PERSON_NAME] Request Screen Share [PERSON_NAME] [PERSON_NAME] [P…" at bounding box center [694, 274] width 679 height 549
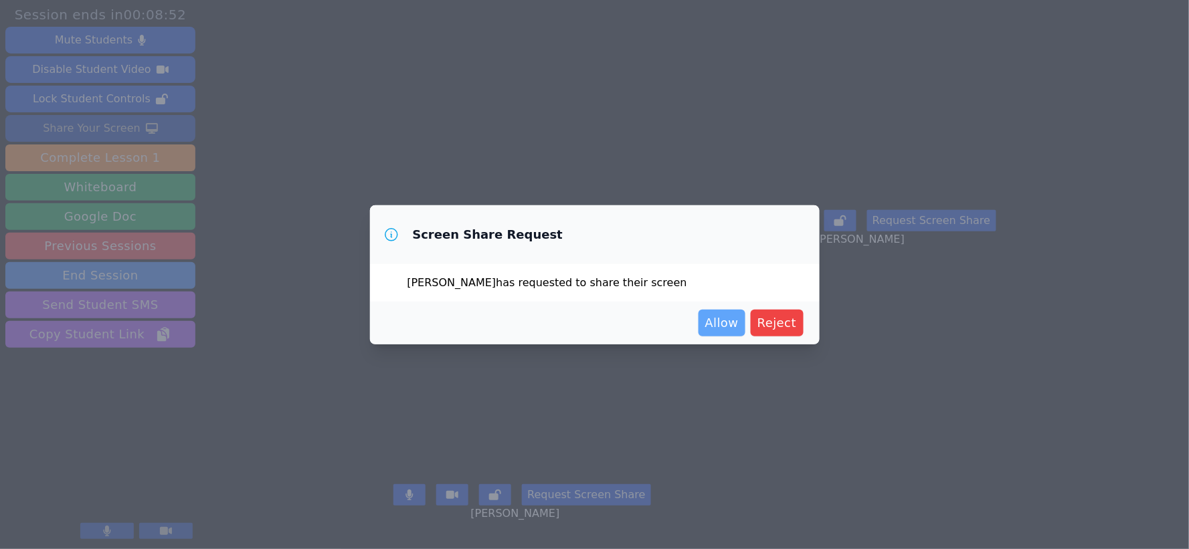
click at [724, 324] on span "Allow" at bounding box center [721, 323] width 33 height 19
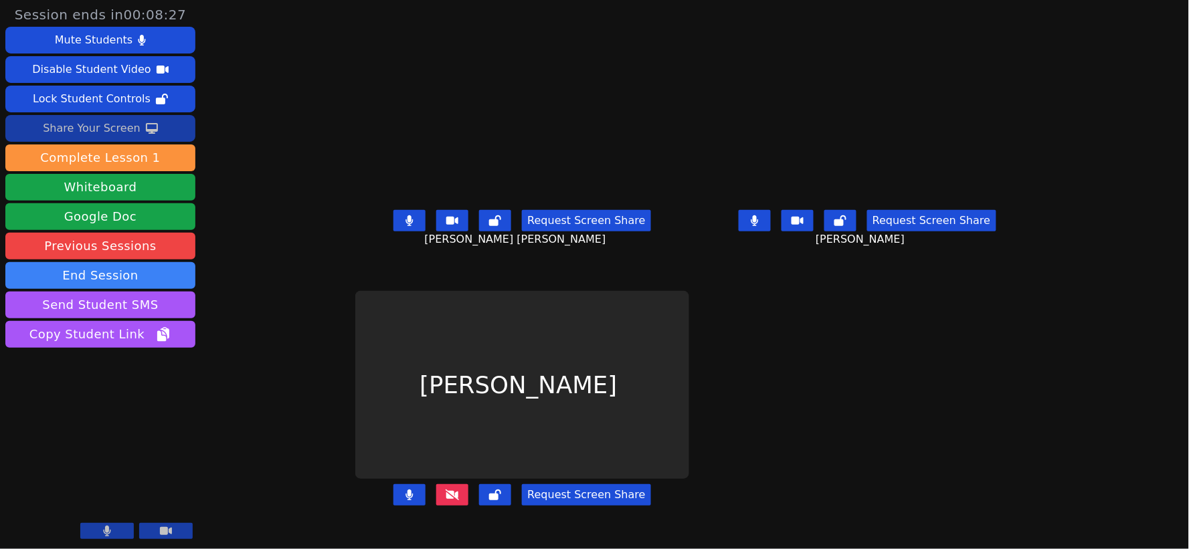
click at [436, 504] on button at bounding box center [452, 494] width 32 height 21
click at [445, 500] on icon at bounding box center [451, 495] width 13 height 11
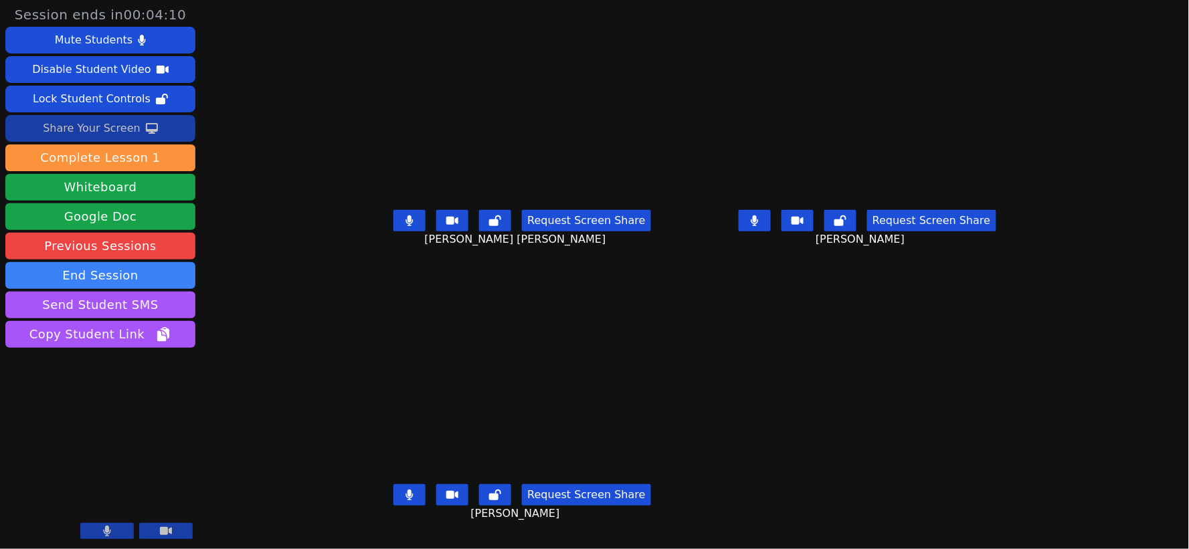
click at [102, 127] on div "Share Your Screen" at bounding box center [92, 128] width 98 height 21
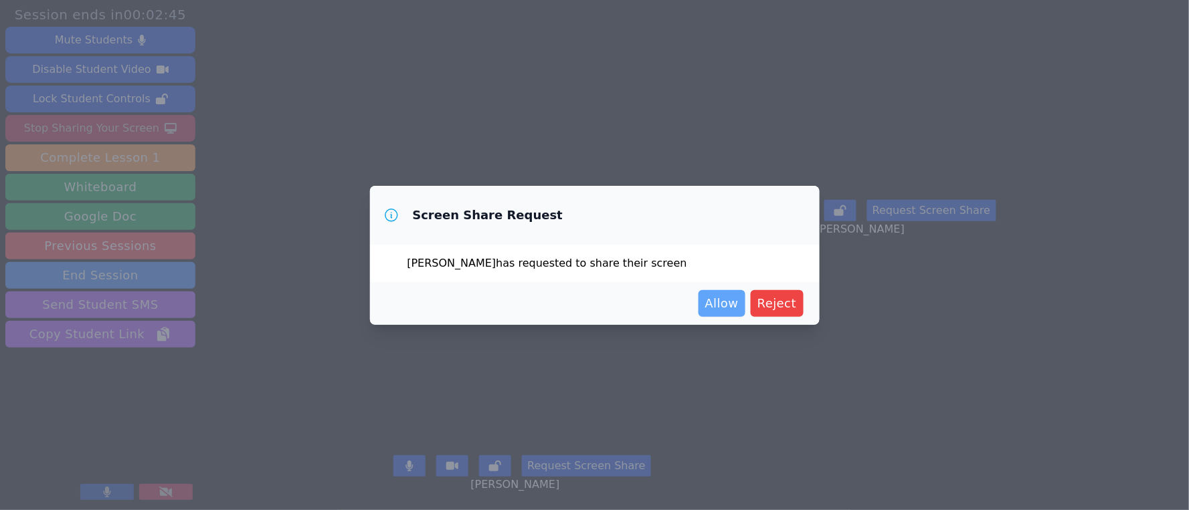
click at [737, 304] on span "Allow" at bounding box center [721, 303] width 33 height 19
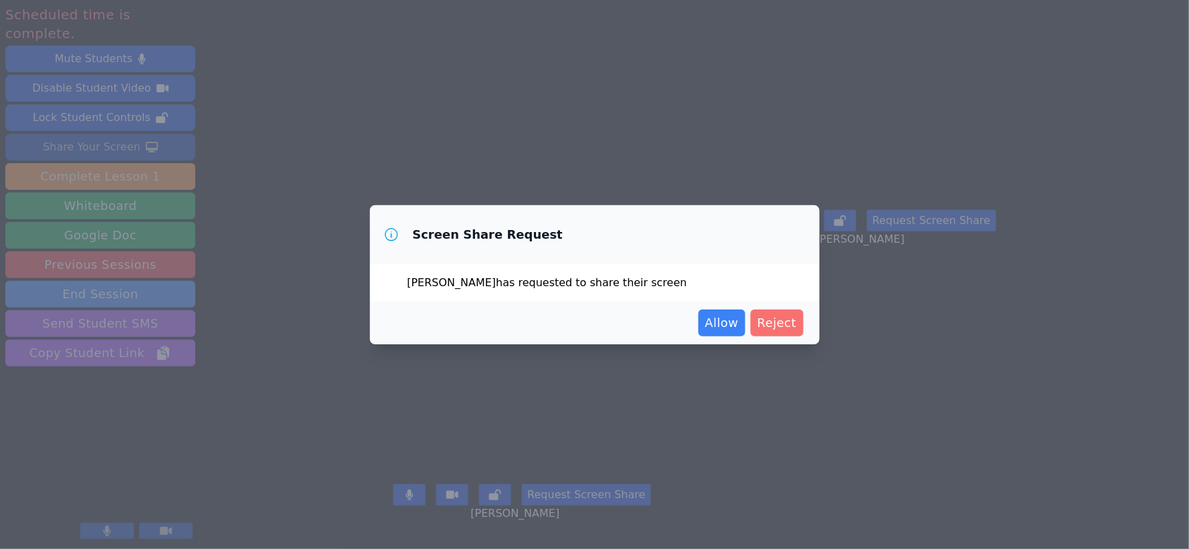
click at [777, 325] on span "Reject" at bounding box center [776, 323] width 39 height 19
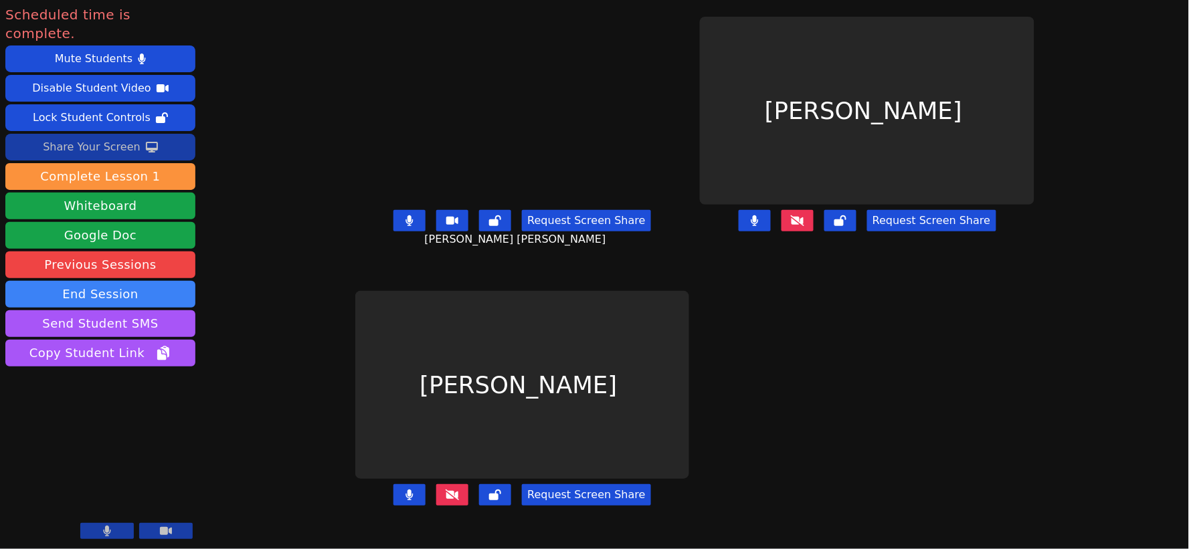
click at [161, 527] on icon at bounding box center [166, 531] width 12 height 11
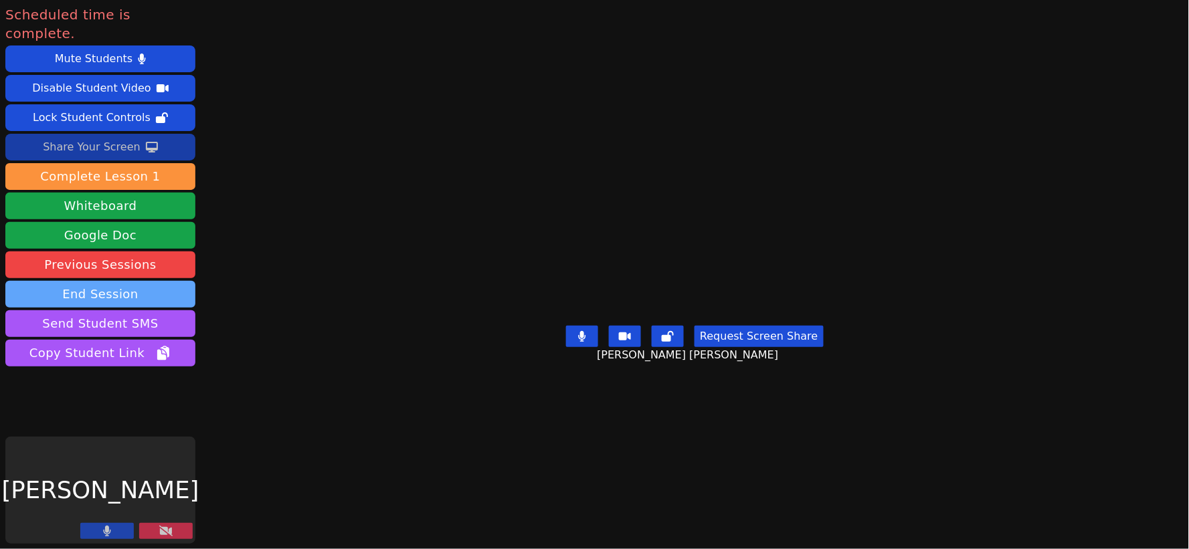
click at [157, 281] on button "End Session" at bounding box center [100, 294] width 190 height 27
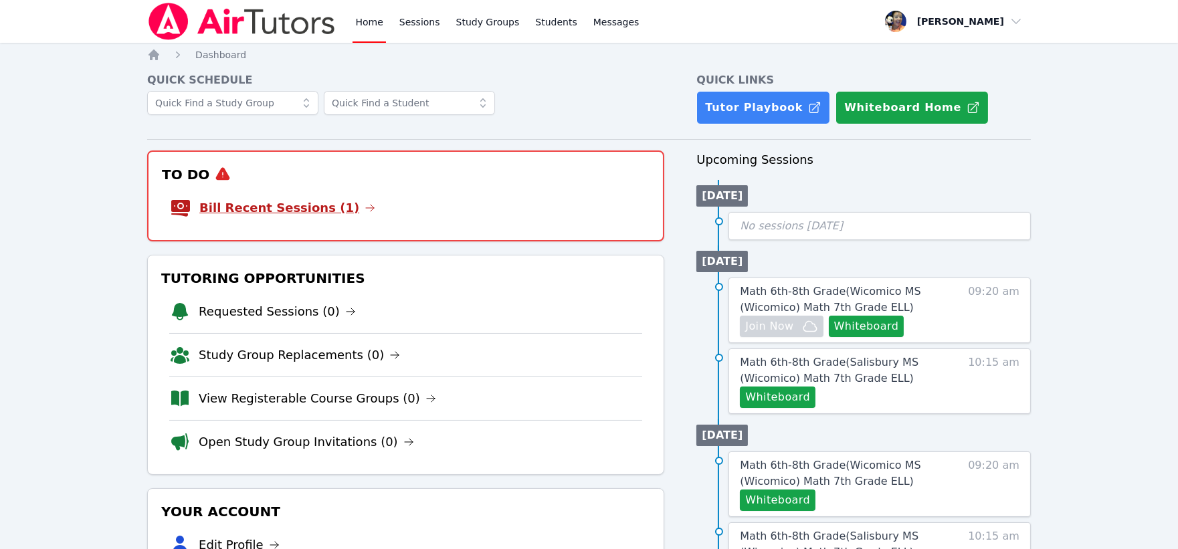
click at [311, 205] on link "Bill Recent Sessions (1)" at bounding box center [287, 208] width 176 height 19
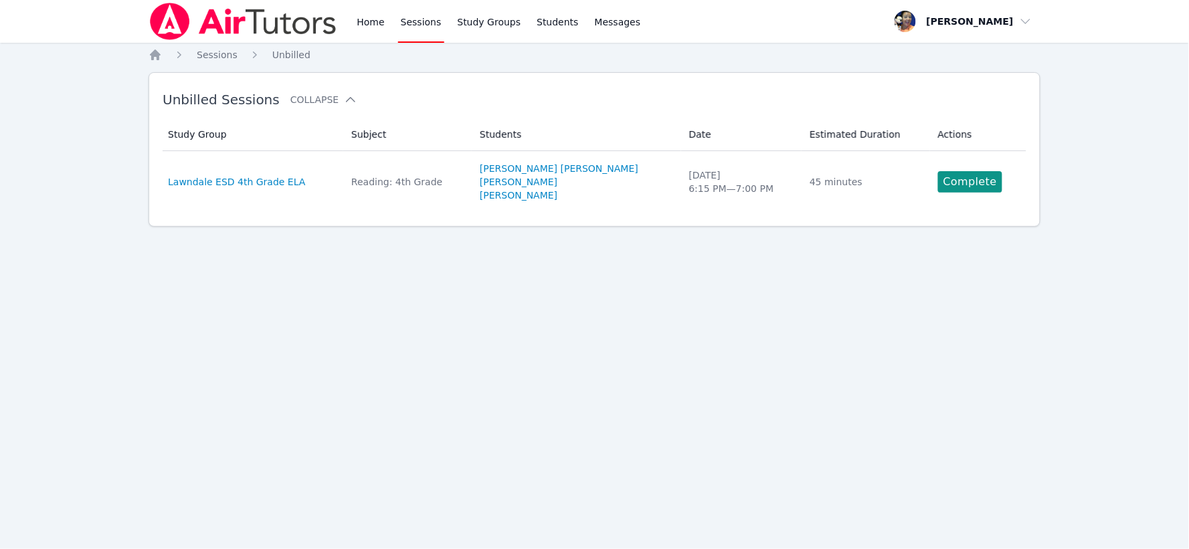
click at [955, 176] on link "Complete" at bounding box center [970, 181] width 64 height 21
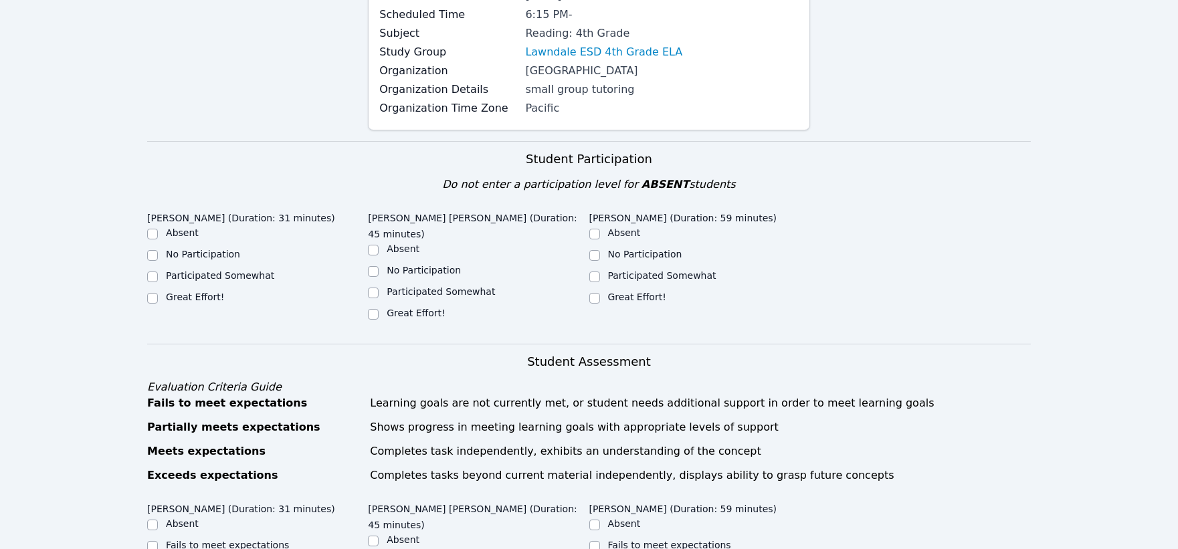
scroll to position [223, 0]
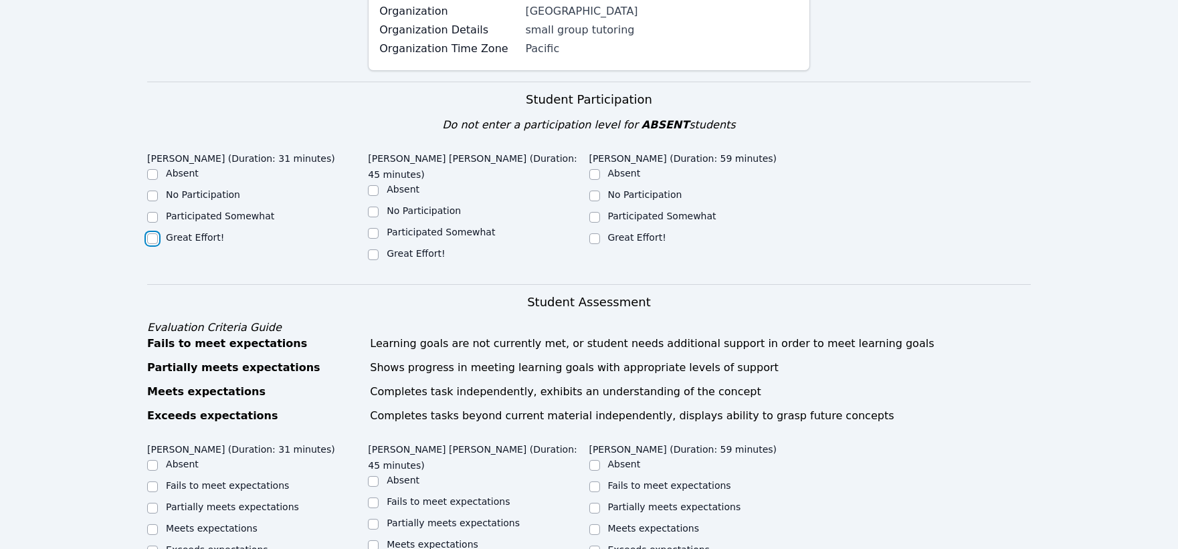
click at [150, 238] on input "Great Effort!" at bounding box center [152, 238] width 11 height 11
checkbox input "true"
click at [371, 249] on input "Great Effort!" at bounding box center [373, 254] width 11 height 11
checkbox input "true"
click at [596, 237] on input "Great Effort!" at bounding box center [594, 238] width 11 height 11
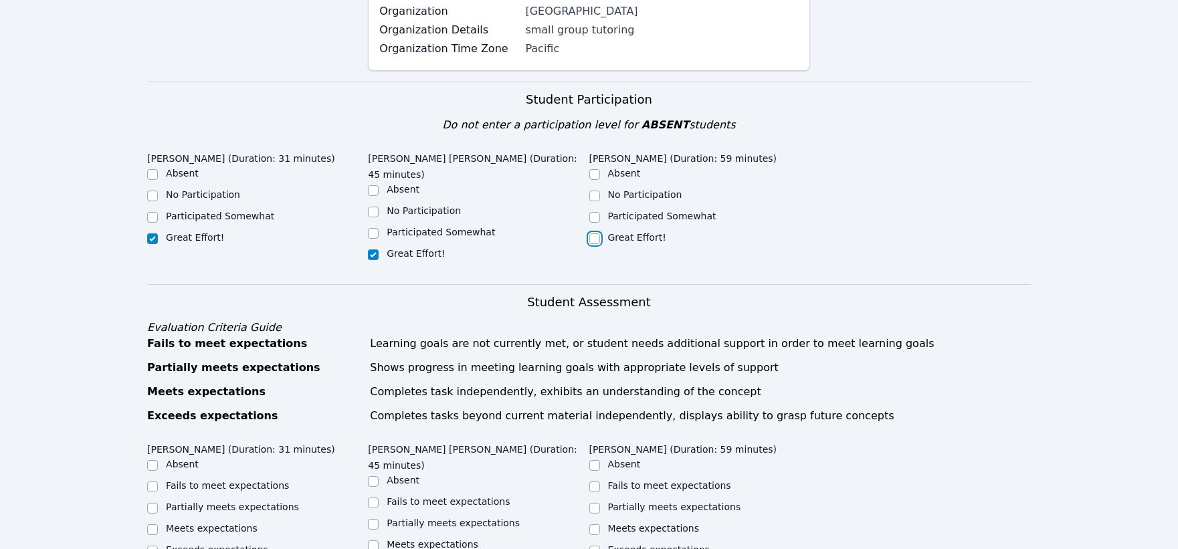
checkbox input "true"
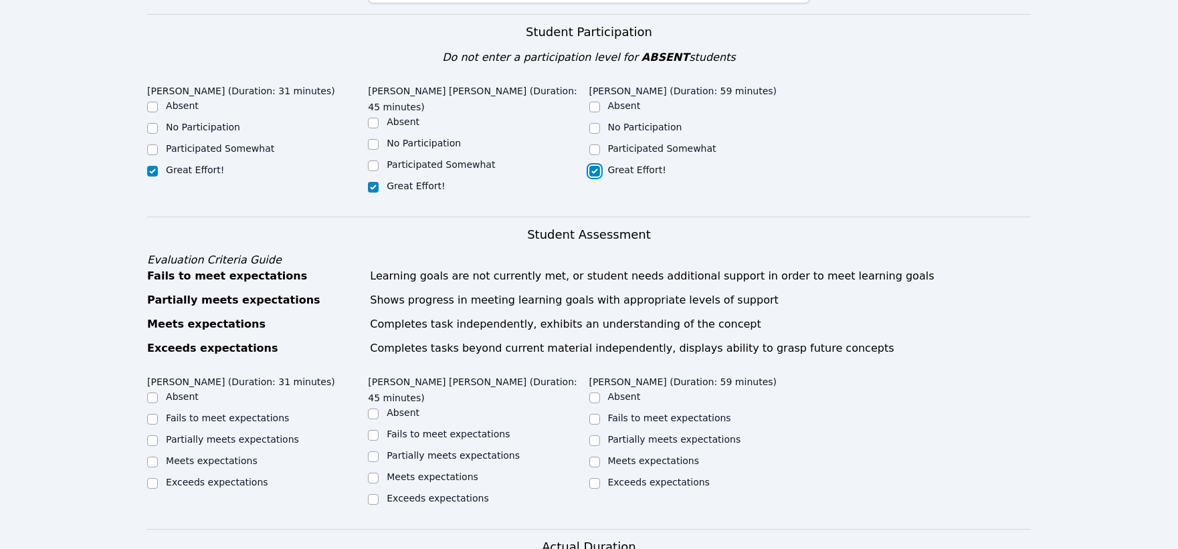
scroll to position [520, 0]
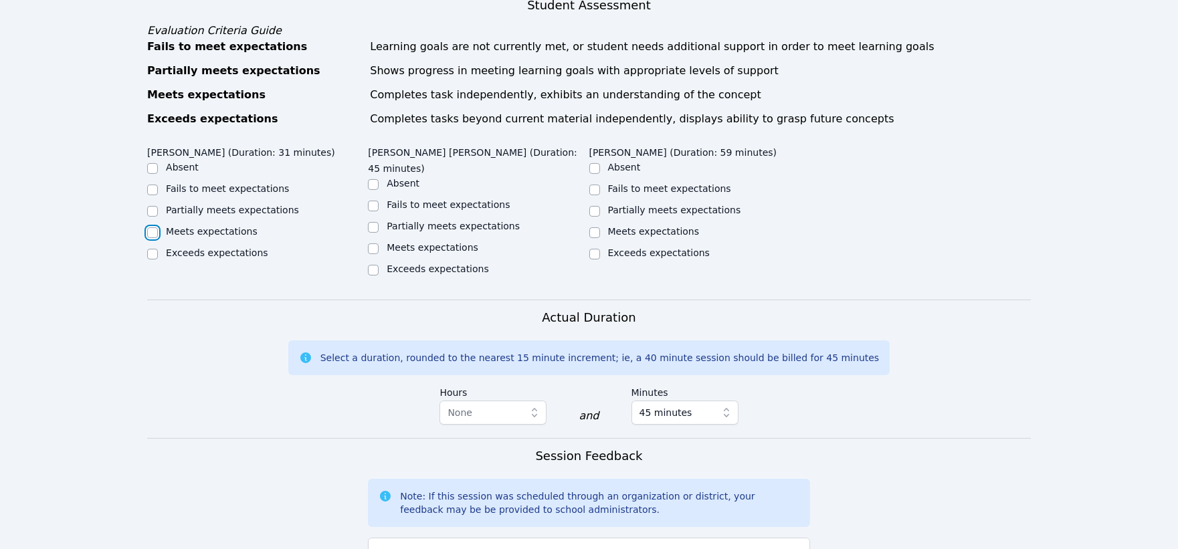
click at [150, 227] on input "Meets expectations" at bounding box center [152, 232] width 11 height 11
checkbox input "true"
click at [373, 243] on input "Meets expectations" at bounding box center [373, 248] width 11 height 11
checkbox input "true"
click at [594, 227] on input "Meets expectations" at bounding box center [594, 232] width 11 height 11
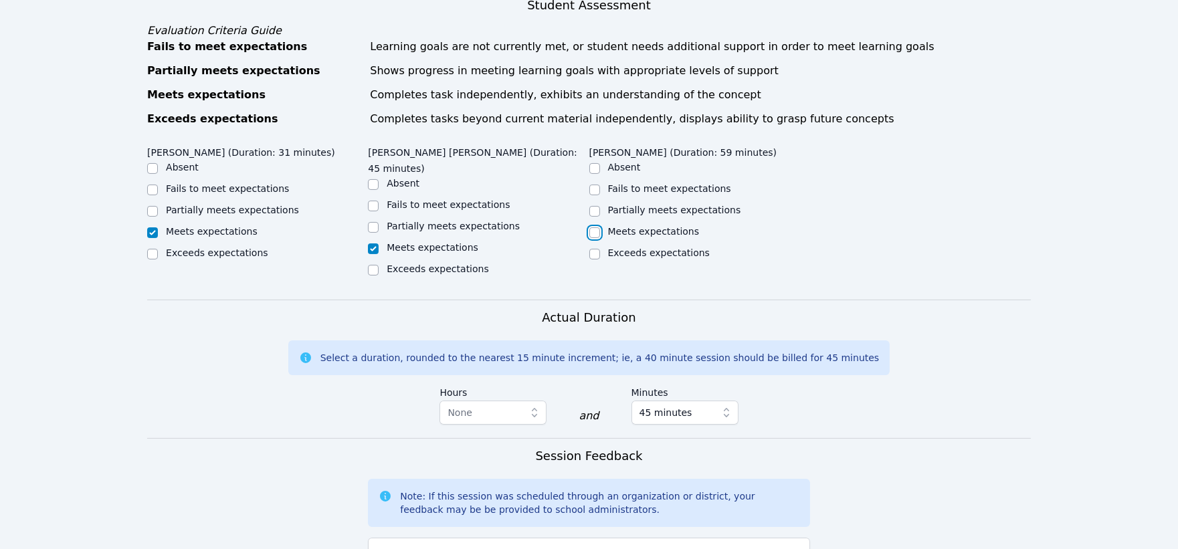
checkbox input "true"
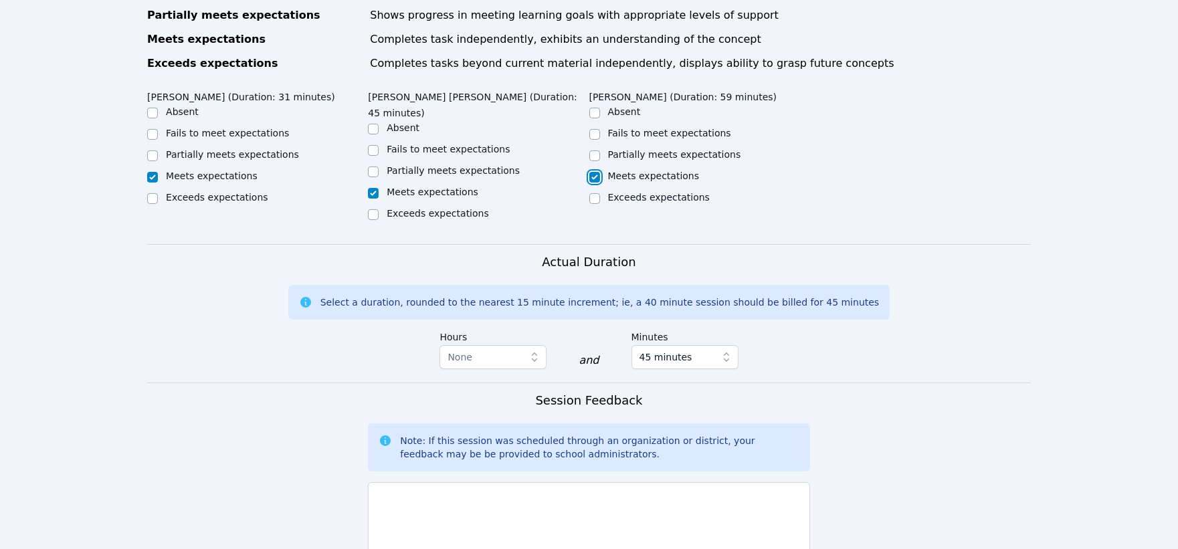
scroll to position [817, 0]
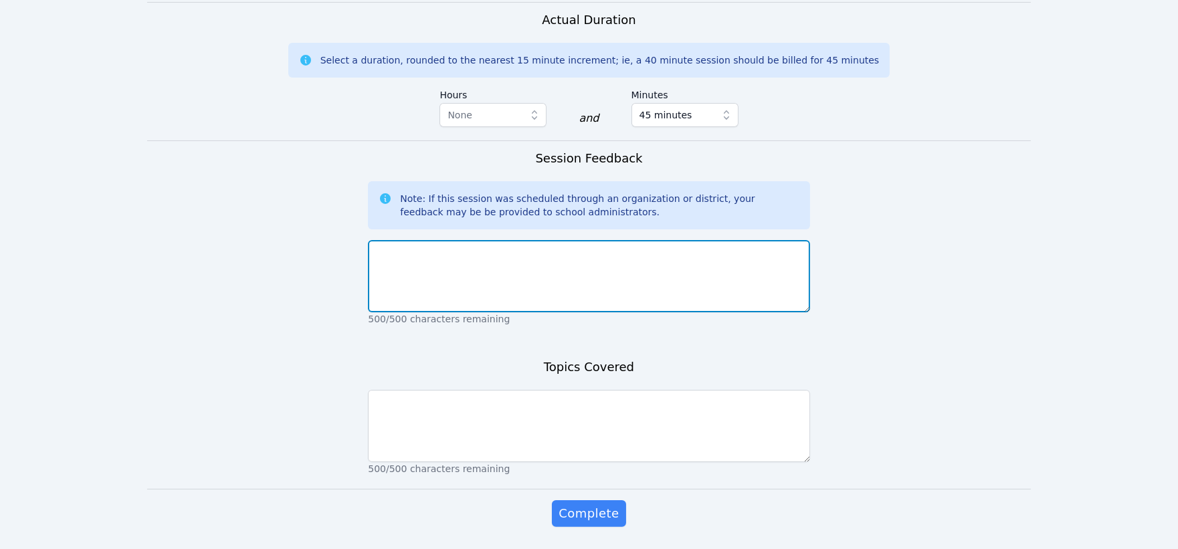
click at [706, 240] on textarea at bounding box center [588, 276] width 441 height 72
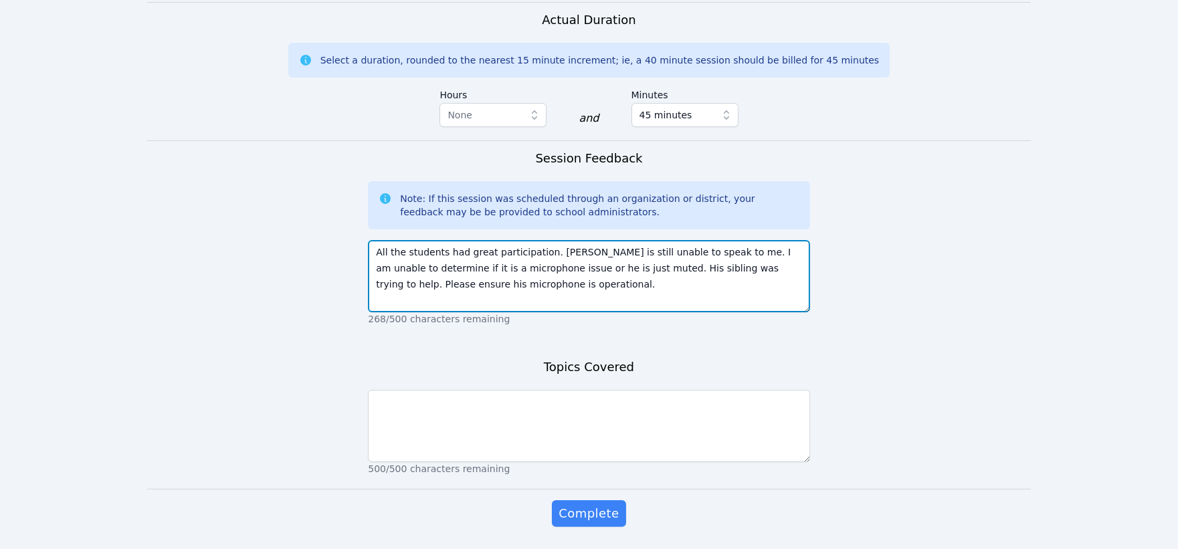
type textarea "All the students had great participation. Justin is still unable to speak to me…"
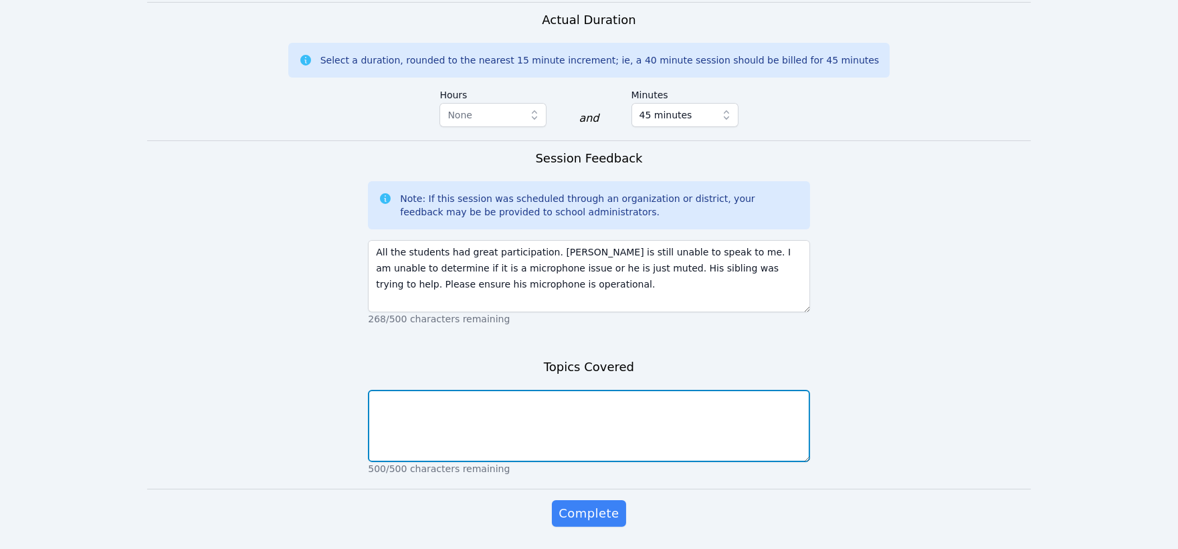
click at [691, 390] on textarea at bounding box center [588, 426] width 441 height 72
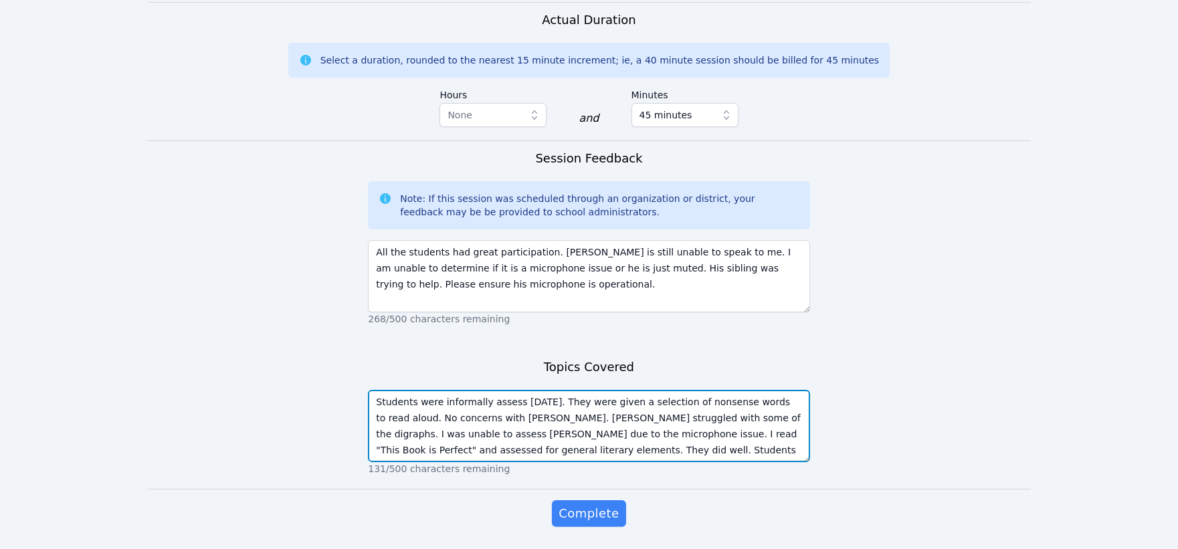
click at [700, 403] on textarea "Students were informally assess today. They were given a selection of nonsense …" at bounding box center [588, 426] width 441 height 72
click at [794, 400] on textarea "Students were informally assess today. They were given a selection of nonsense …" at bounding box center [588, 426] width 441 height 72
click at [405, 416] on textarea "Students were informally assess today. They were given a selection of nonsense …" at bounding box center [588, 426] width 441 height 72
type textarea "Students were informally assess today. They were given a selection of nonsense …"
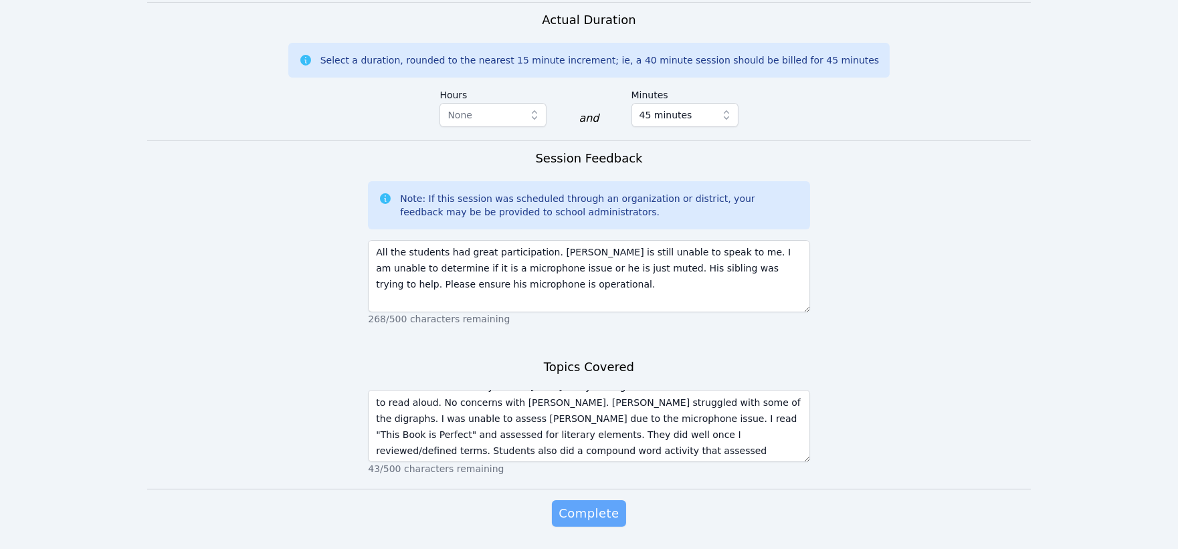
click at [594, 504] on span "Complete" at bounding box center [588, 513] width 60 height 19
